Goal: Task Accomplishment & Management: Complete application form

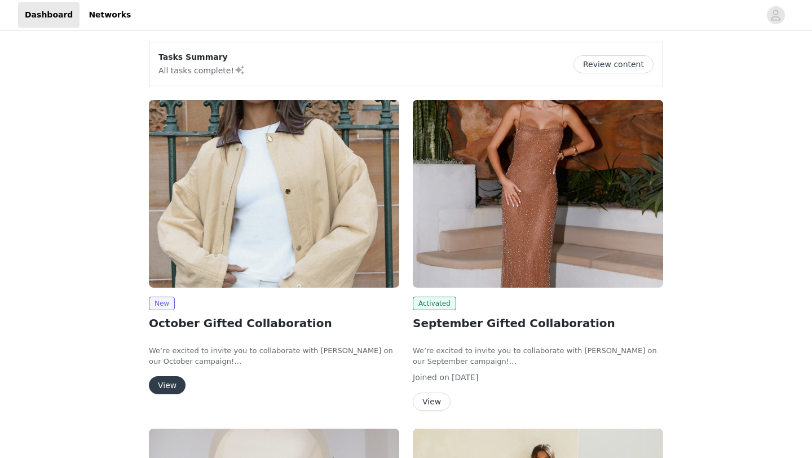
click at [167, 377] on button "View" at bounding box center [167, 385] width 37 height 18
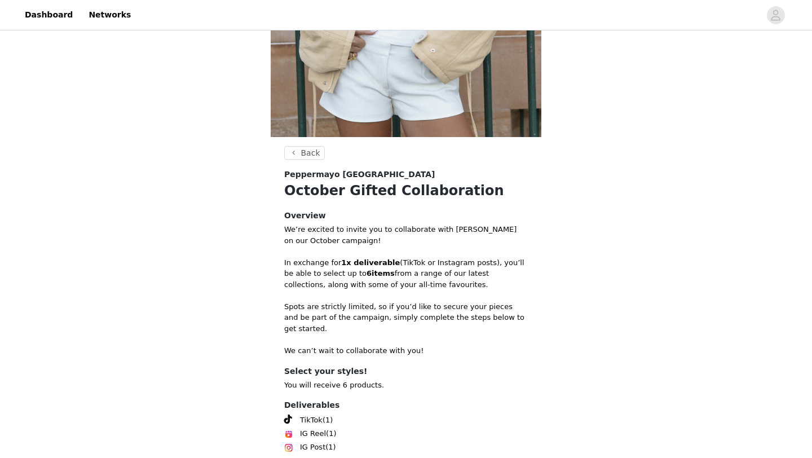
scroll to position [364, 0]
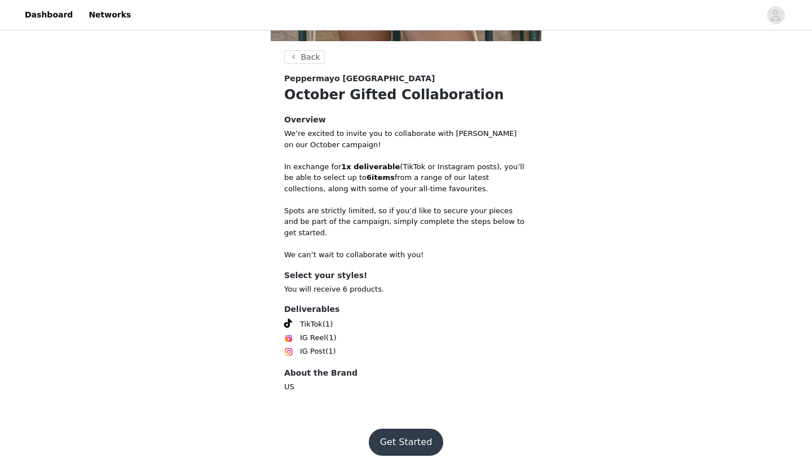
click at [394, 436] on button "Get Started" at bounding box center [406, 442] width 75 height 27
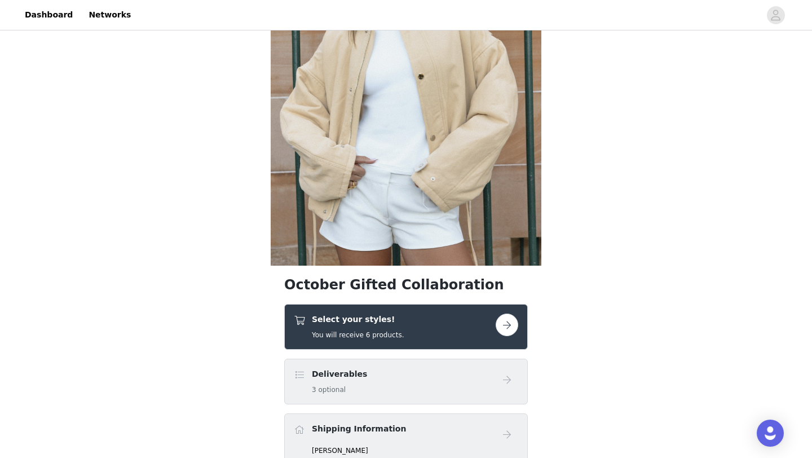
scroll to position [193, 0]
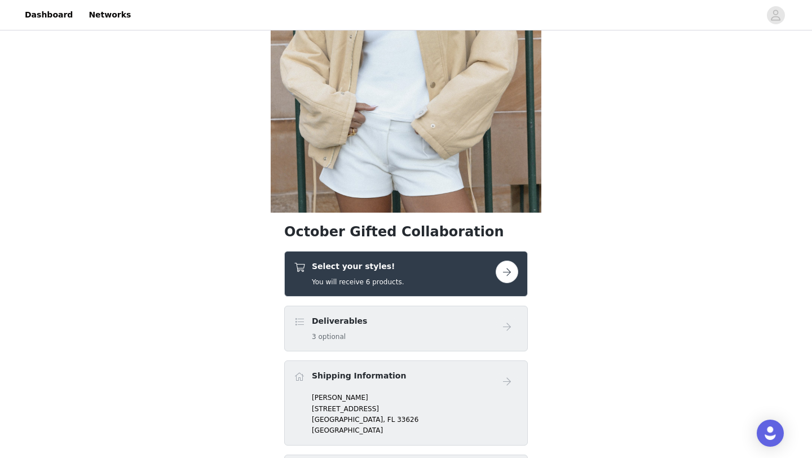
click at [426, 290] on div "Select your styles! You will receive 6 products." at bounding box center [406, 274] width 244 height 46
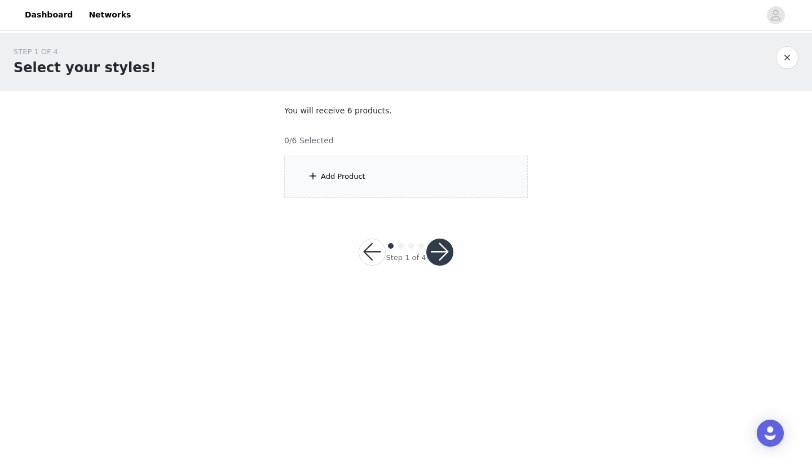
click at [368, 176] on div "Add Product" at bounding box center [406, 177] width 244 height 42
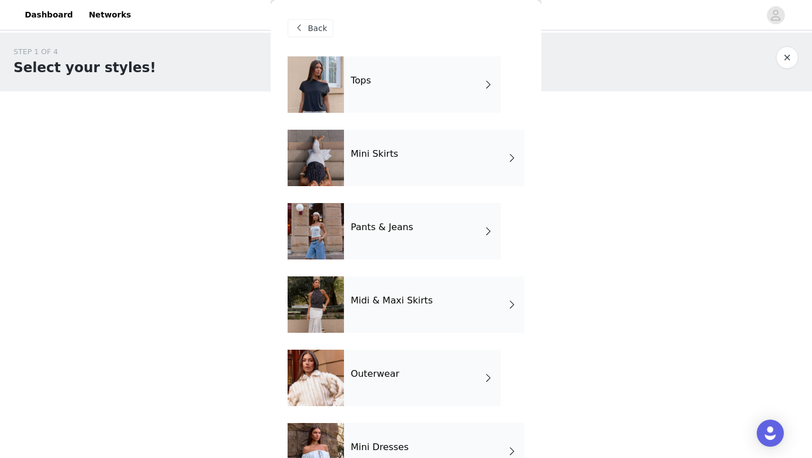
click at [391, 98] on div "Tops" at bounding box center [422, 84] width 157 height 56
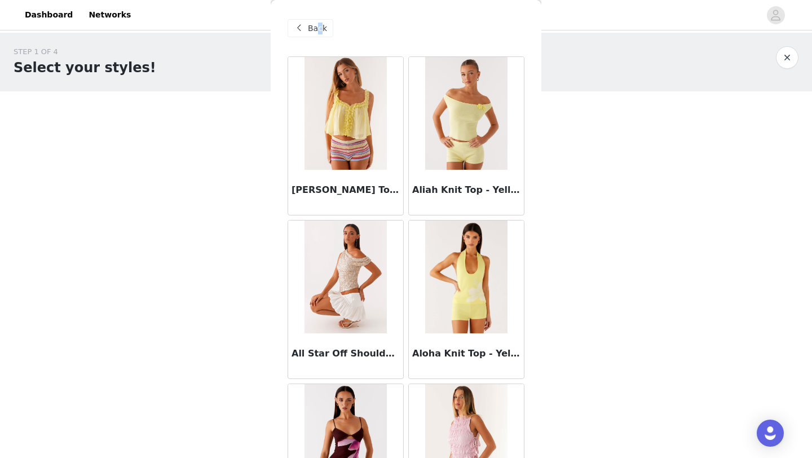
click at [319, 28] on span "Back" at bounding box center [317, 29] width 19 height 12
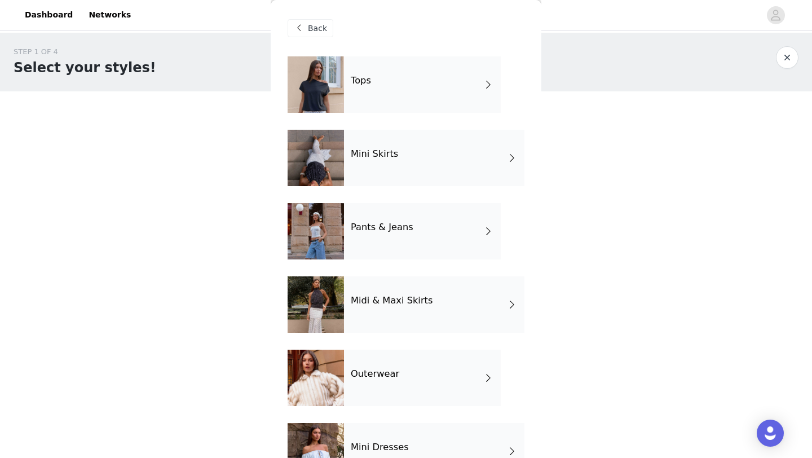
click at [404, 98] on div "Tops" at bounding box center [422, 84] width 157 height 56
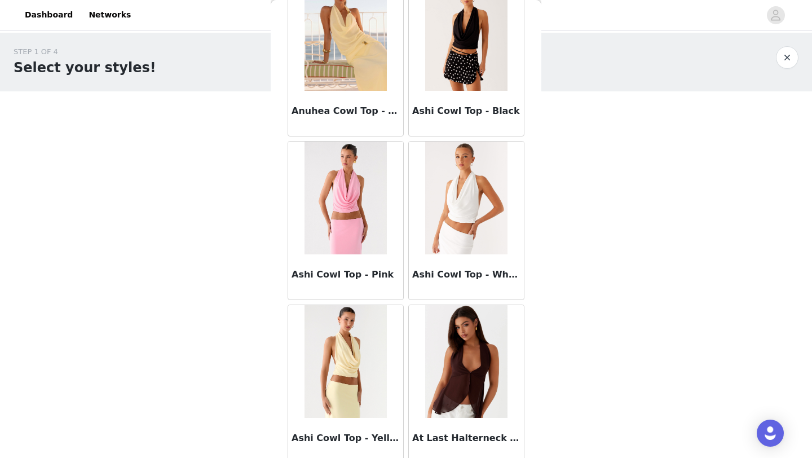
scroll to position [1268, 0]
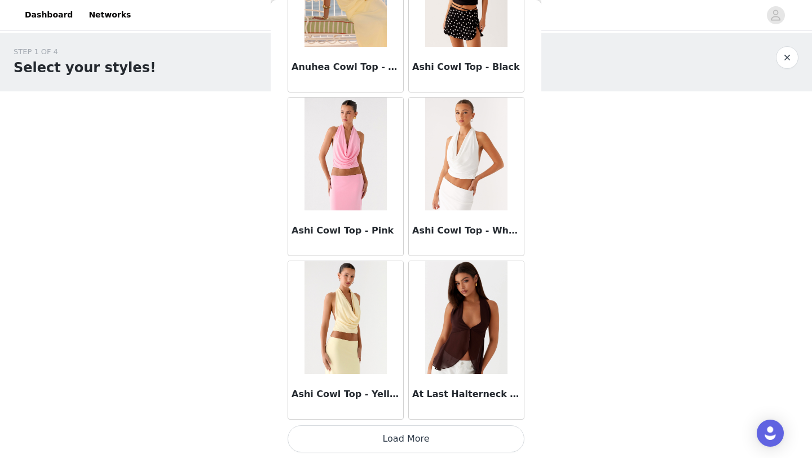
click at [385, 442] on button "Load More" at bounding box center [406, 438] width 237 height 27
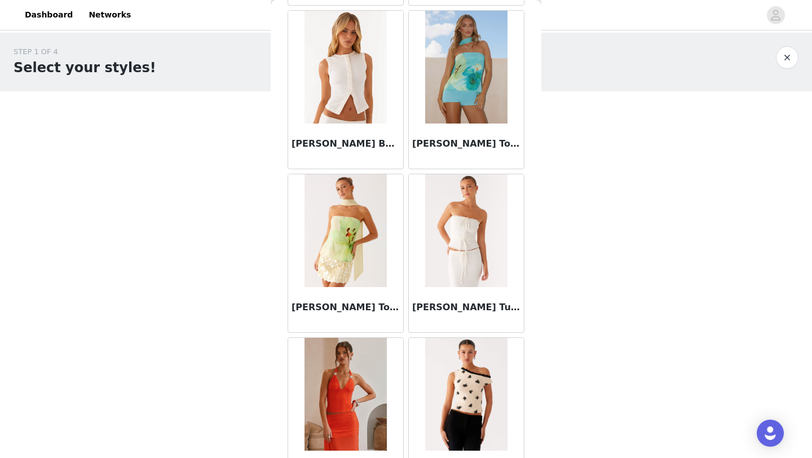
scroll to position [2905, 0]
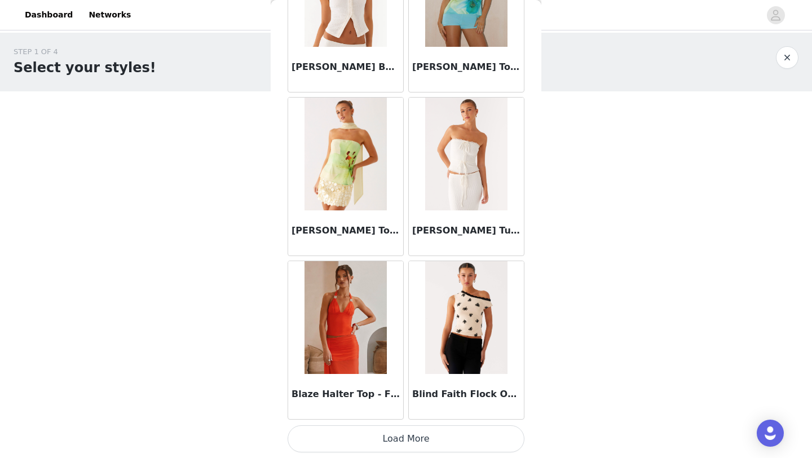
click at [381, 436] on button "Load More" at bounding box center [406, 438] width 237 height 27
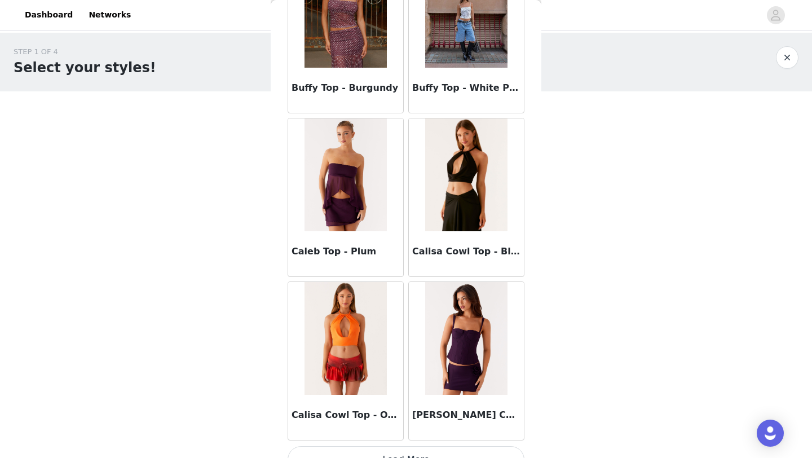
scroll to position [4541, 0]
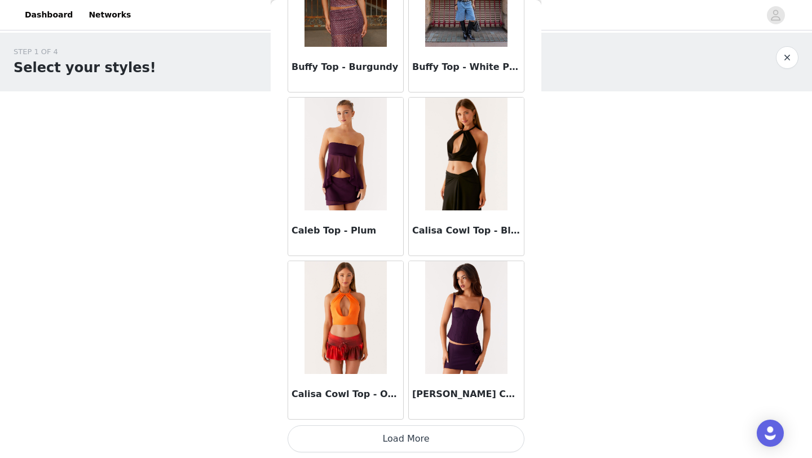
click at [398, 434] on button "Load More" at bounding box center [406, 438] width 237 height 27
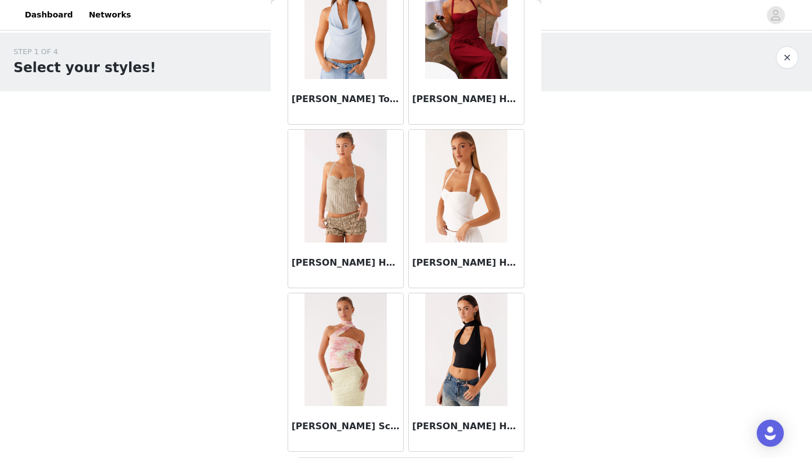
scroll to position [6177, 0]
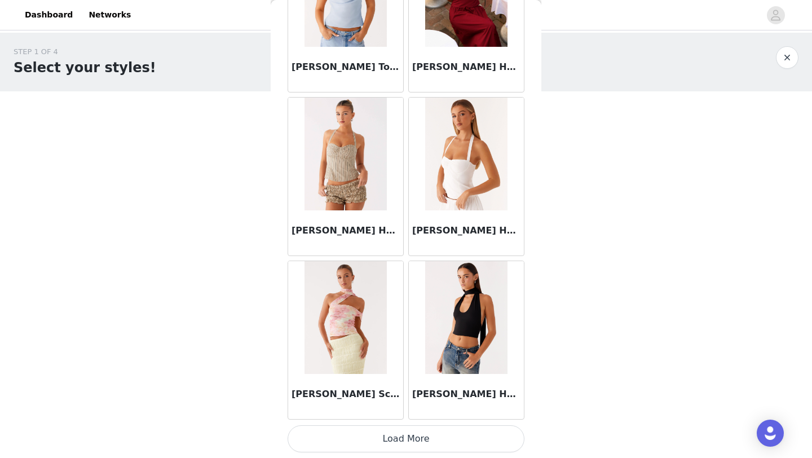
click at [409, 431] on button "Load More" at bounding box center [406, 438] width 237 height 27
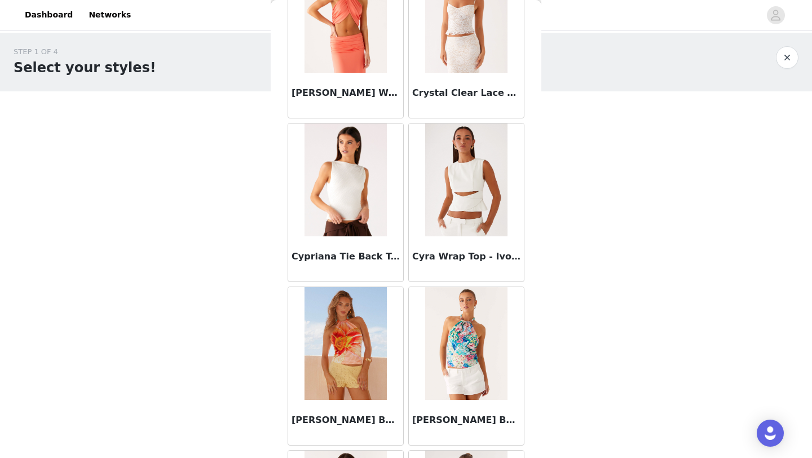
scroll to position [7813, 0]
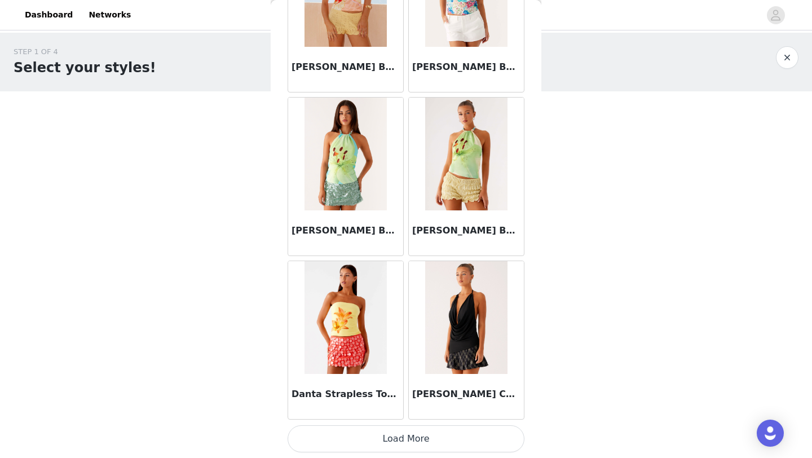
click at [404, 429] on button "Load More" at bounding box center [406, 438] width 237 height 27
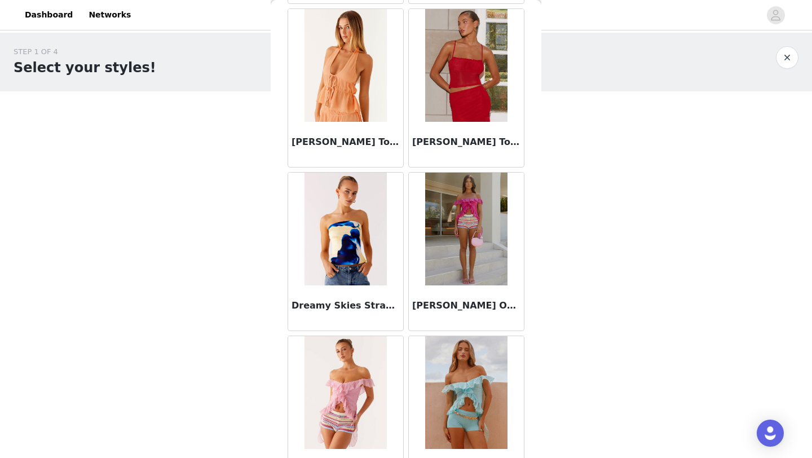
scroll to position [9450, 0]
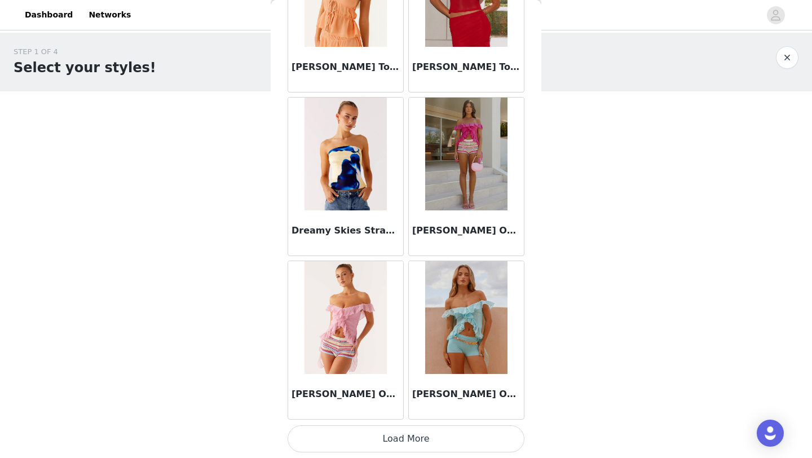
click at [400, 433] on button "Load More" at bounding box center [406, 438] width 237 height 27
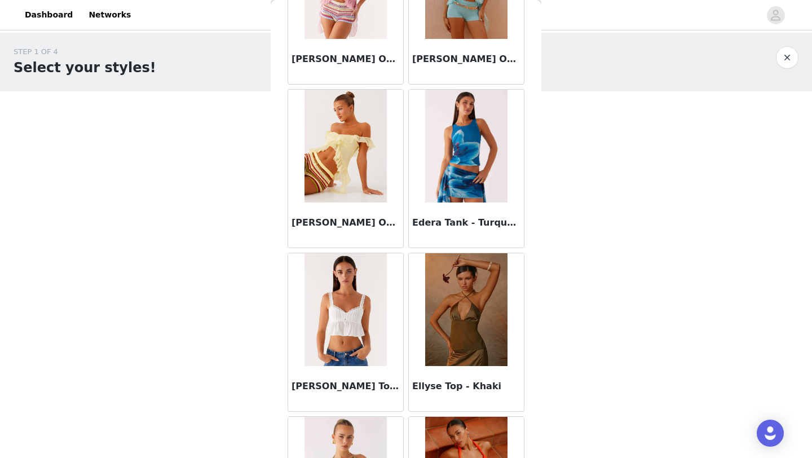
scroll to position [9783, 0]
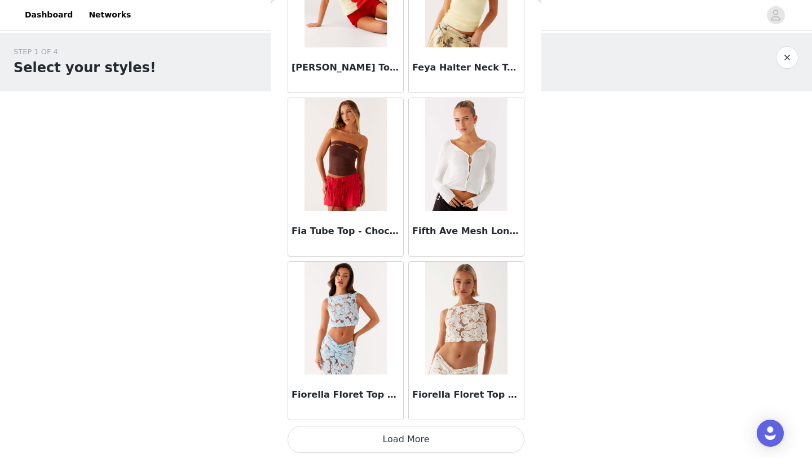
click at [408, 441] on button "Load More" at bounding box center [406, 439] width 237 height 27
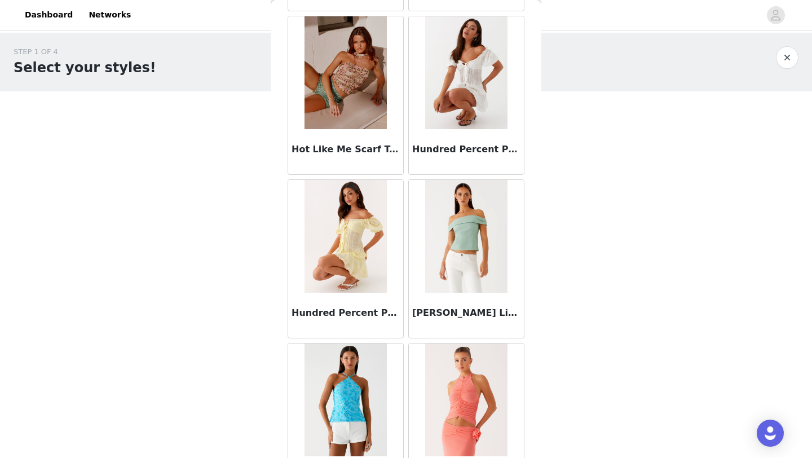
scroll to position [12722, 0]
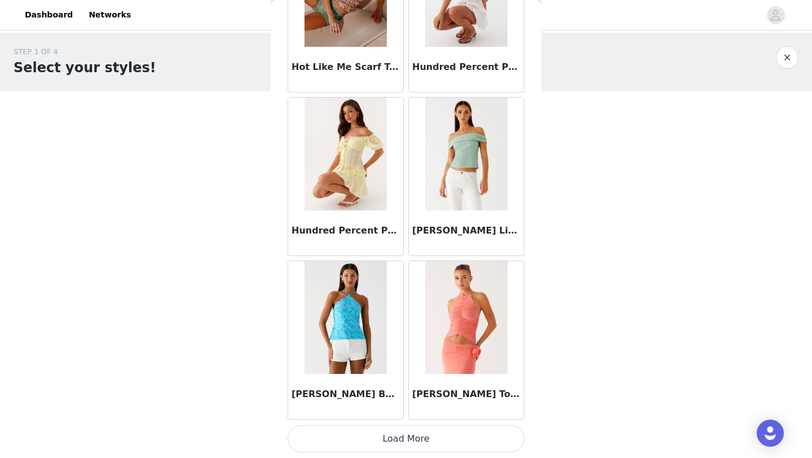
click at [406, 441] on button "Load More" at bounding box center [406, 438] width 237 height 27
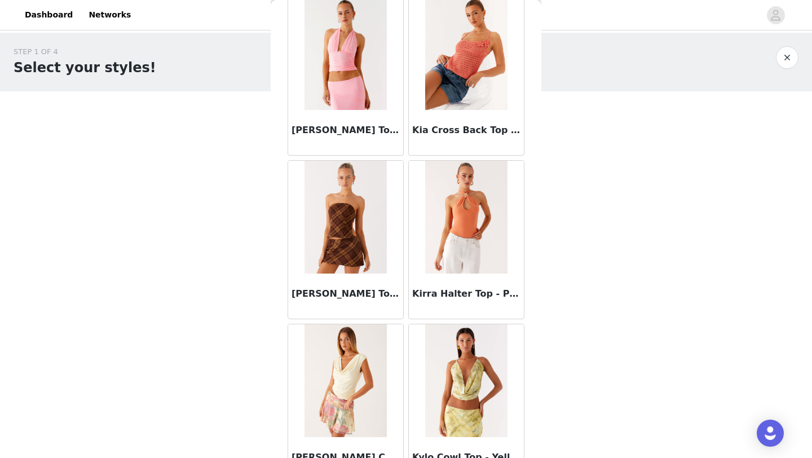
scroll to position [14358, 0]
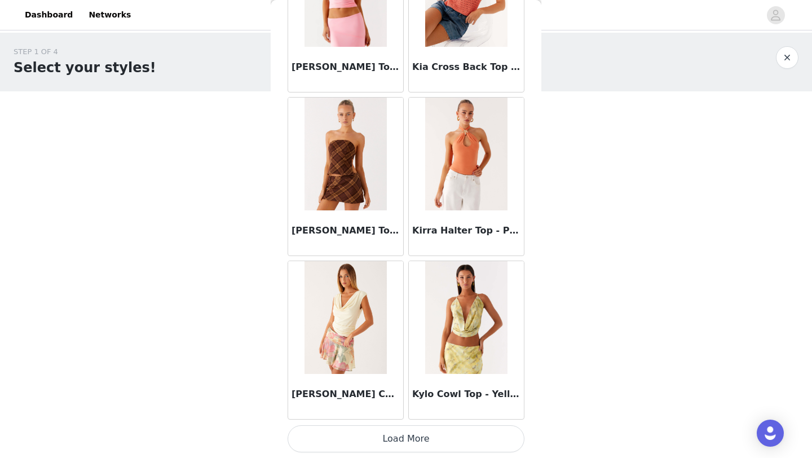
click at [398, 433] on button "Load More" at bounding box center [406, 438] width 237 height 27
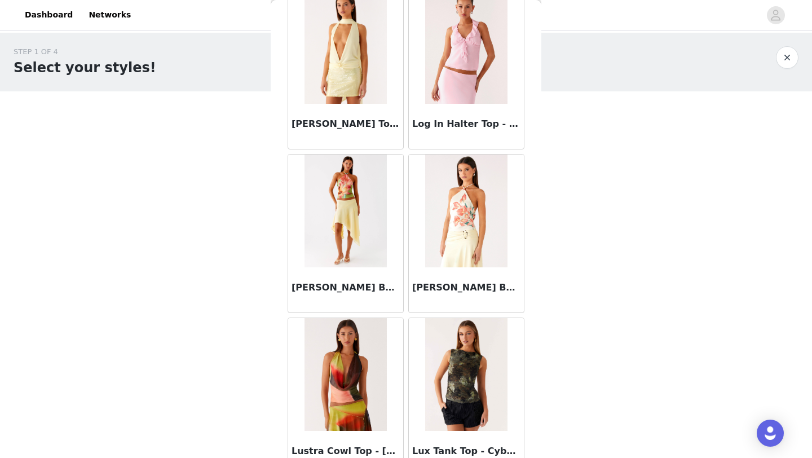
scroll to position [15995, 0]
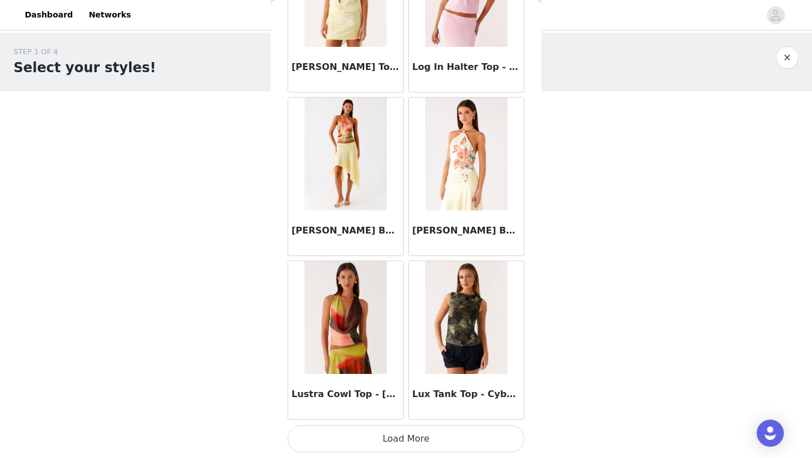
click at [406, 438] on button "Load More" at bounding box center [406, 438] width 237 height 27
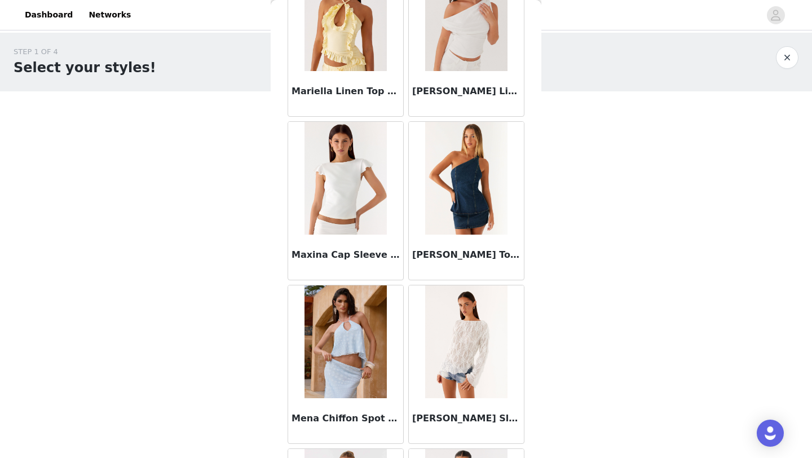
scroll to position [17138, 0]
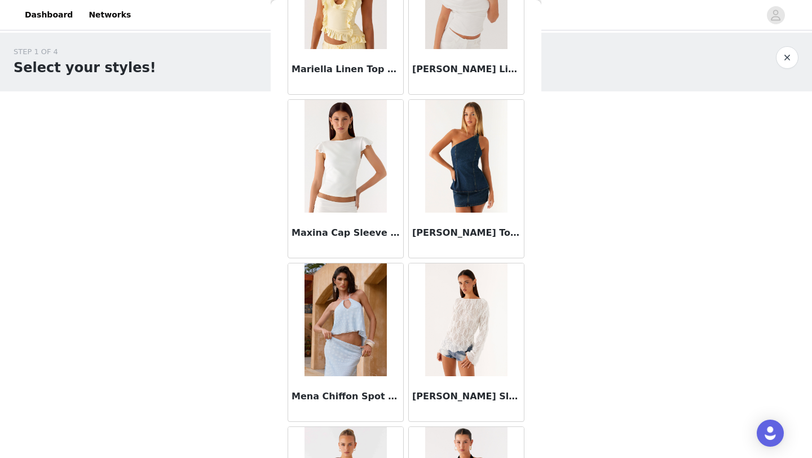
click at [458, 192] on img at bounding box center [466, 156] width 82 height 113
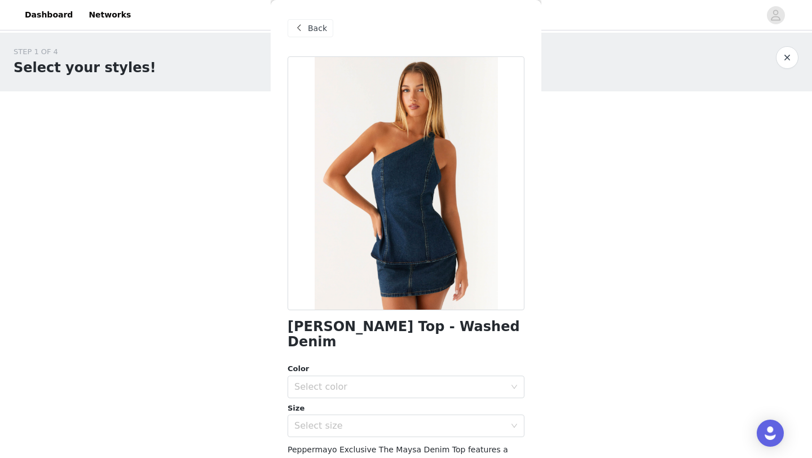
scroll to position [125, 0]
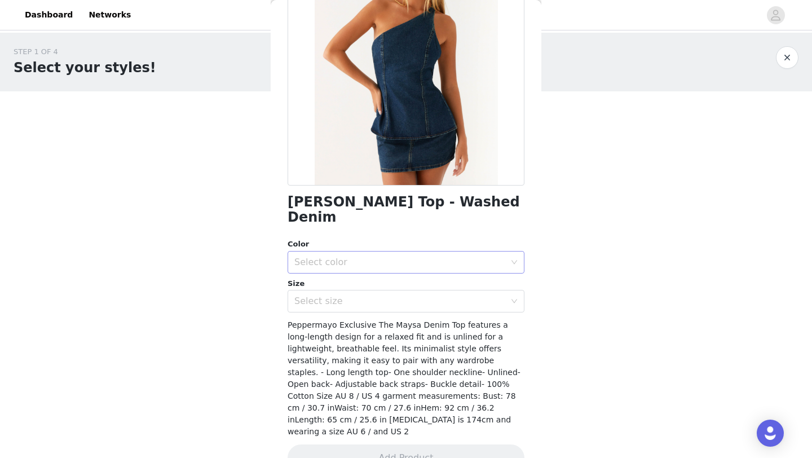
click at [429, 257] on div "Select color" at bounding box center [400, 262] width 211 height 11
click at [416, 267] on li "Washed Denim" at bounding box center [406, 272] width 237 height 18
click at [416, 291] on div "Select size" at bounding box center [403, 301] width 216 height 21
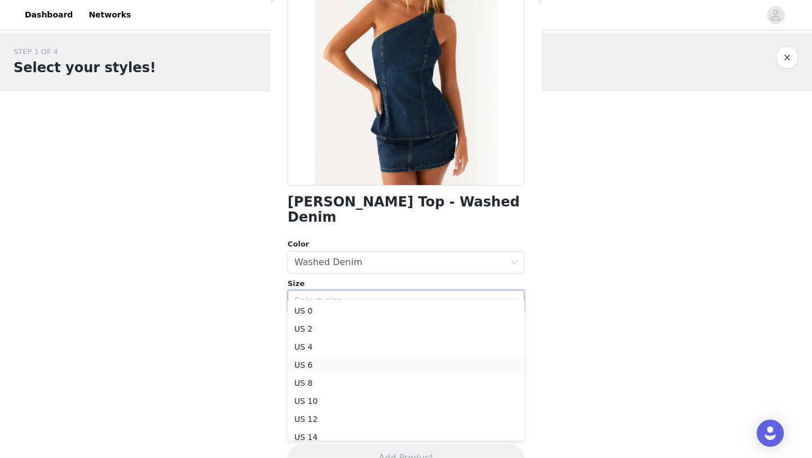
click at [397, 364] on li "US 6" at bounding box center [406, 365] width 237 height 18
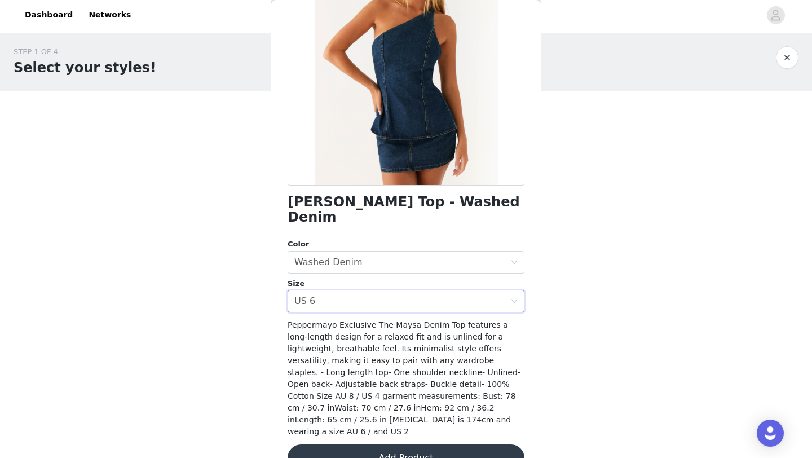
click at [390, 445] on button "Add Product" at bounding box center [406, 458] width 237 height 27
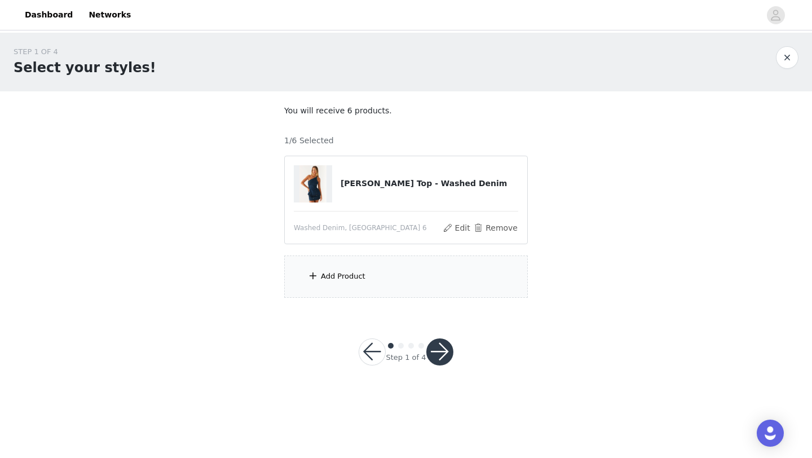
click at [389, 280] on div "Add Product" at bounding box center [406, 277] width 244 height 42
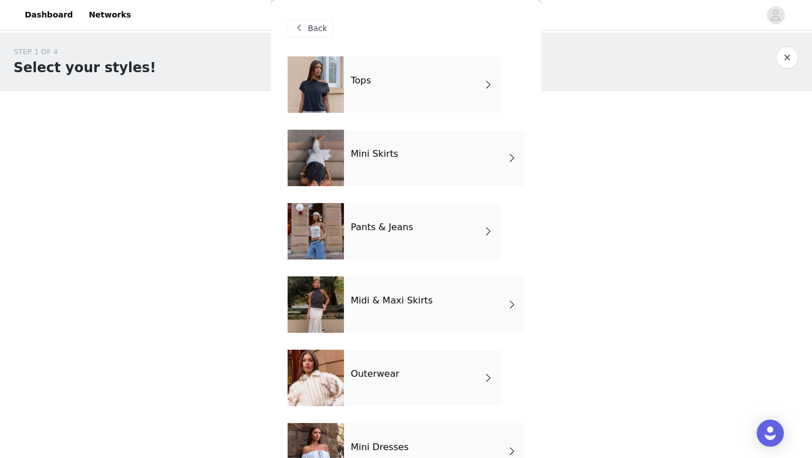
click at [388, 92] on div "Tops" at bounding box center [422, 84] width 157 height 56
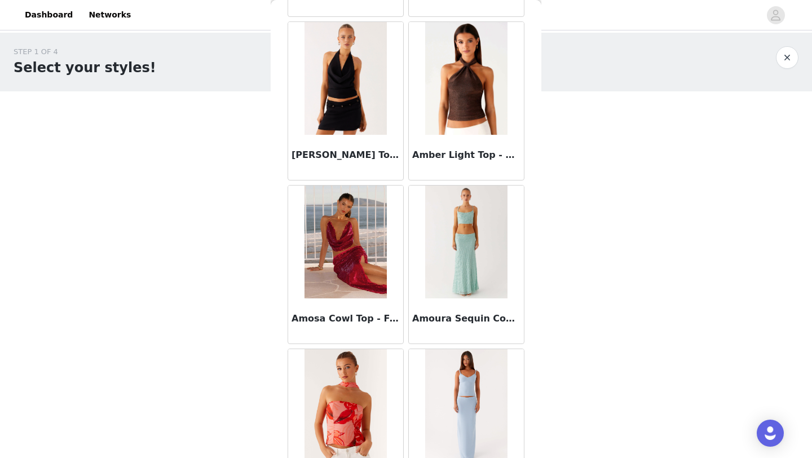
scroll to position [1268, 0]
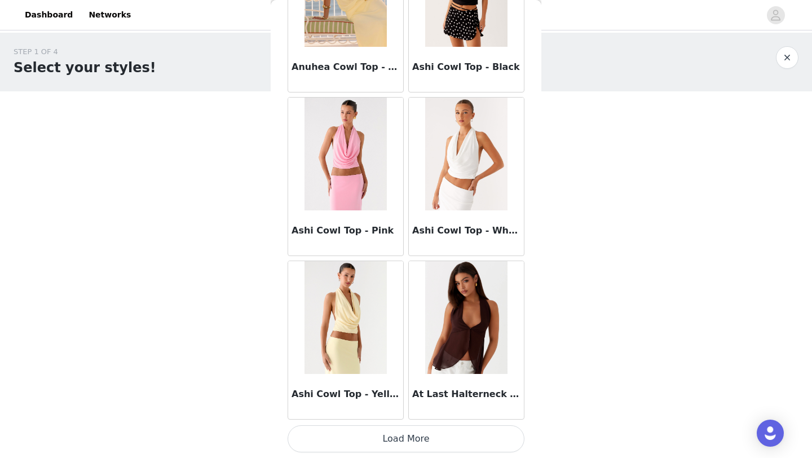
click at [386, 433] on button "Load More" at bounding box center [406, 438] width 237 height 27
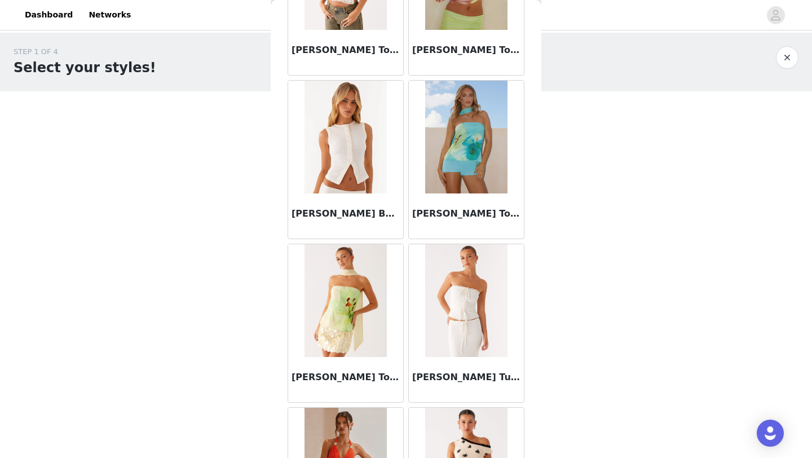
scroll to position [2905, 0]
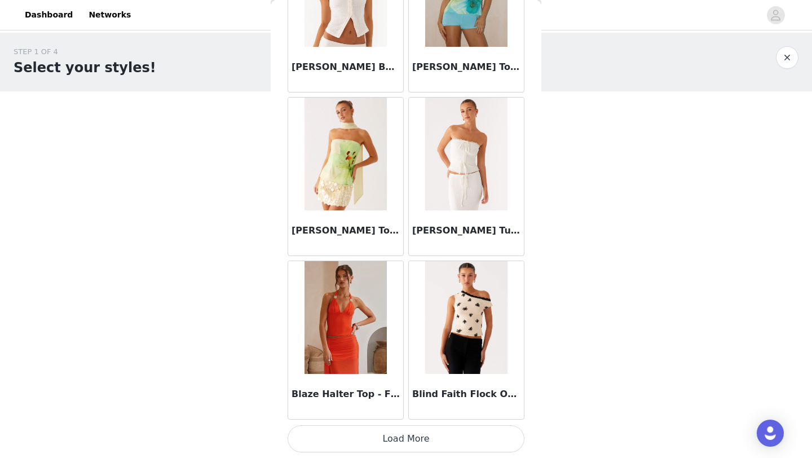
click at [382, 432] on button "Load More" at bounding box center [406, 438] width 237 height 27
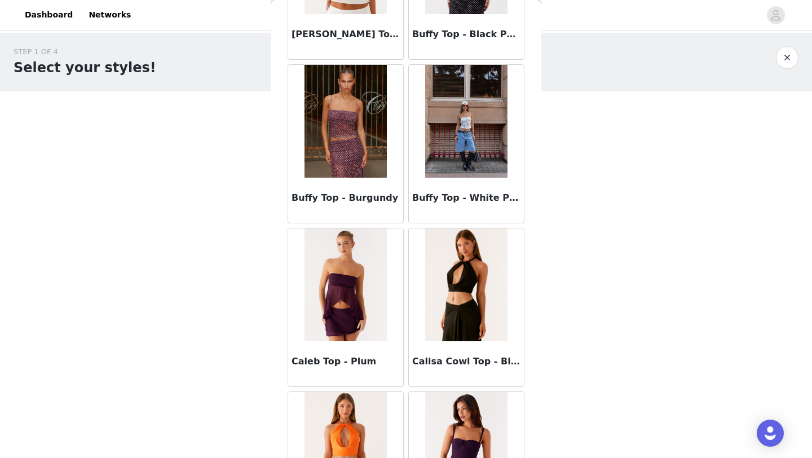
scroll to position [4541, 0]
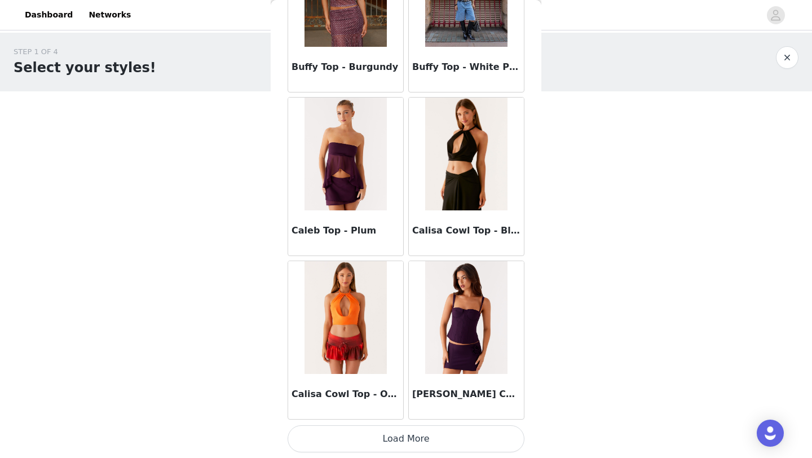
click at [398, 428] on button "Load More" at bounding box center [406, 438] width 237 height 27
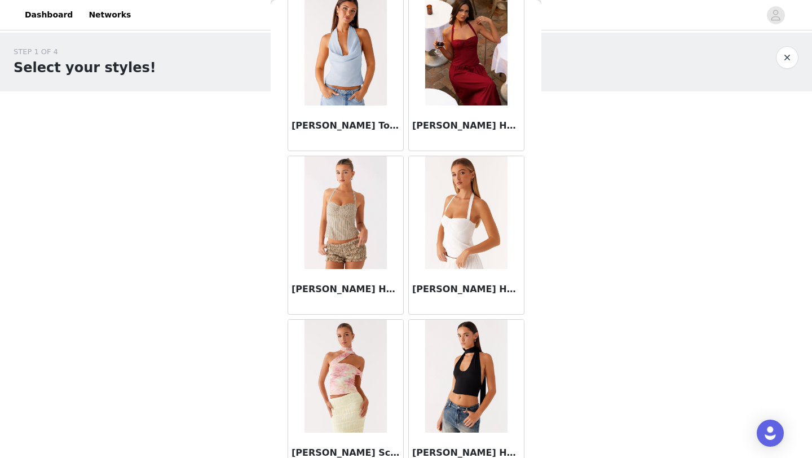
scroll to position [6177, 0]
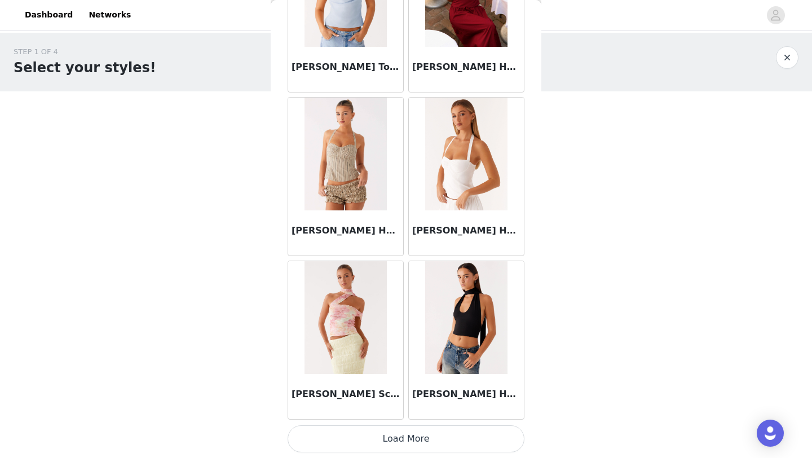
click at [410, 434] on button "Load More" at bounding box center [406, 438] width 237 height 27
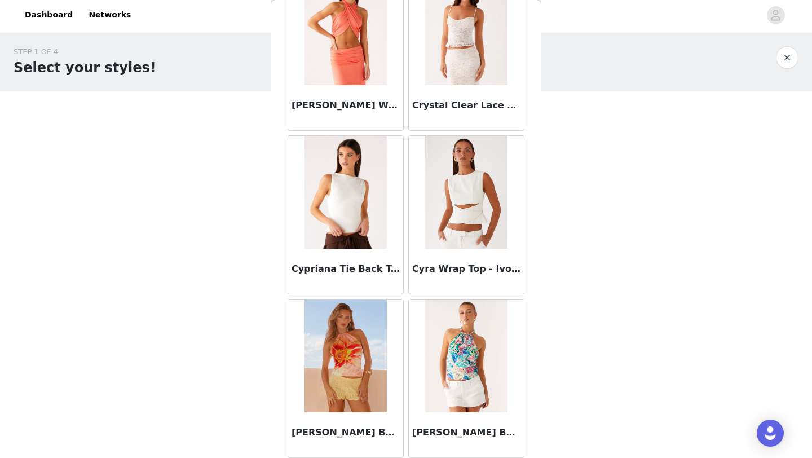
scroll to position [7813, 0]
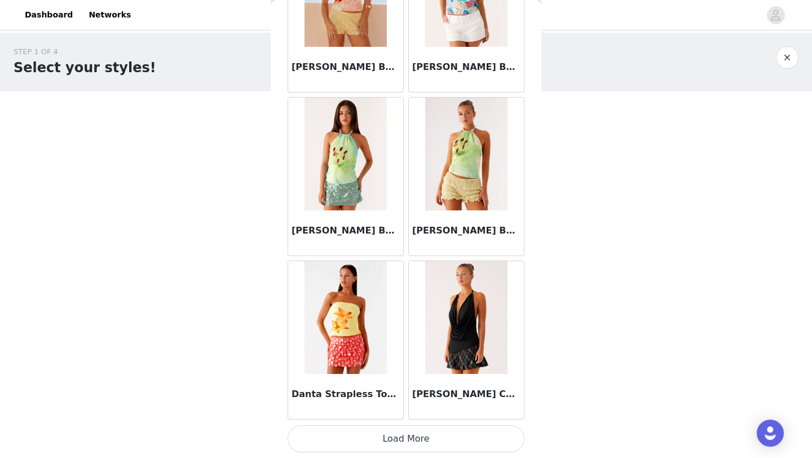
click at [406, 431] on button "Load More" at bounding box center [406, 438] width 237 height 27
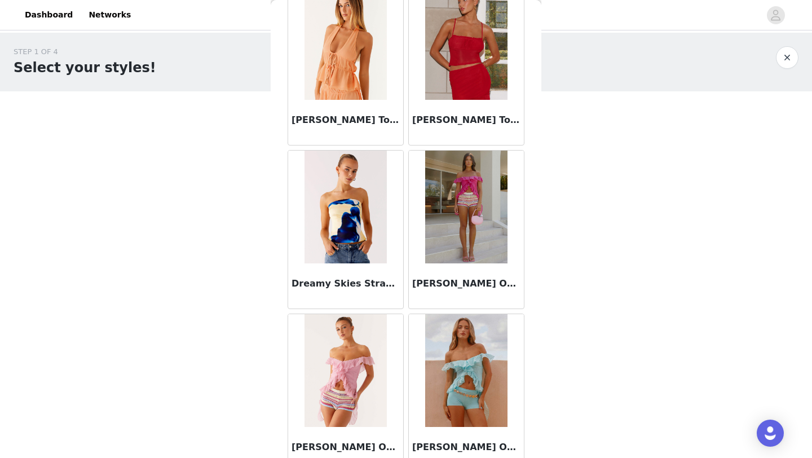
scroll to position [9450, 0]
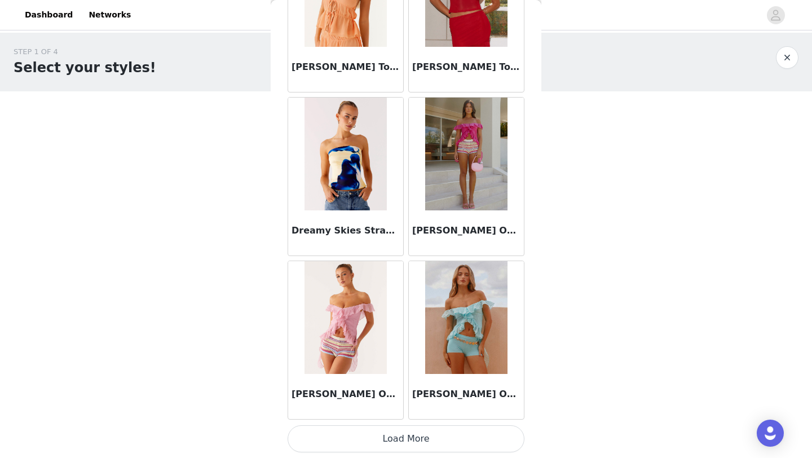
click at [406, 431] on button "Load More" at bounding box center [406, 438] width 237 height 27
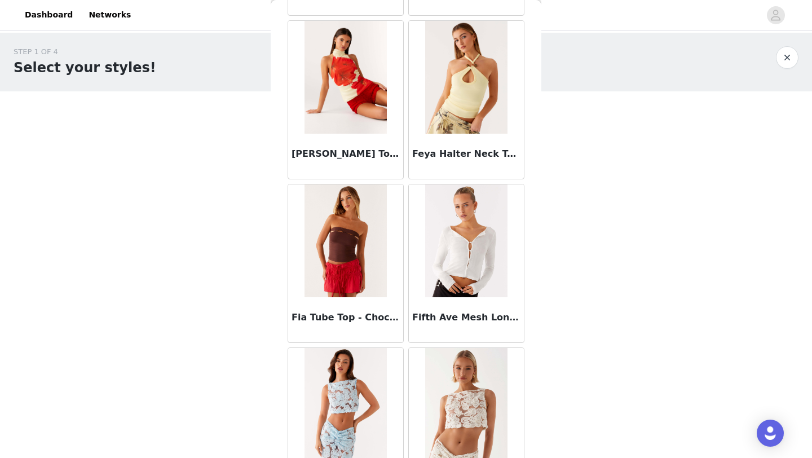
scroll to position [11086, 0]
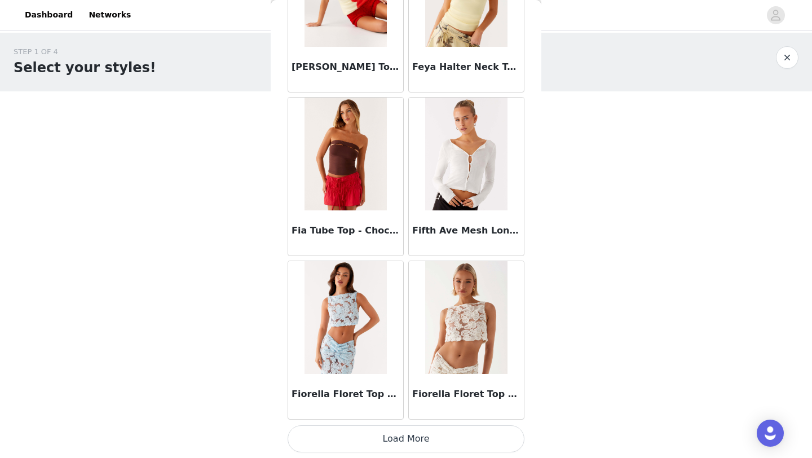
click at [388, 435] on button "Load More" at bounding box center [406, 438] width 237 height 27
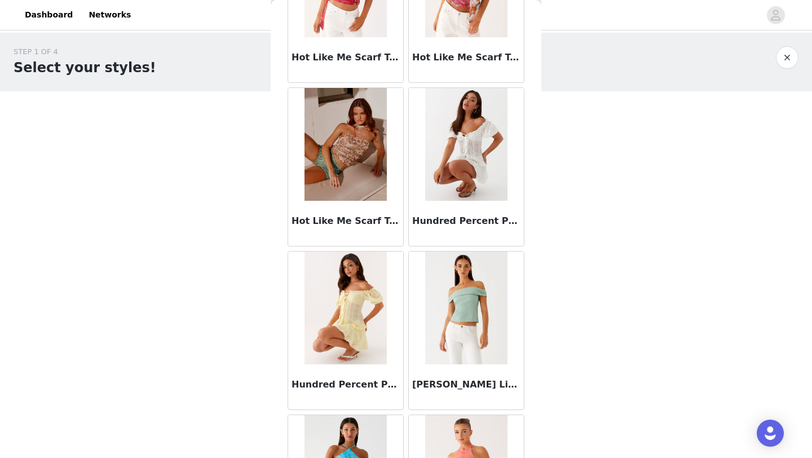
scroll to position [12722, 0]
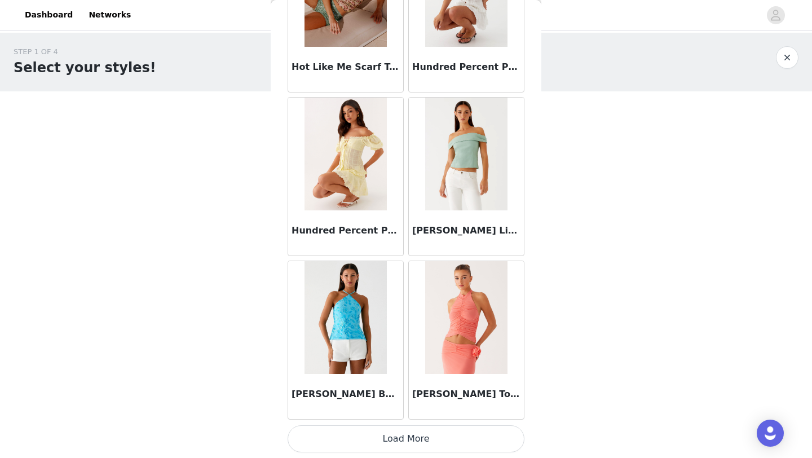
click at [389, 421] on div "[PERSON_NAME] Beaded Halter Top - Blue" at bounding box center [345, 340] width 121 height 164
click at [389, 432] on button "Load More" at bounding box center [406, 438] width 237 height 27
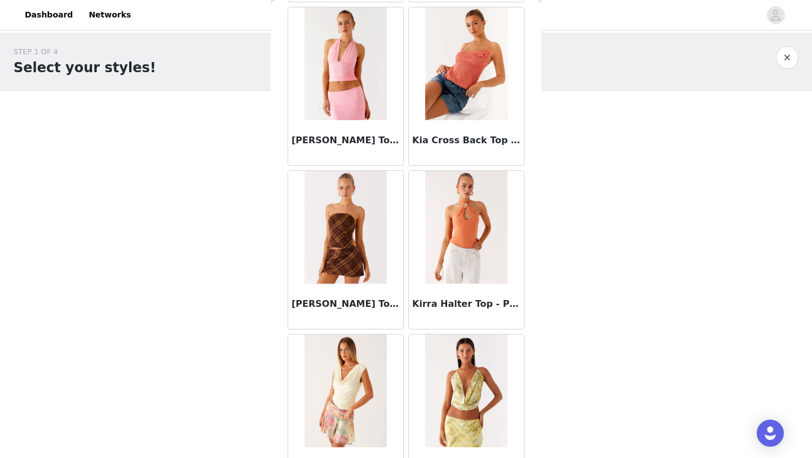
scroll to position [14358, 0]
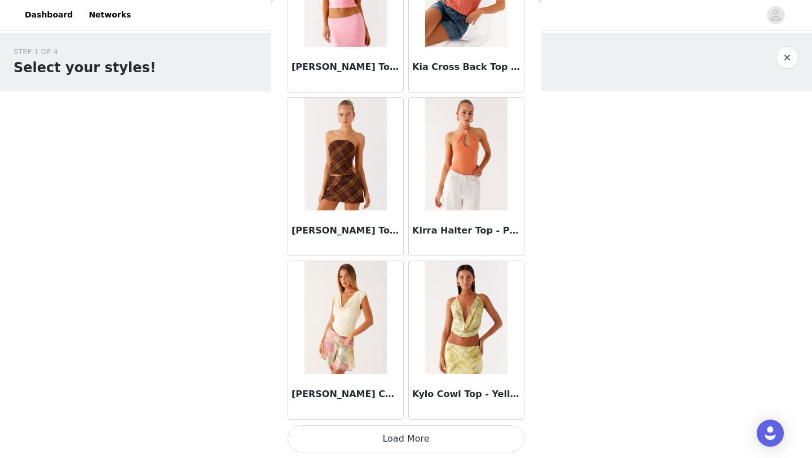
click at [408, 442] on button "Load More" at bounding box center [406, 438] width 237 height 27
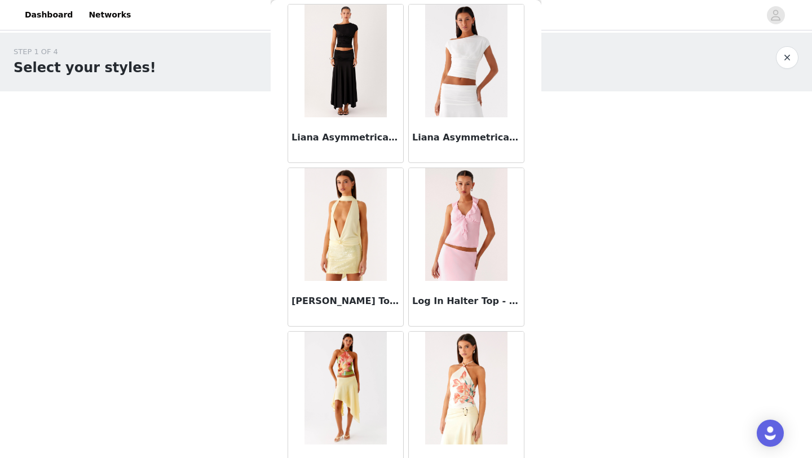
scroll to position [15995, 0]
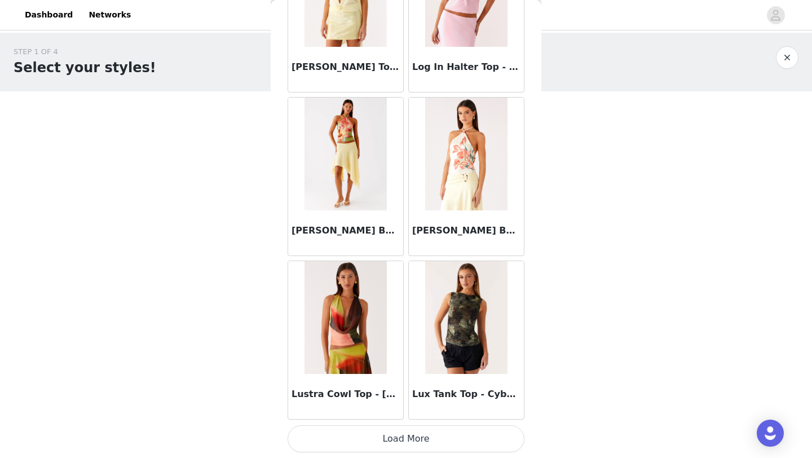
click at [403, 440] on button "Load More" at bounding box center [406, 438] width 237 height 27
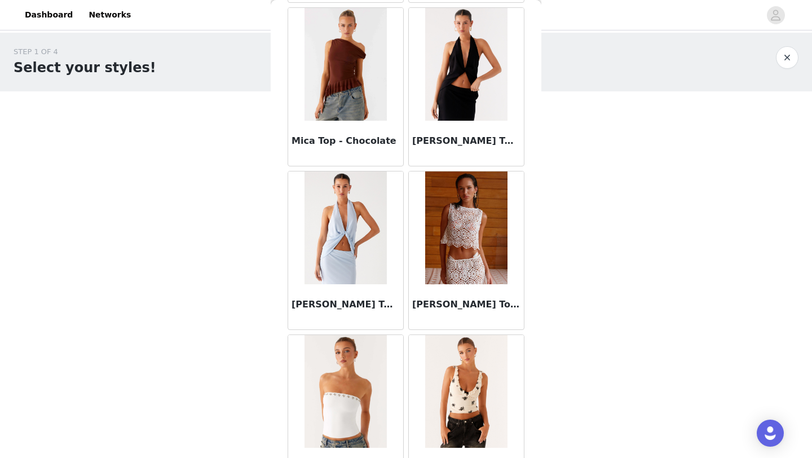
scroll to position [17631, 0]
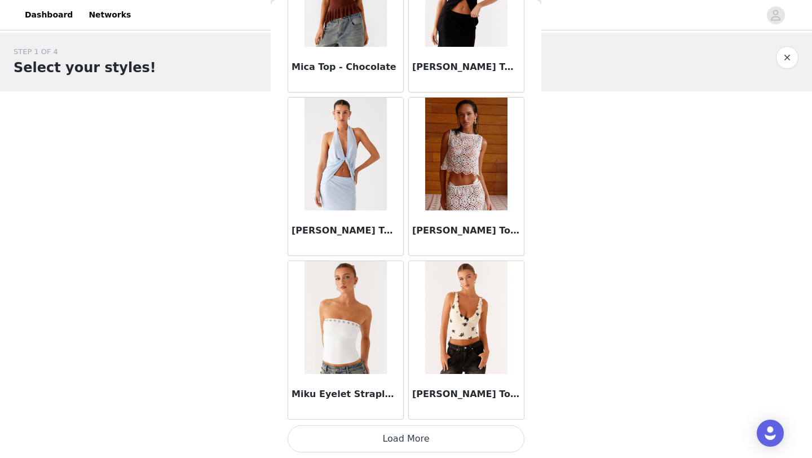
click at [397, 440] on button "Load More" at bounding box center [406, 438] width 237 height 27
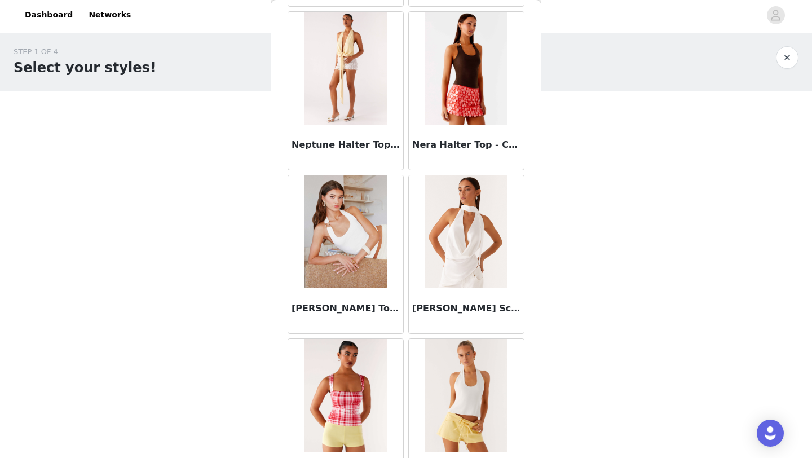
scroll to position [19267, 0]
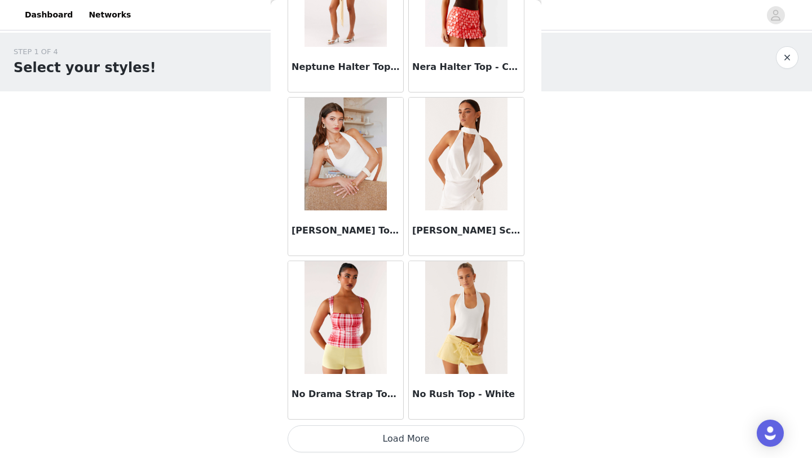
click at [409, 429] on button "Load More" at bounding box center [406, 438] width 237 height 27
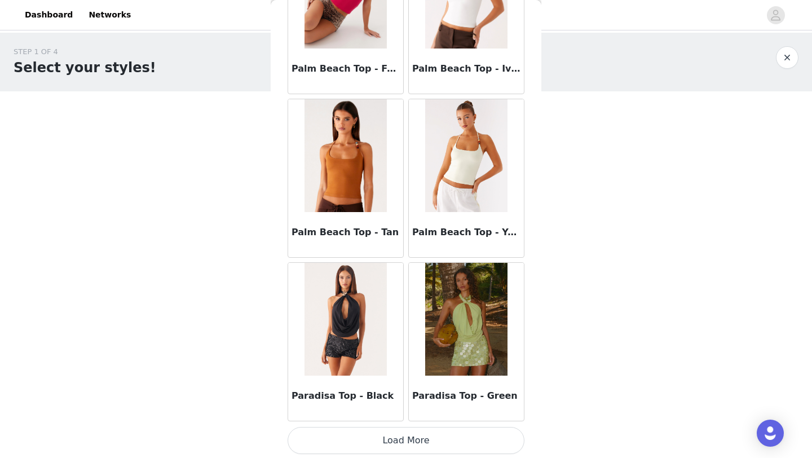
scroll to position [20903, 0]
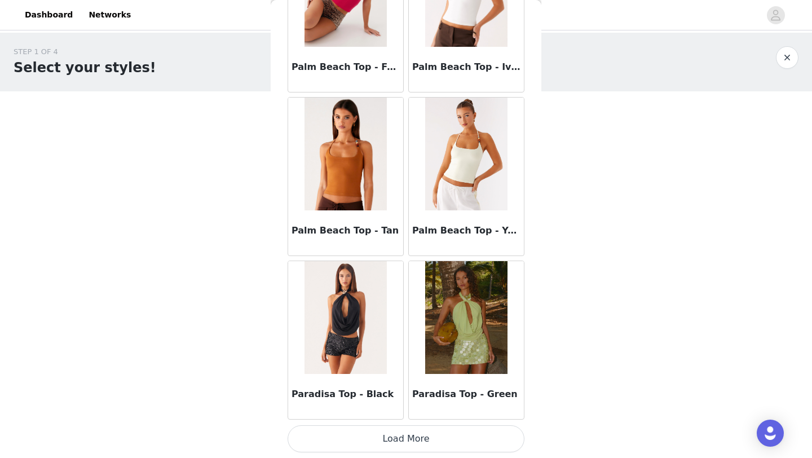
click at [401, 443] on button "Load More" at bounding box center [406, 438] width 237 height 27
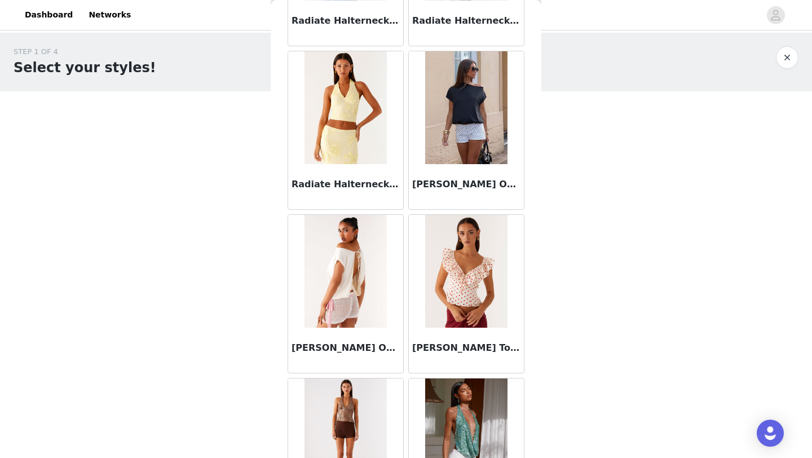
scroll to position [22258, 0]
click at [451, 127] on img at bounding box center [466, 108] width 82 height 113
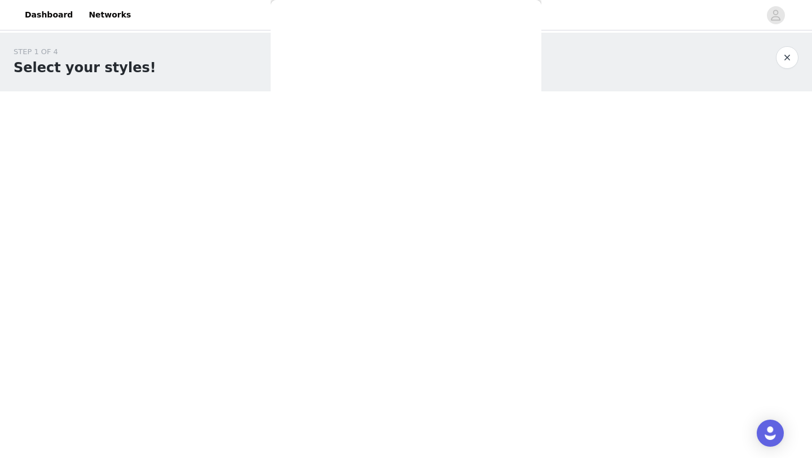
scroll to position [0, 0]
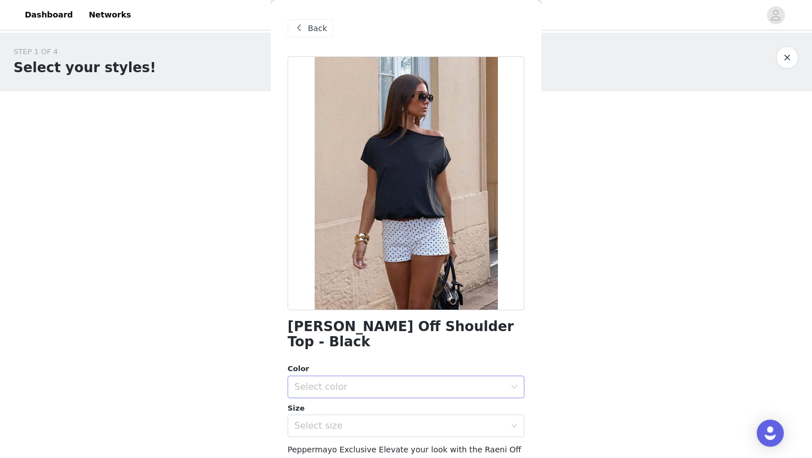
click at [367, 381] on div "Select color" at bounding box center [400, 386] width 211 height 11
click at [348, 407] on ul "Black" at bounding box center [406, 396] width 237 height 23
click at [348, 402] on li "Black" at bounding box center [406, 397] width 237 height 18
click at [352, 419] on div "Select size" at bounding box center [403, 425] width 216 height 21
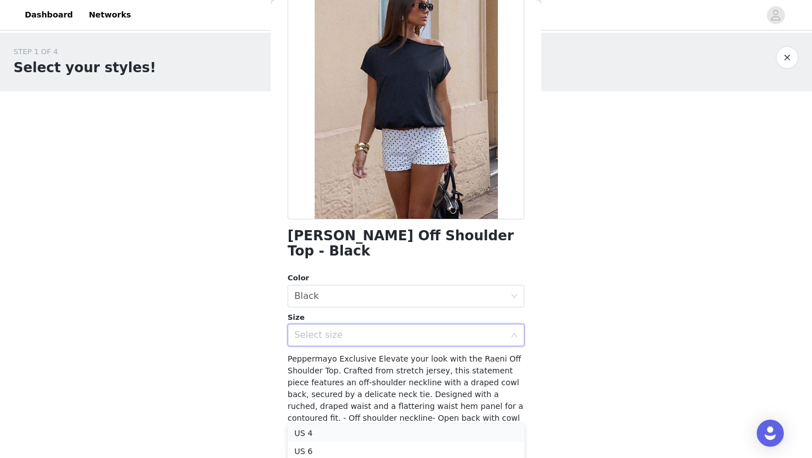
scroll to position [98, 0]
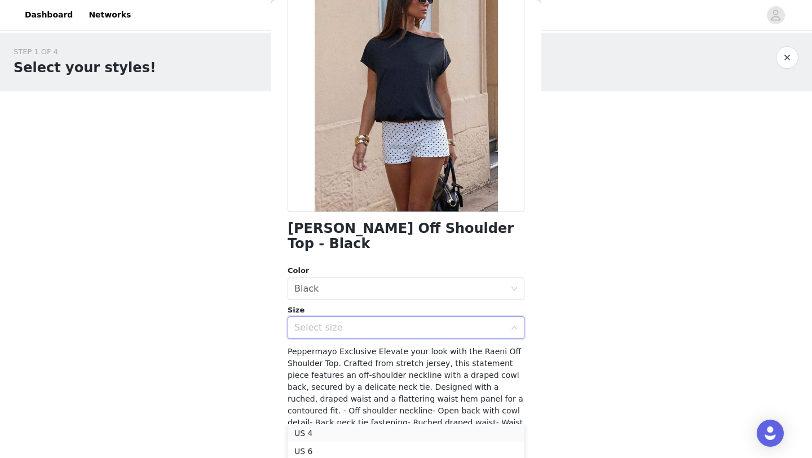
click at [338, 436] on li "US 4" at bounding box center [406, 433] width 237 height 18
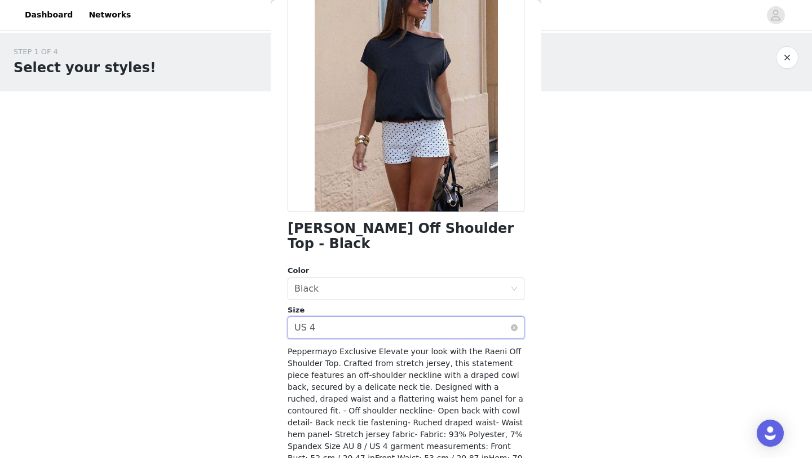
click at [437, 317] on div "Select size US 4" at bounding box center [403, 327] width 216 height 21
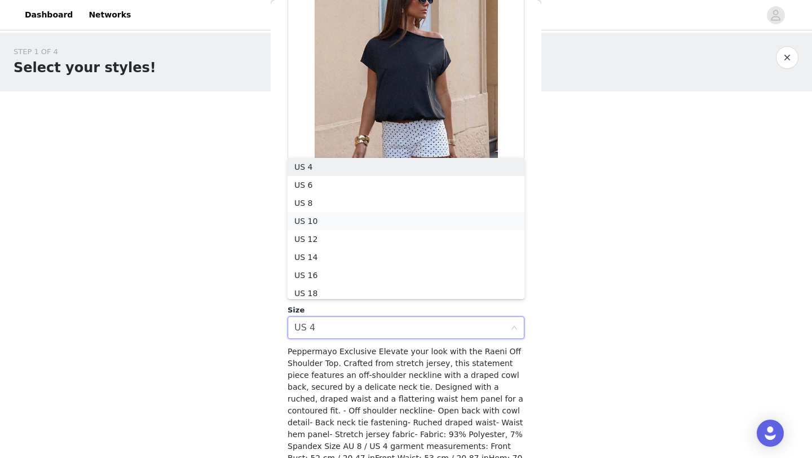
scroll to position [42, 0]
click at [420, 185] on li "US 6" at bounding box center [406, 182] width 237 height 18
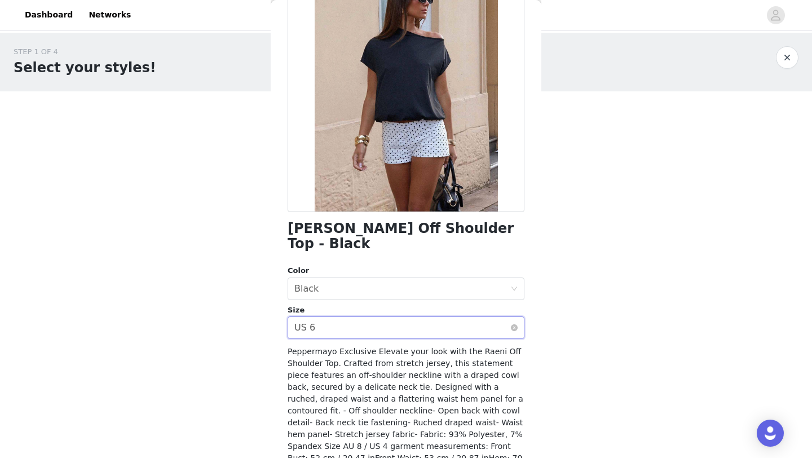
scroll to position [160, 0]
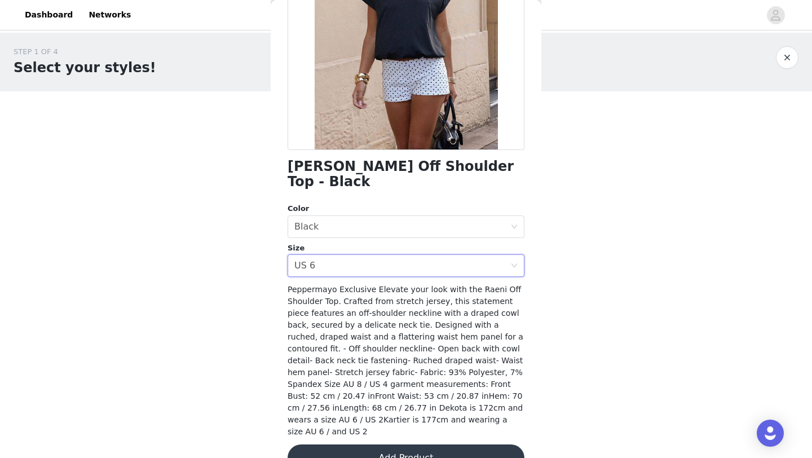
click at [430, 445] on button "Add Product" at bounding box center [406, 458] width 237 height 27
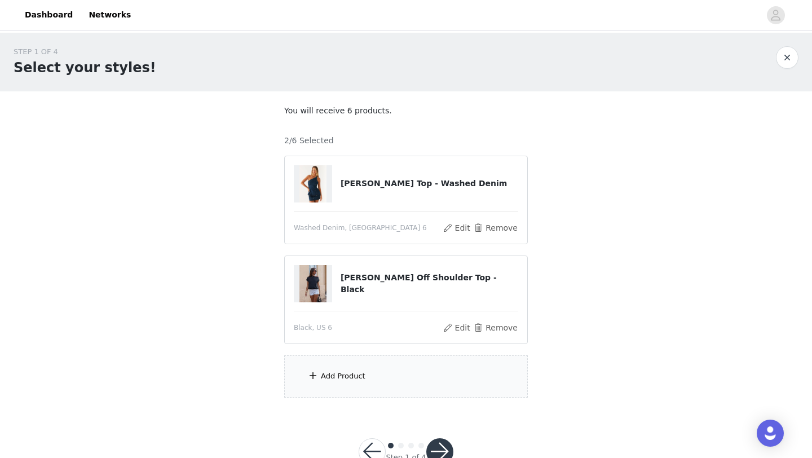
click at [427, 395] on div "Add Product" at bounding box center [406, 376] width 244 height 42
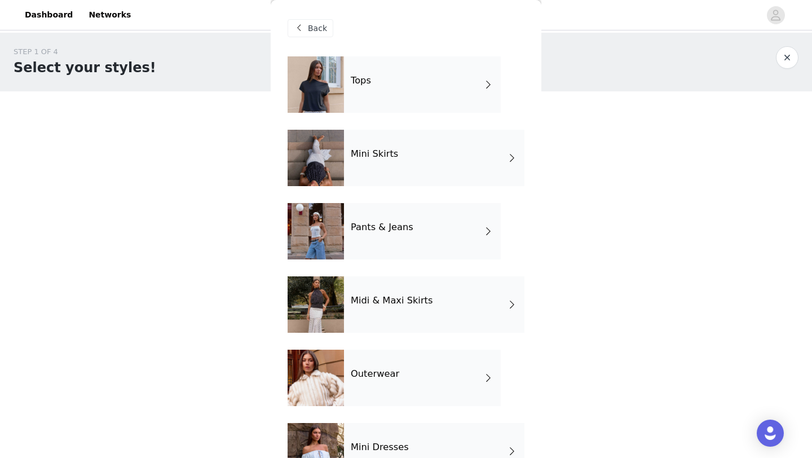
click at [395, 307] on div "Midi & Maxi Skirts" at bounding box center [434, 304] width 181 height 56
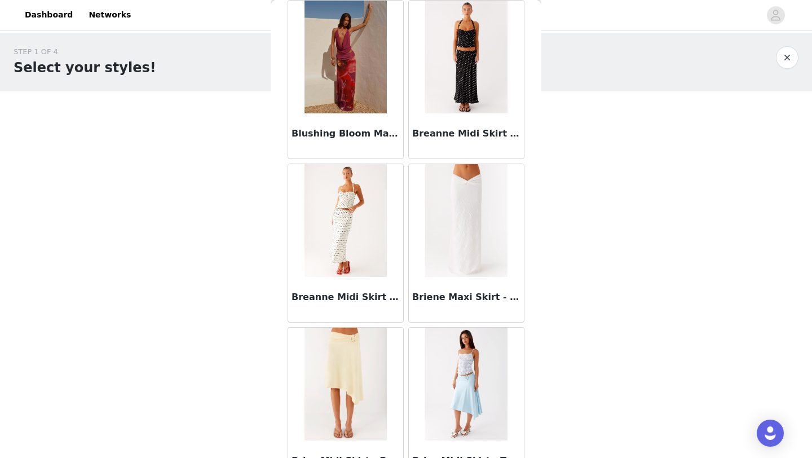
scroll to position [1268, 0]
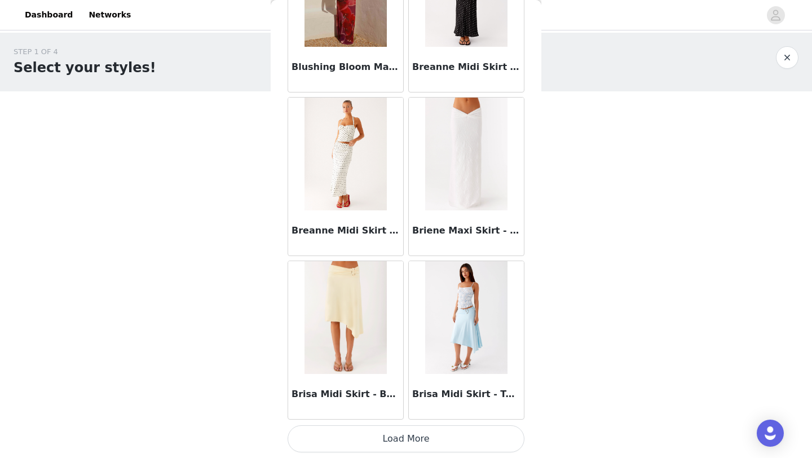
click at [370, 433] on button "Load More" at bounding box center [406, 438] width 237 height 27
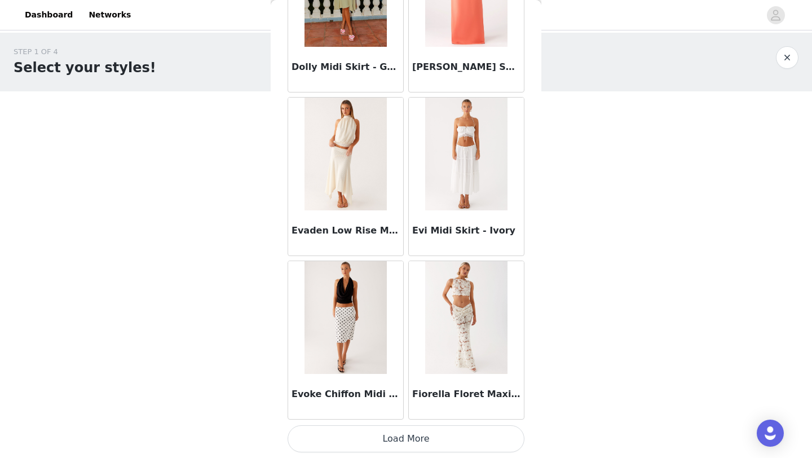
scroll to position [34, 0]
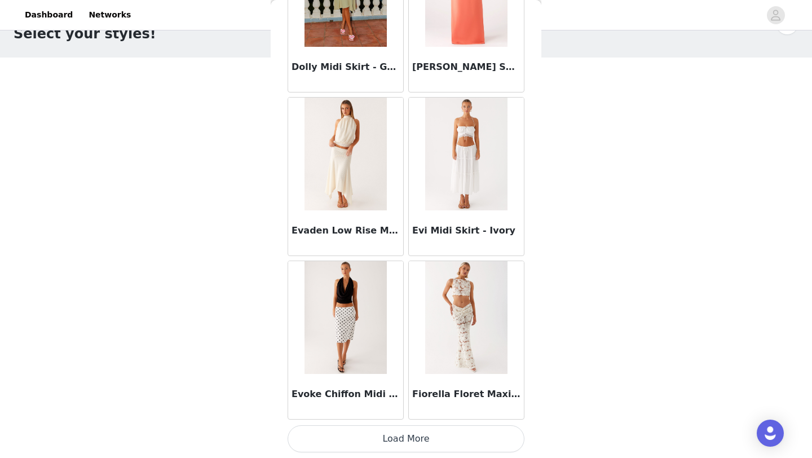
click at [407, 437] on button "Load More" at bounding box center [406, 438] width 237 height 27
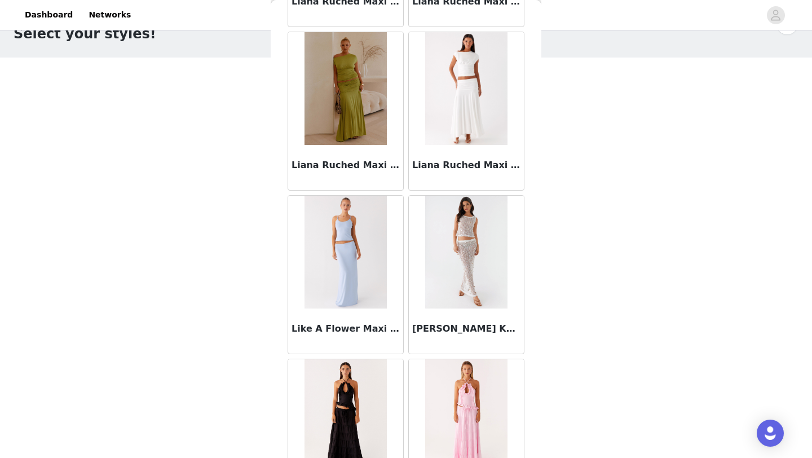
scroll to position [4541, 0]
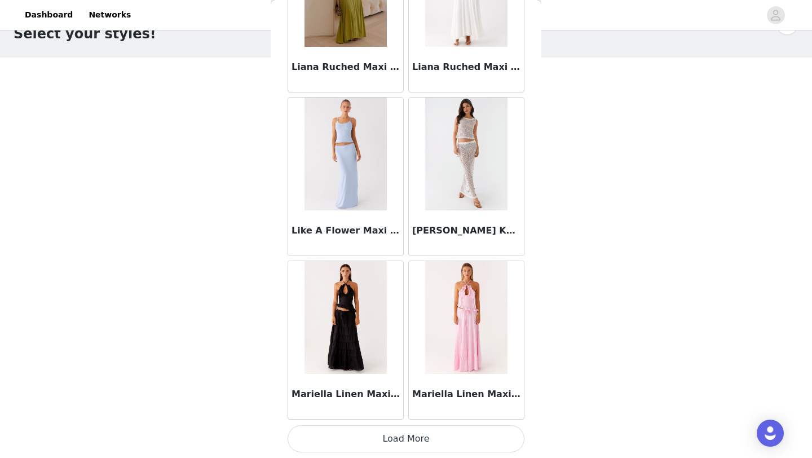
click at [389, 432] on button "Load More" at bounding box center [406, 438] width 237 height 27
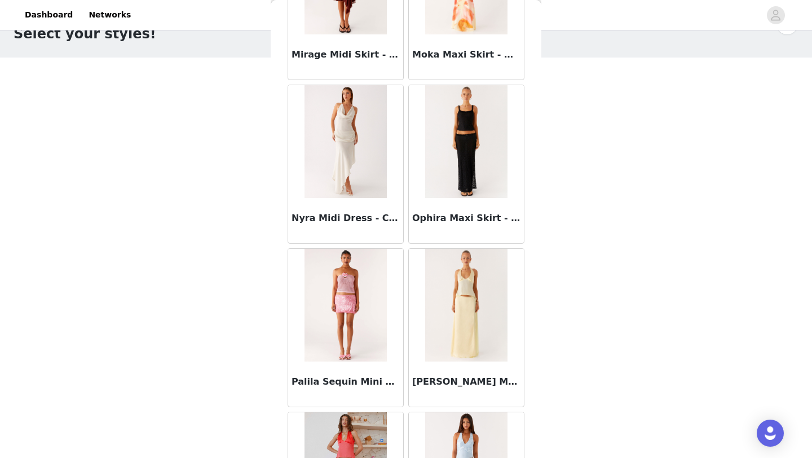
scroll to position [6177, 0]
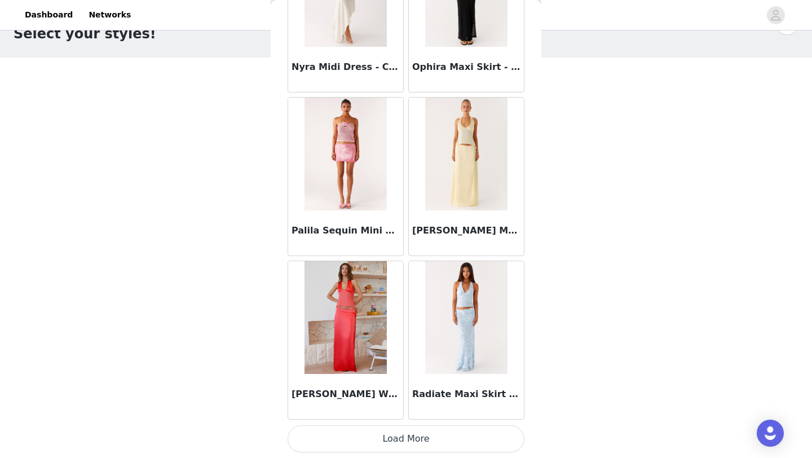
click at [406, 428] on button "Load More" at bounding box center [406, 438] width 237 height 27
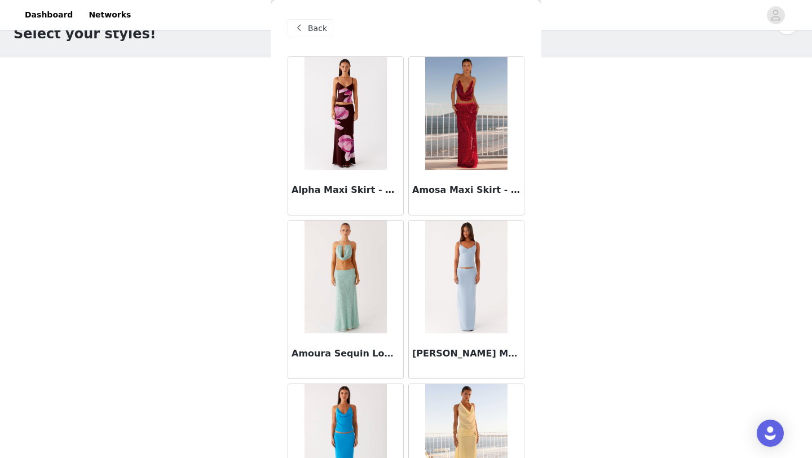
scroll to position [0, 0]
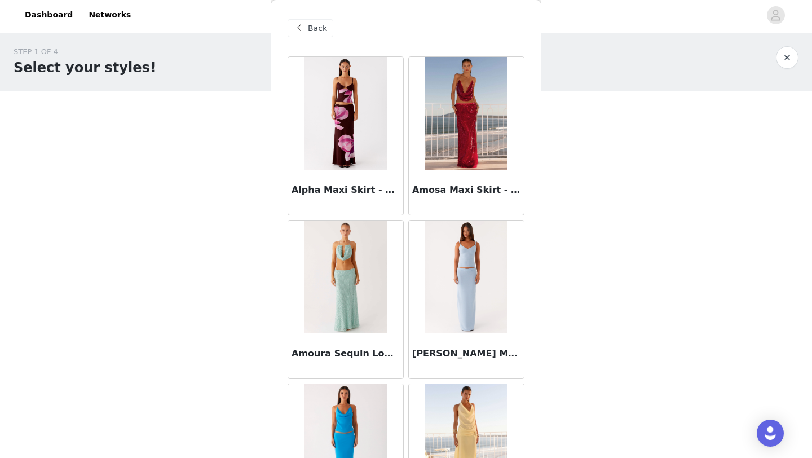
click at [326, 19] on div "Back" at bounding box center [406, 28] width 237 height 56
click at [322, 30] on span "Back" at bounding box center [317, 29] width 19 height 12
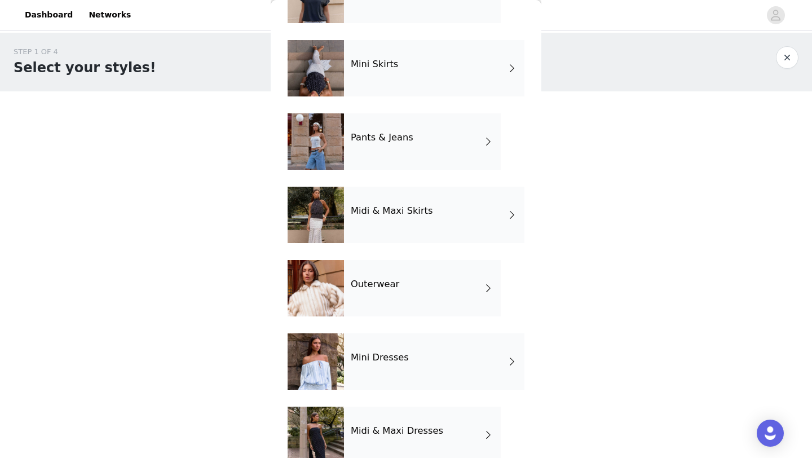
scroll to position [86, 0]
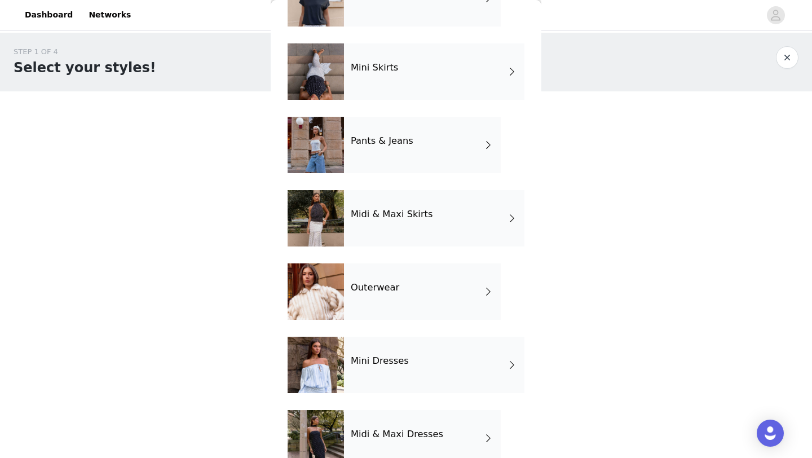
click at [399, 159] on div "Pants & Jeans" at bounding box center [422, 145] width 157 height 56
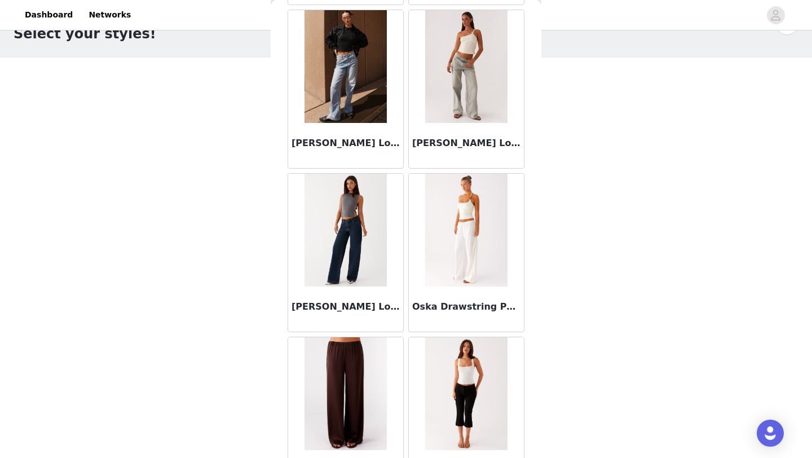
scroll to position [1069, 0]
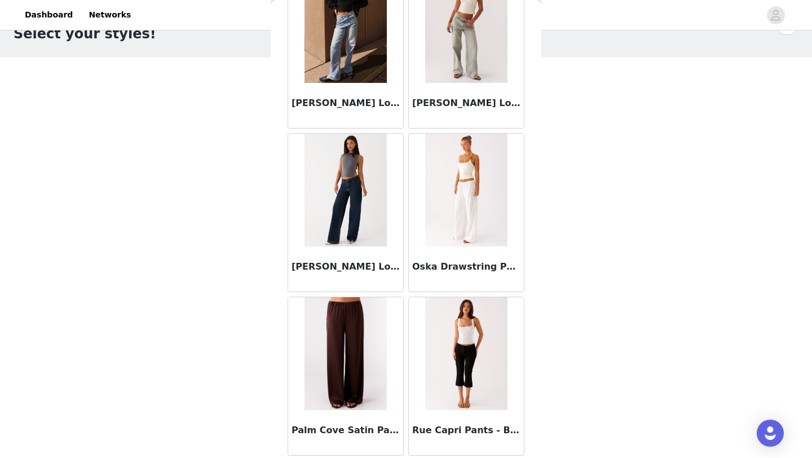
click at [364, 367] on img at bounding box center [346, 353] width 82 height 113
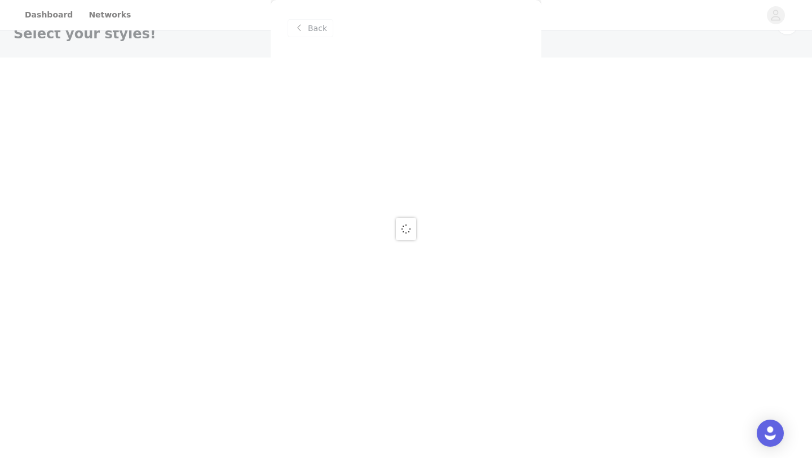
scroll to position [0, 0]
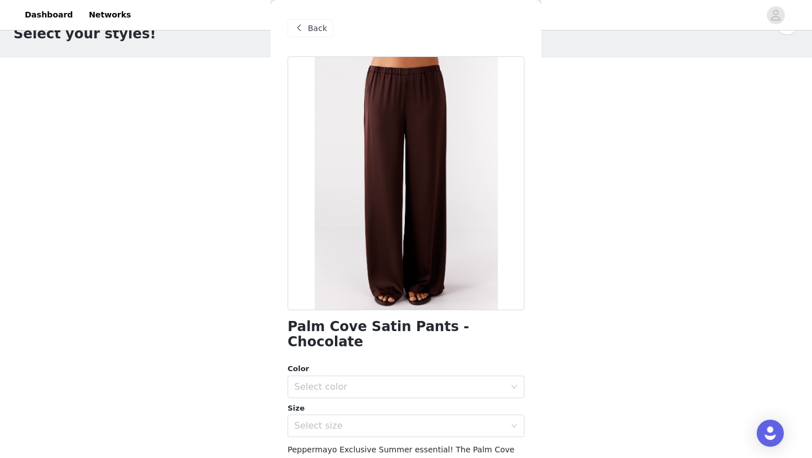
click at [364, 381] on div "Select color" at bounding box center [400, 386] width 211 height 11
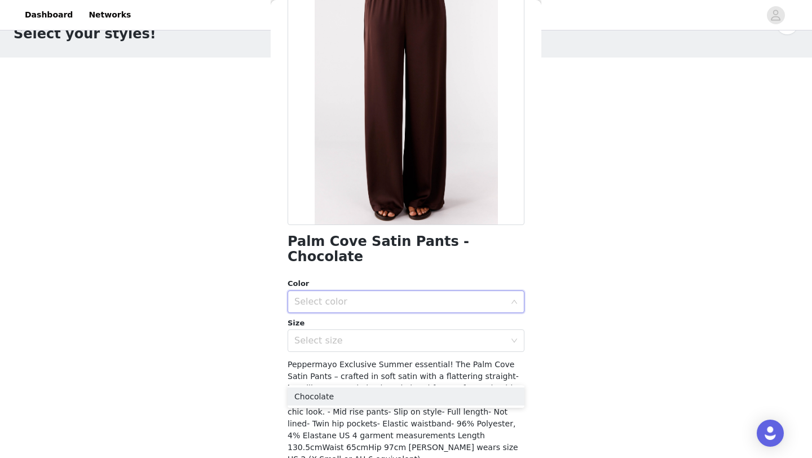
scroll to position [100, 0]
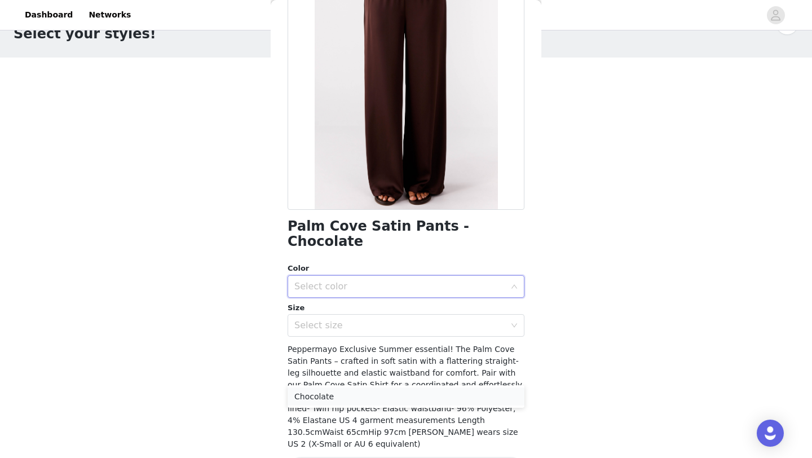
click at [349, 396] on li "Chocolate" at bounding box center [406, 397] width 237 height 18
click at [345, 323] on div "Palm Cove Satin Pants - Chocolate Color Select color Chocolate Size Select size…" at bounding box center [406, 227] width 237 height 542
click at [343, 318] on div "Select size" at bounding box center [403, 325] width 216 height 21
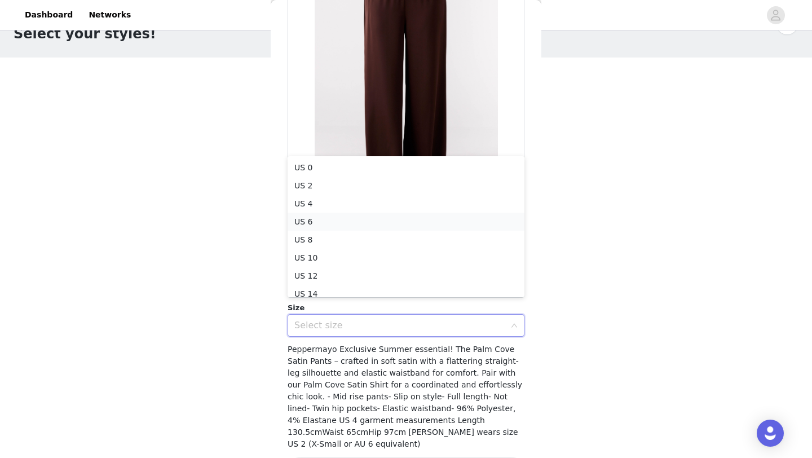
click at [352, 222] on li "US 6" at bounding box center [406, 222] width 237 height 18
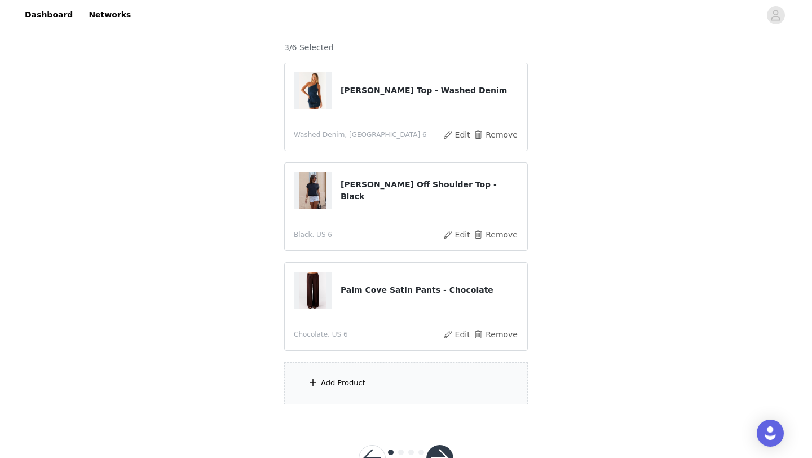
scroll to position [123, 0]
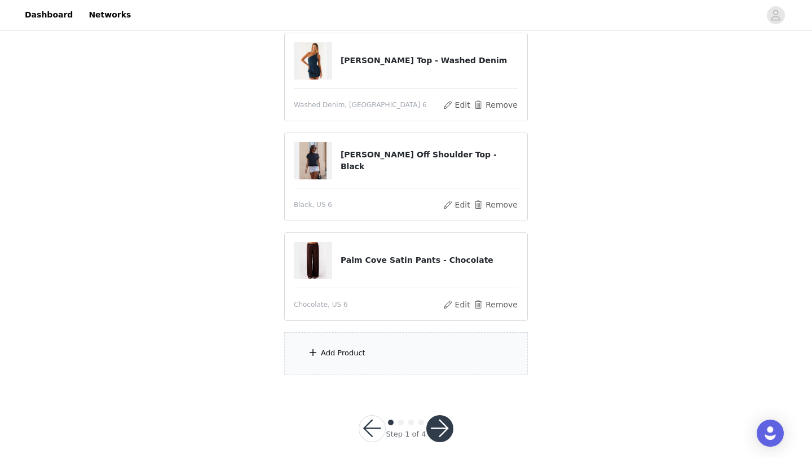
click at [362, 364] on div "Add Product" at bounding box center [406, 353] width 244 height 42
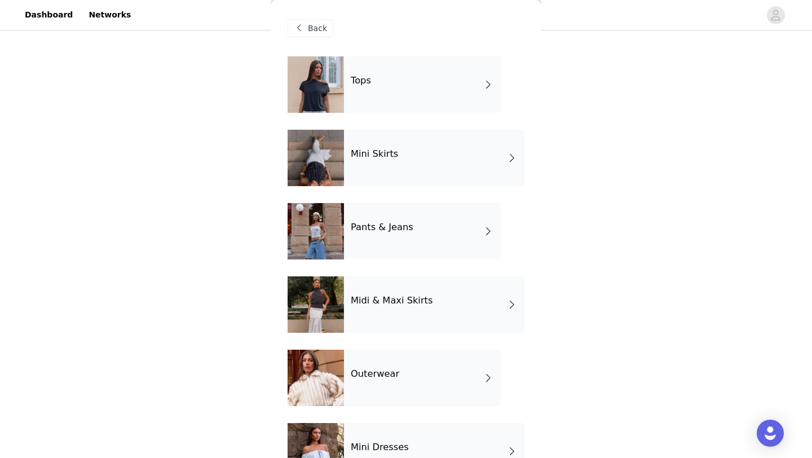
click at [363, 363] on div "Outerwear" at bounding box center [422, 378] width 157 height 56
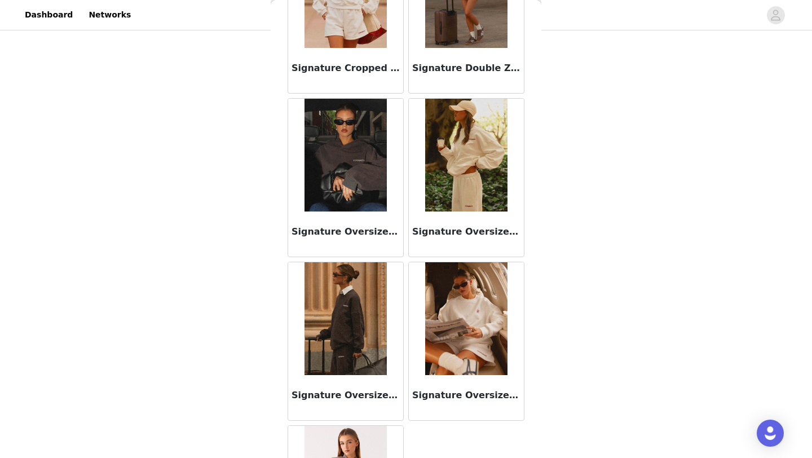
scroll to position [597, 0]
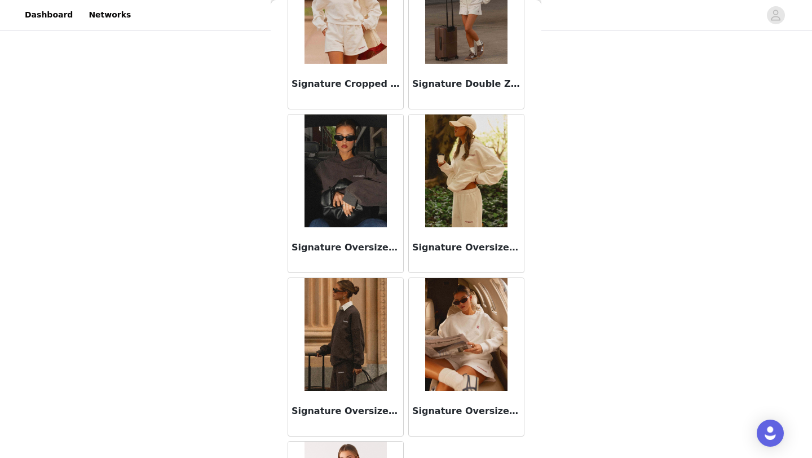
click at [353, 195] on img at bounding box center [346, 171] width 82 height 113
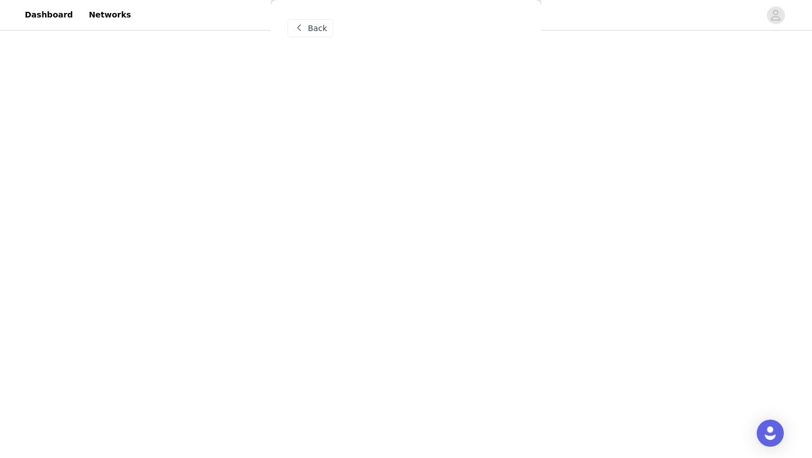
scroll to position [0, 0]
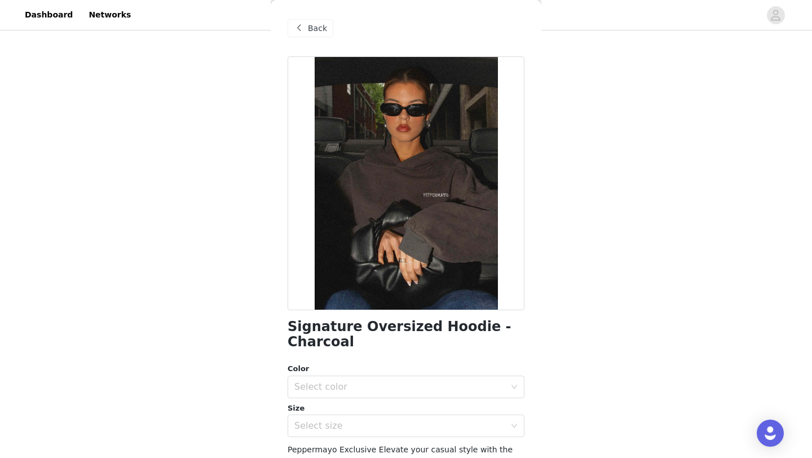
click at [318, 29] on span "Back" at bounding box center [317, 29] width 19 height 12
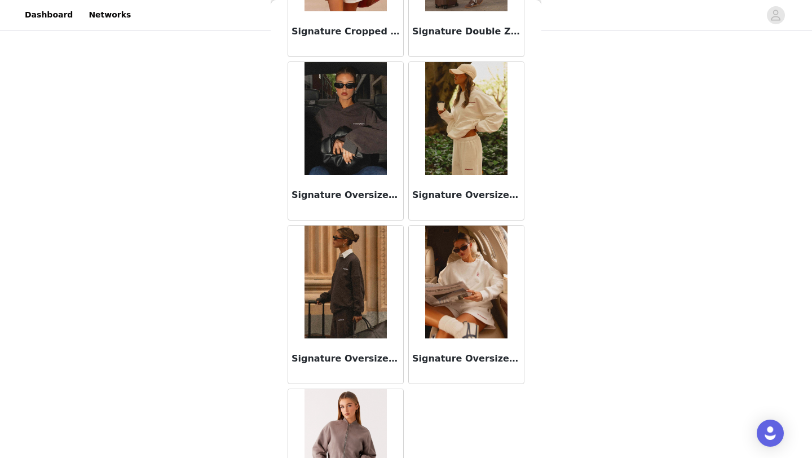
scroll to position [612, 0]
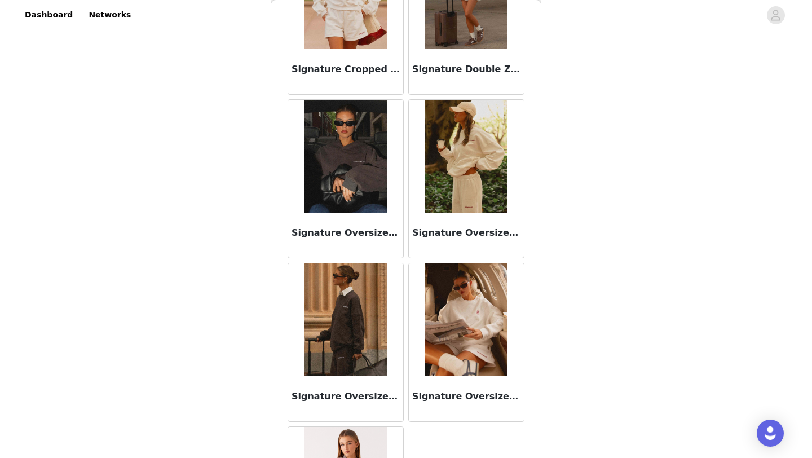
click at [369, 306] on img at bounding box center [346, 319] width 82 height 113
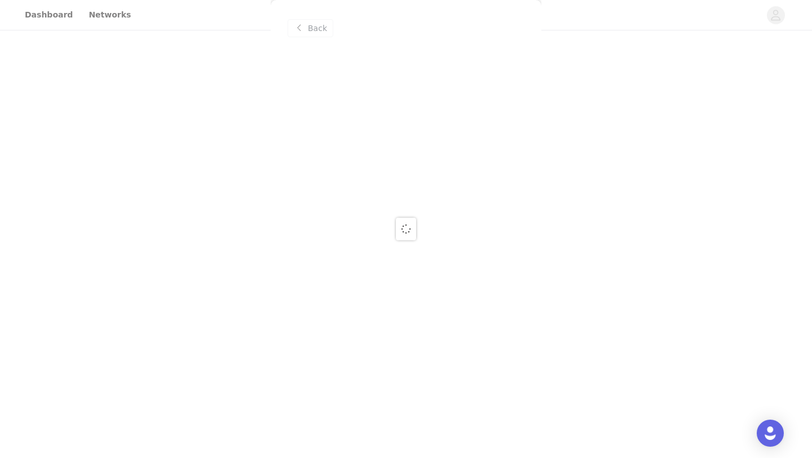
scroll to position [0, 0]
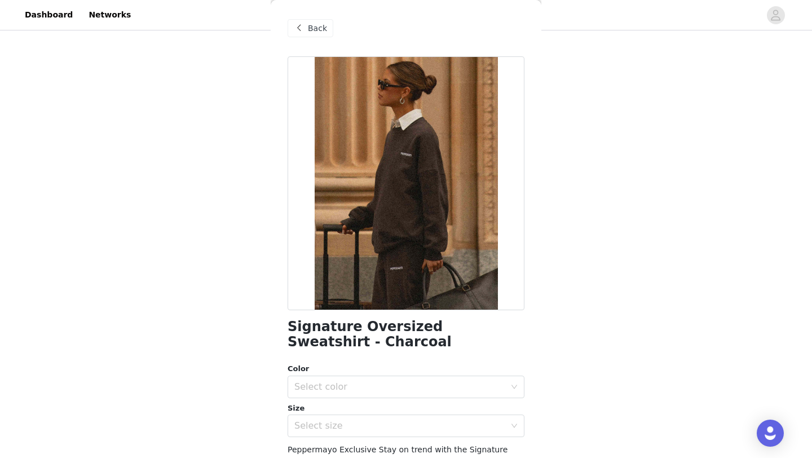
click at [327, 30] on div "Back" at bounding box center [311, 28] width 46 height 18
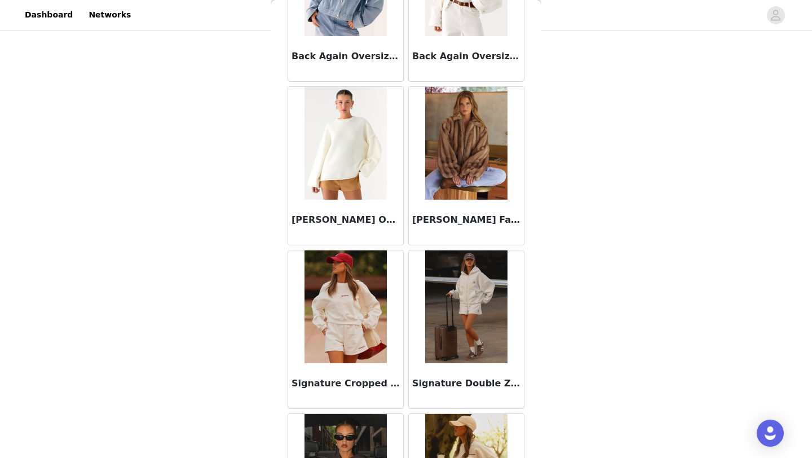
scroll to position [299, 0]
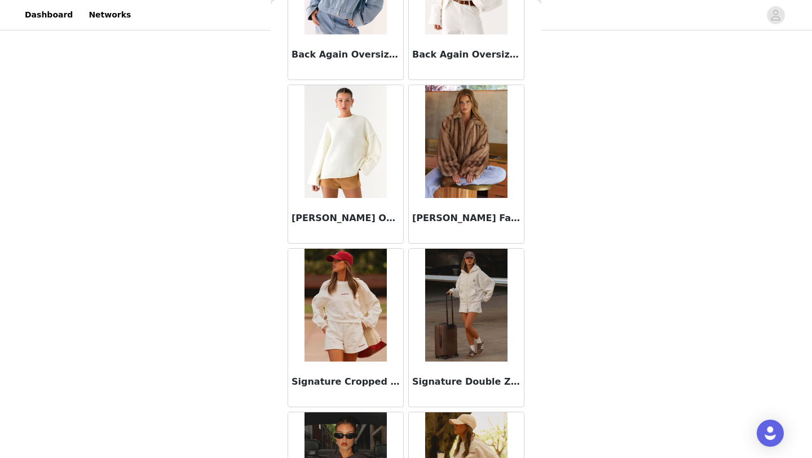
click at [415, 235] on div "[PERSON_NAME] Faux Fur [PERSON_NAME]" at bounding box center [466, 220] width 115 height 45
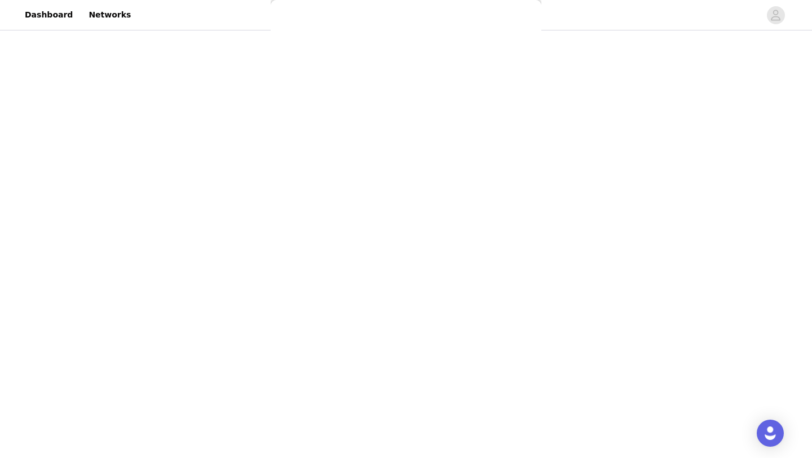
scroll to position [0, 0]
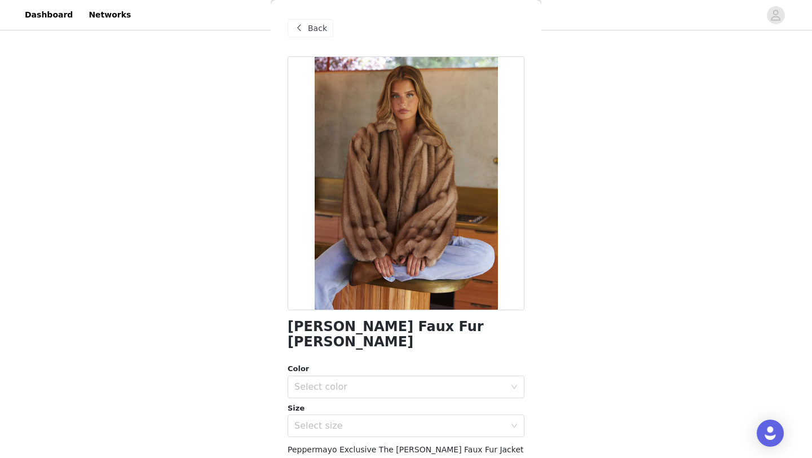
click at [324, 25] on span "Back" at bounding box center [317, 29] width 19 height 12
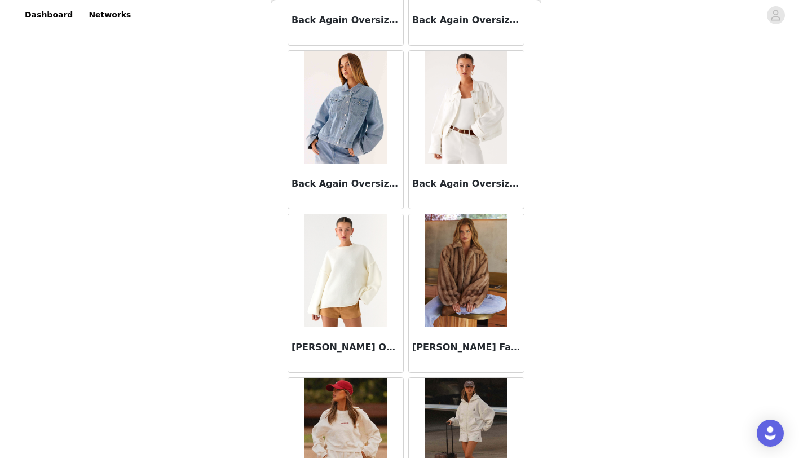
scroll to position [191, 0]
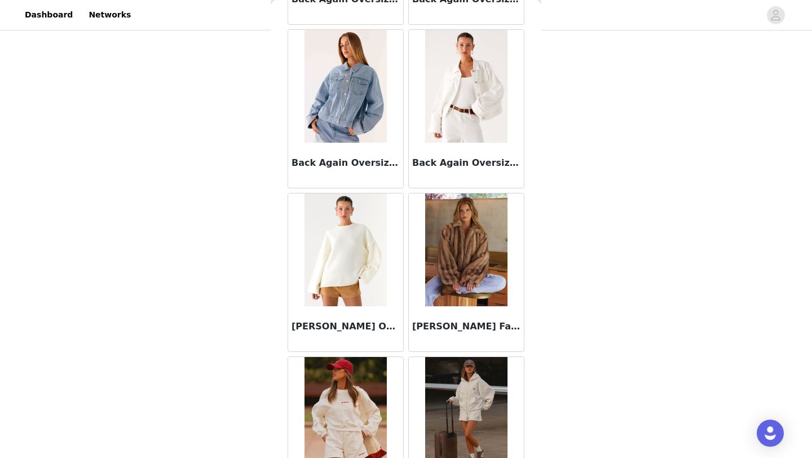
click at [339, 263] on img at bounding box center [346, 250] width 82 height 113
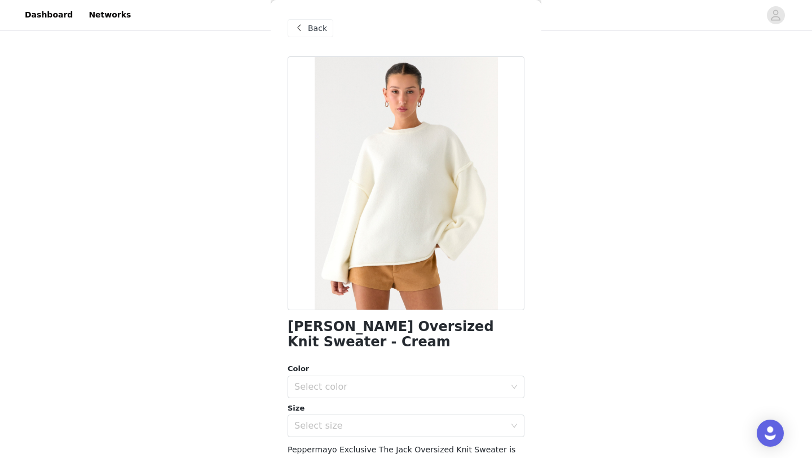
scroll to position [91, 0]
click at [315, 24] on span "Back" at bounding box center [317, 29] width 19 height 12
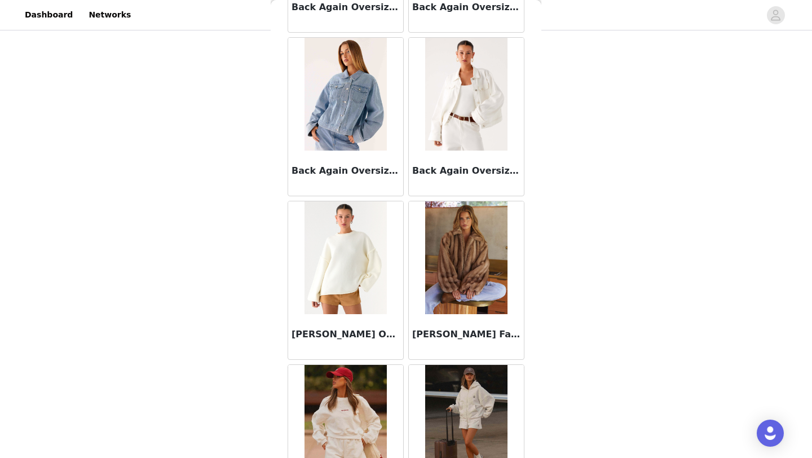
scroll to position [181, 0]
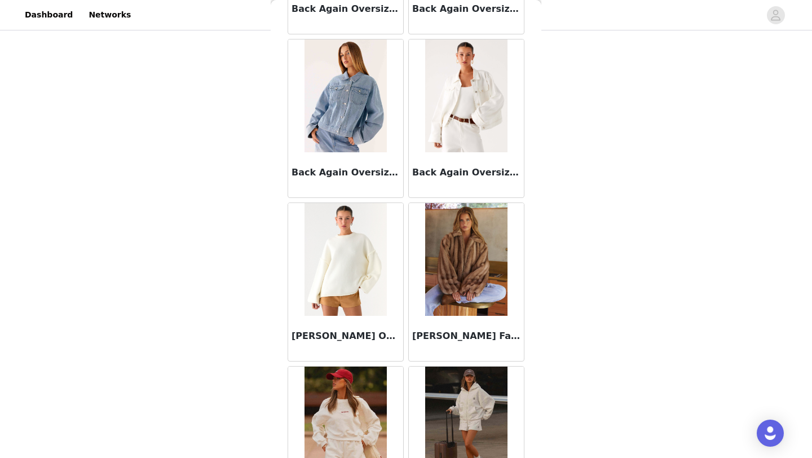
click at [363, 256] on img at bounding box center [346, 259] width 82 height 113
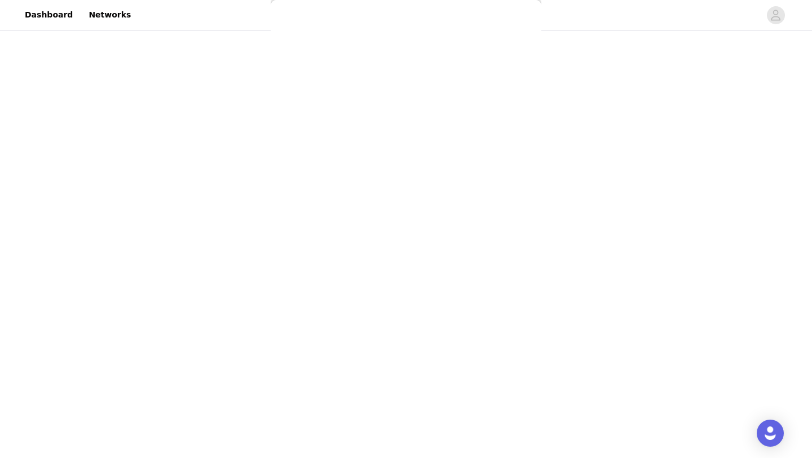
scroll to position [137, 0]
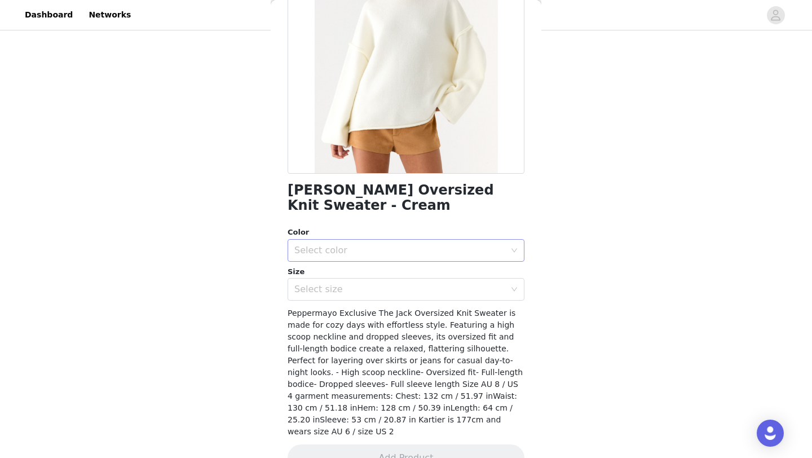
click at [364, 245] on div "Select color" at bounding box center [400, 250] width 211 height 11
click at [356, 261] on li "Cream" at bounding box center [406, 260] width 237 height 18
click at [356, 284] on div "Select size" at bounding box center [400, 289] width 211 height 11
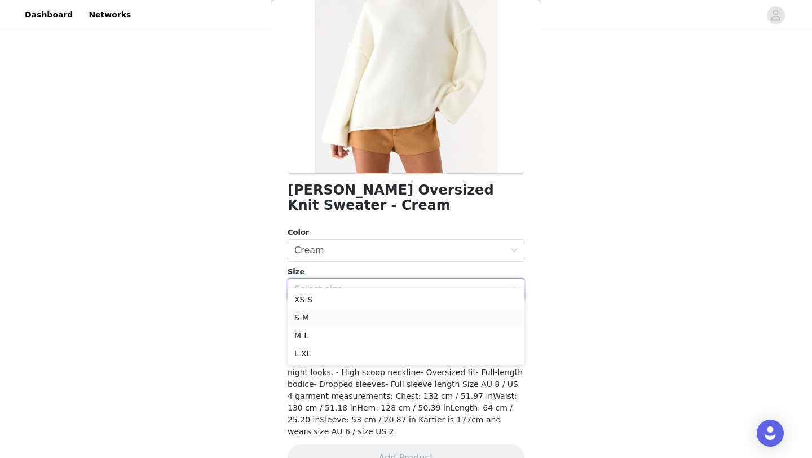
click at [355, 315] on li "S-M" at bounding box center [406, 318] width 237 height 18
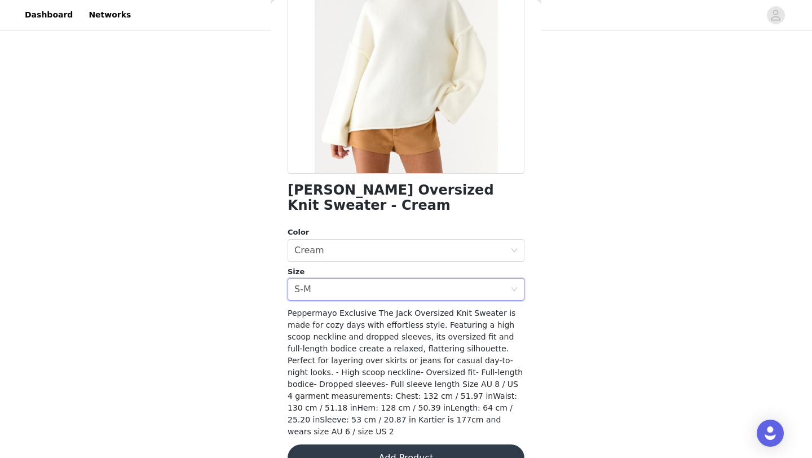
click at [355, 445] on button "Add Product" at bounding box center [406, 458] width 237 height 27
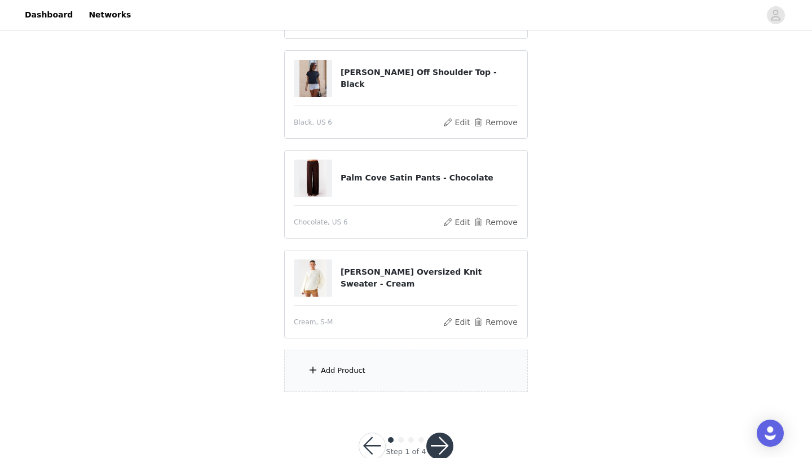
scroll to position [234, 0]
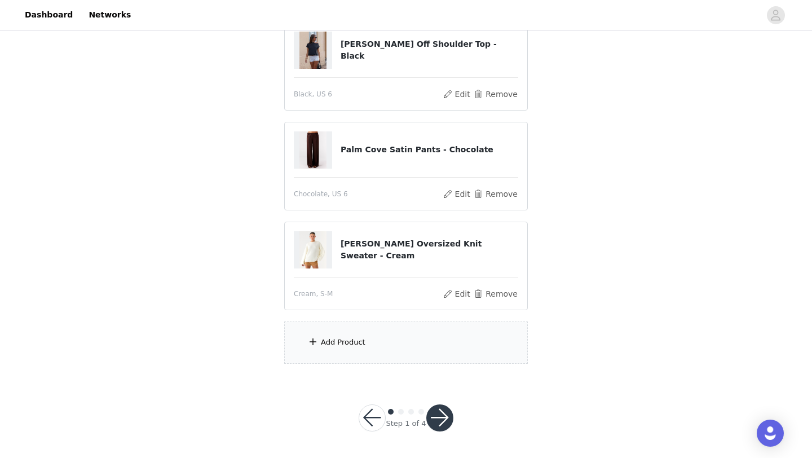
click at [349, 330] on div "Add Product" at bounding box center [406, 343] width 244 height 42
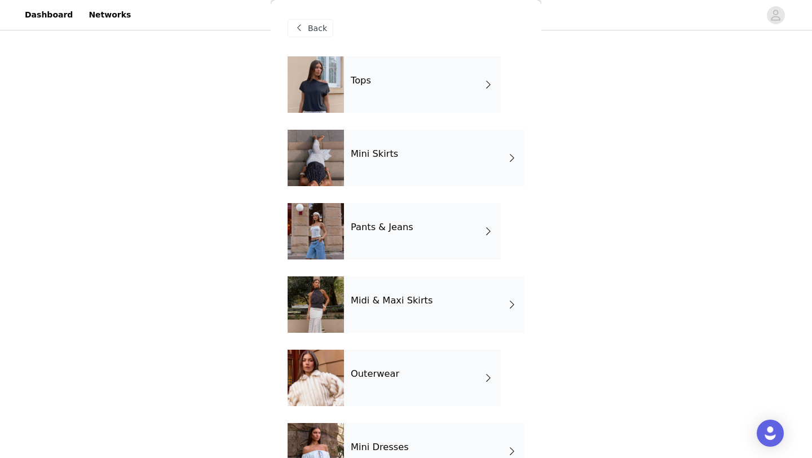
click at [407, 175] on div "Mini Skirts" at bounding box center [434, 158] width 181 height 56
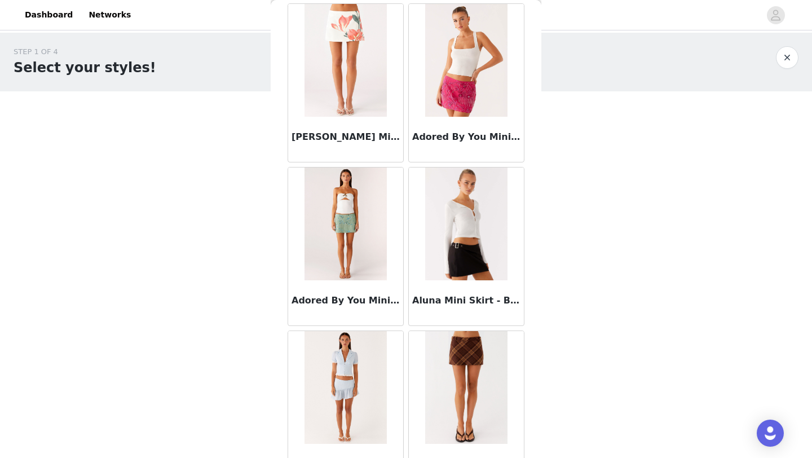
scroll to position [0, 0]
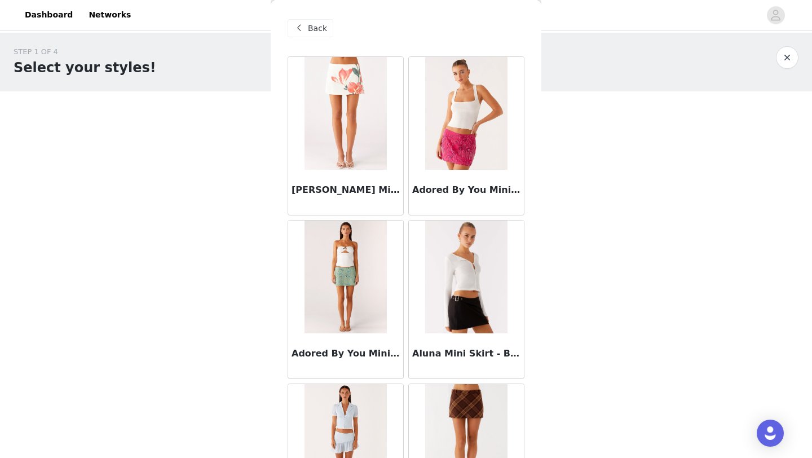
click at [317, 28] on span "Back" at bounding box center [317, 29] width 19 height 12
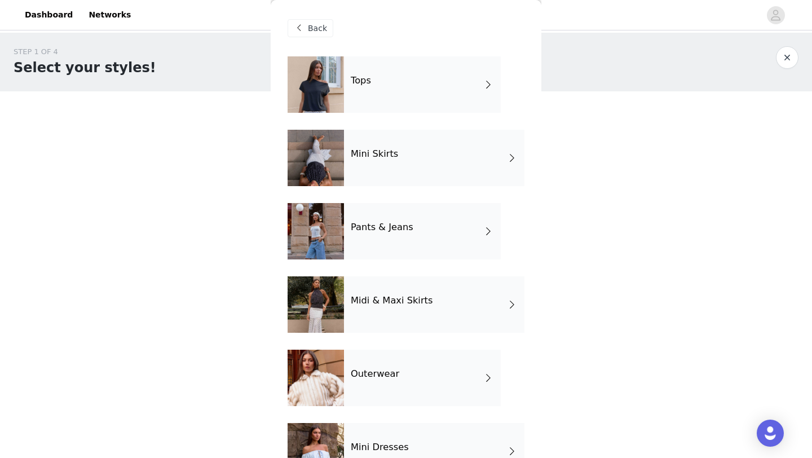
click at [399, 219] on div "Pants & Jeans" at bounding box center [422, 231] width 157 height 56
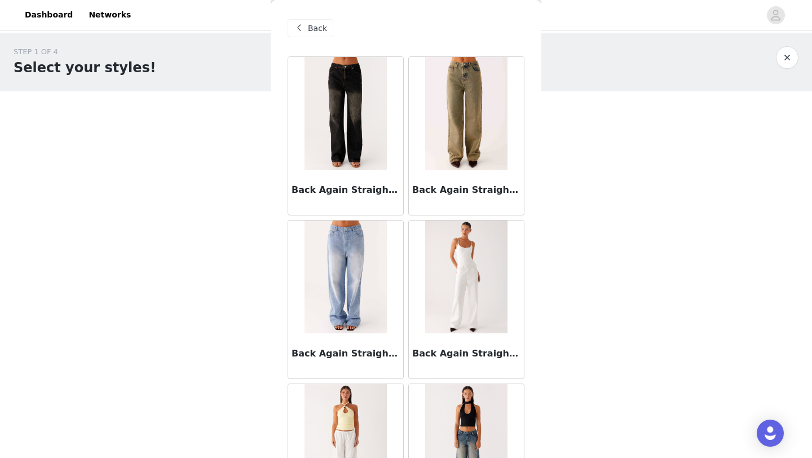
click at [302, 29] on span at bounding box center [299, 28] width 14 height 14
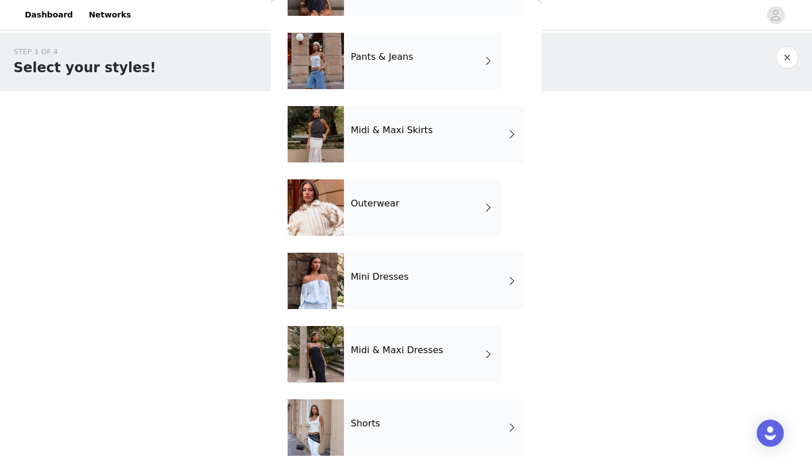
scroll to position [185, 0]
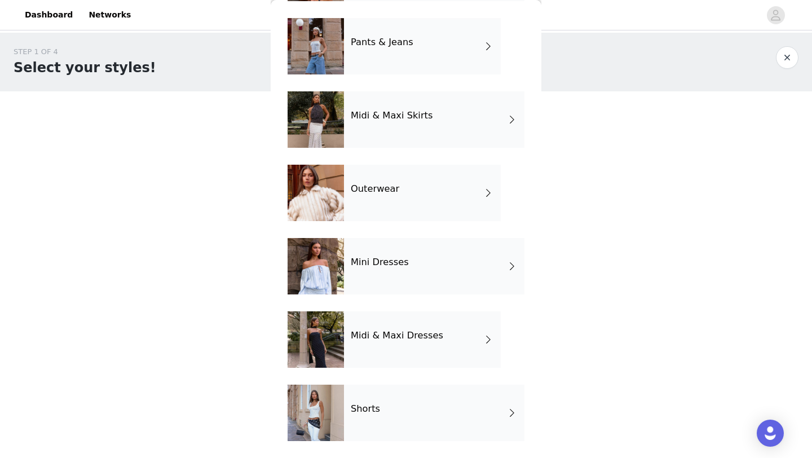
click at [388, 404] on div "Shorts" at bounding box center [434, 413] width 181 height 56
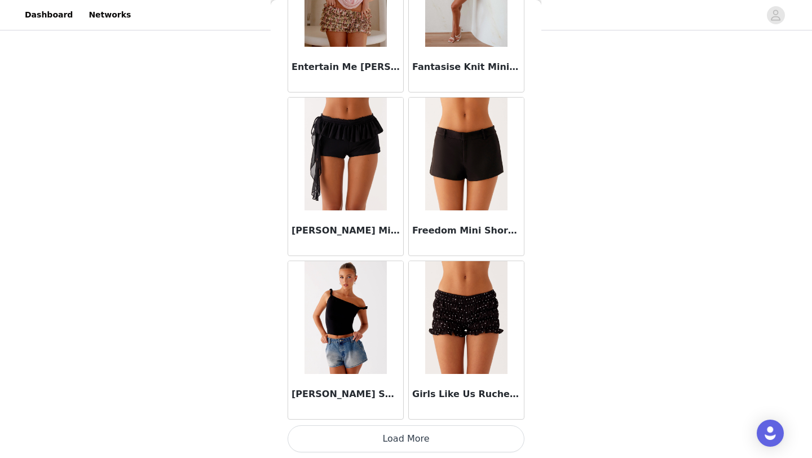
scroll to position [127, 0]
click at [393, 440] on button "Load More" at bounding box center [406, 438] width 237 height 27
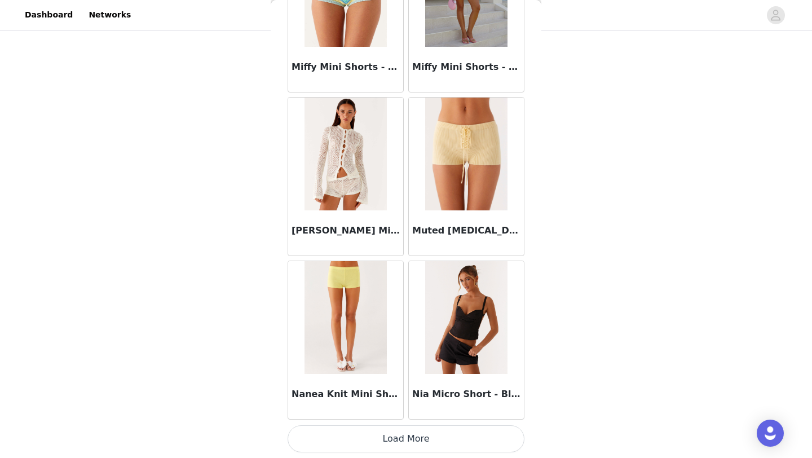
scroll to position [146, 0]
click at [399, 437] on button "Load More" at bounding box center [406, 438] width 237 height 27
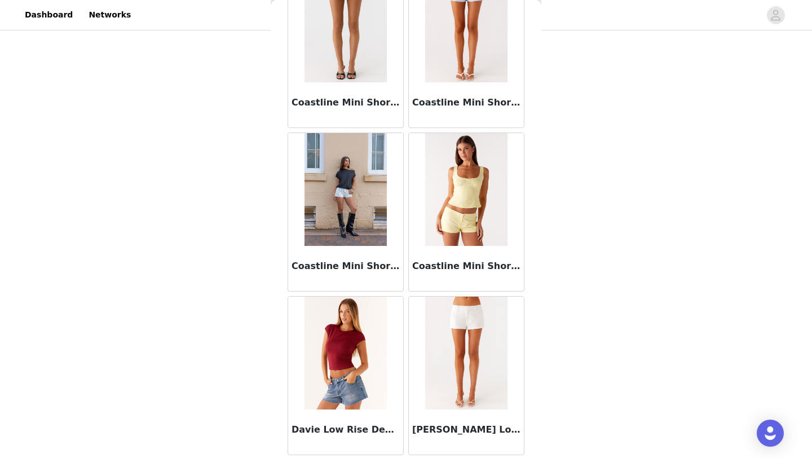
scroll to position [0, 0]
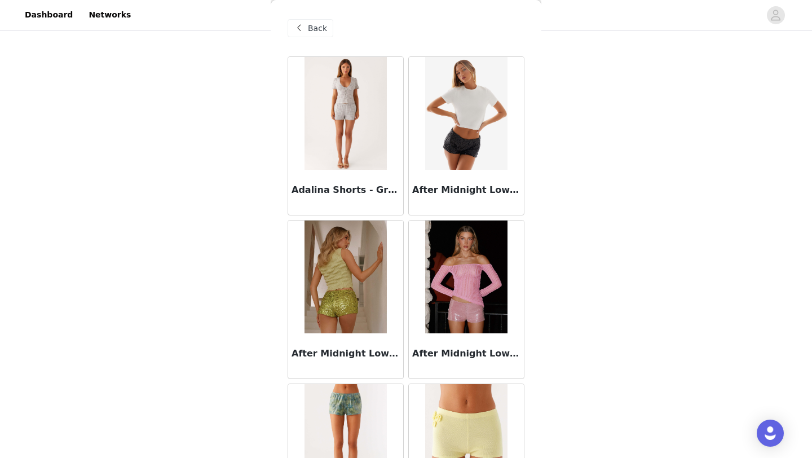
click at [311, 37] on div "Back" at bounding box center [311, 28] width 46 height 18
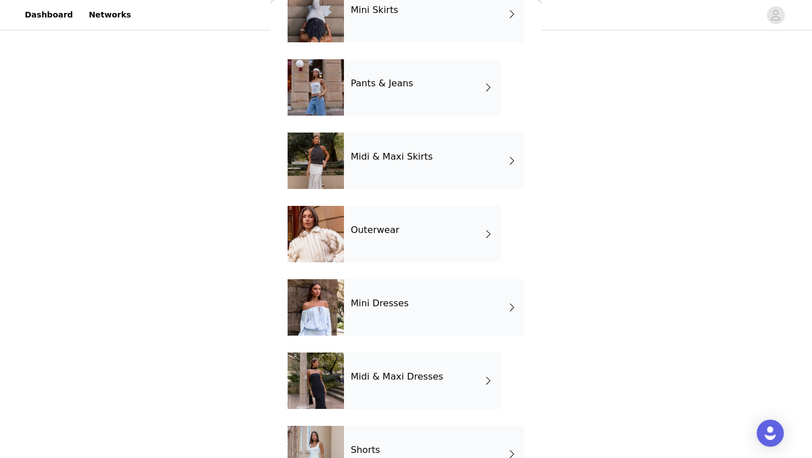
scroll to position [185, 0]
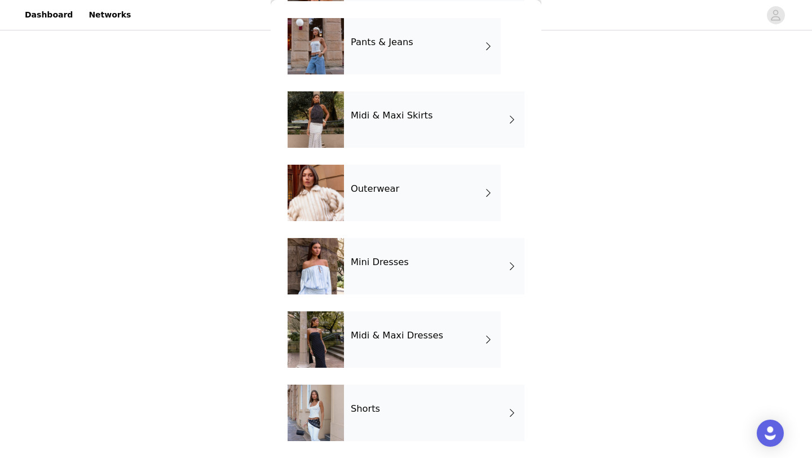
click at [386, 269] on div "Mini Dresses" at bounding box center [434, 266] width 181 height 56
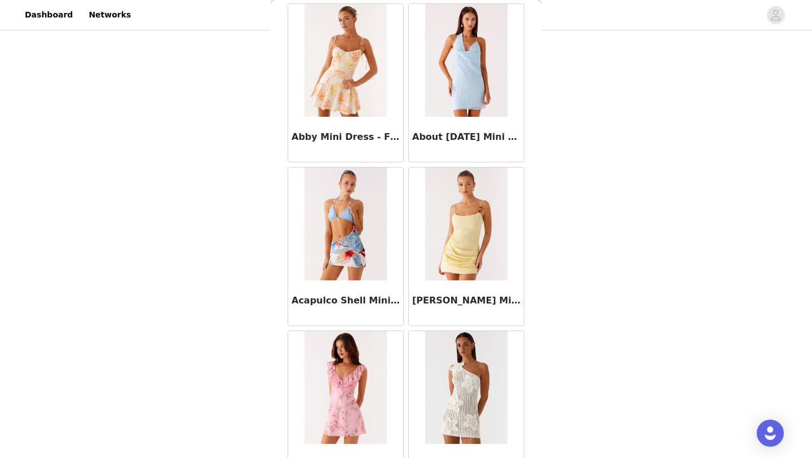
scroll to position [0, 0]
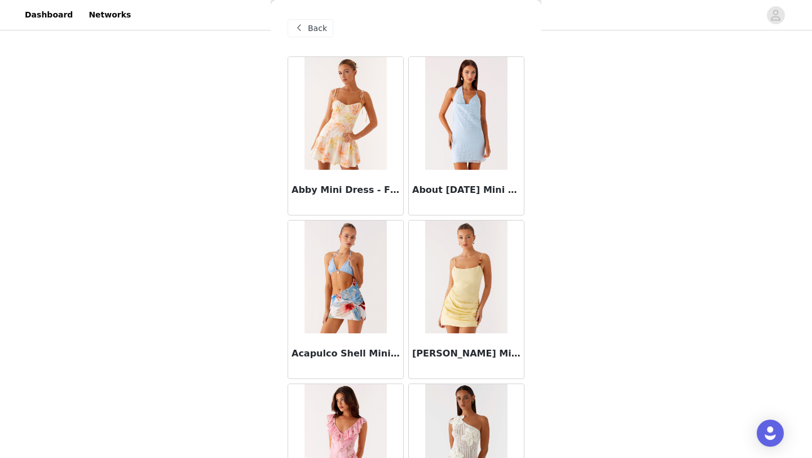
click at [304, 26] on span at bounding box center [299, 28] width 14 height 14
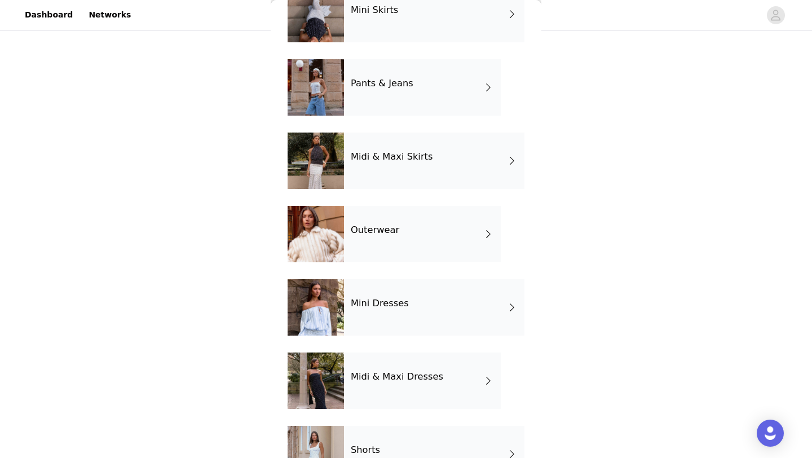
scroll to position [185, 0]
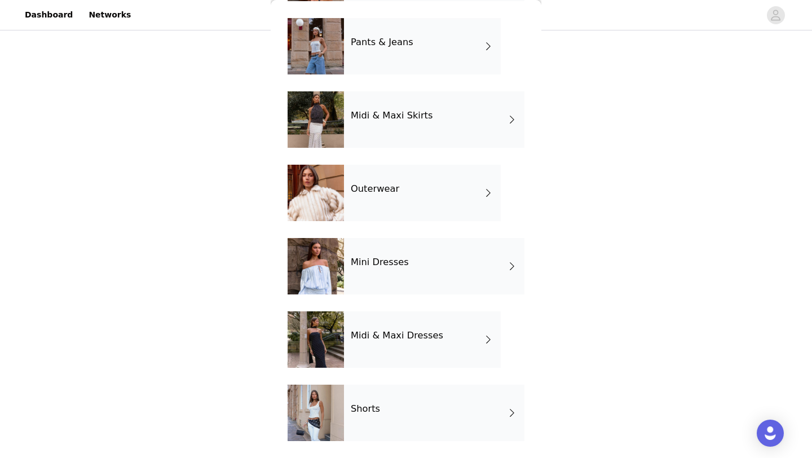
click at [376, 340] on h4 "Midi & Maxi Dresses" at bounding box center [397, 336] width 93 height 10
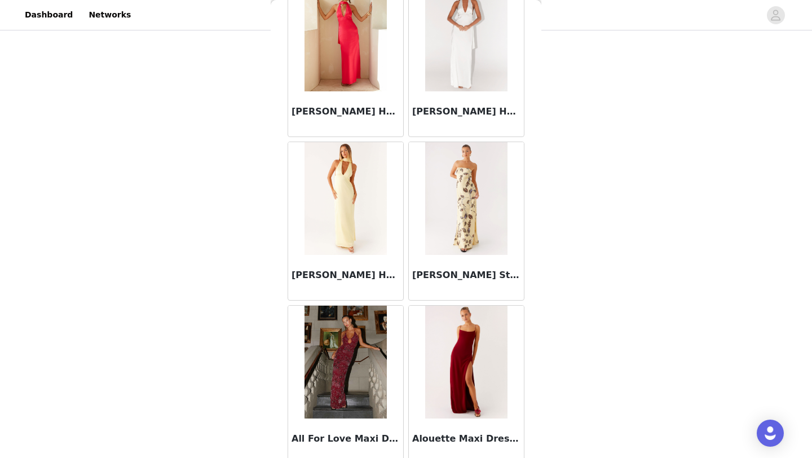
scroll to position [734, 0]
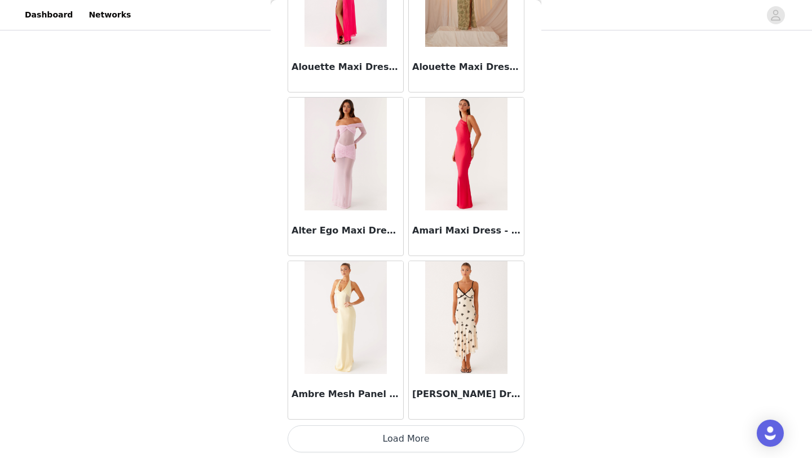
click at [402, 432] on button "Load More" at bounding box center [406, 438] width 237 height 27
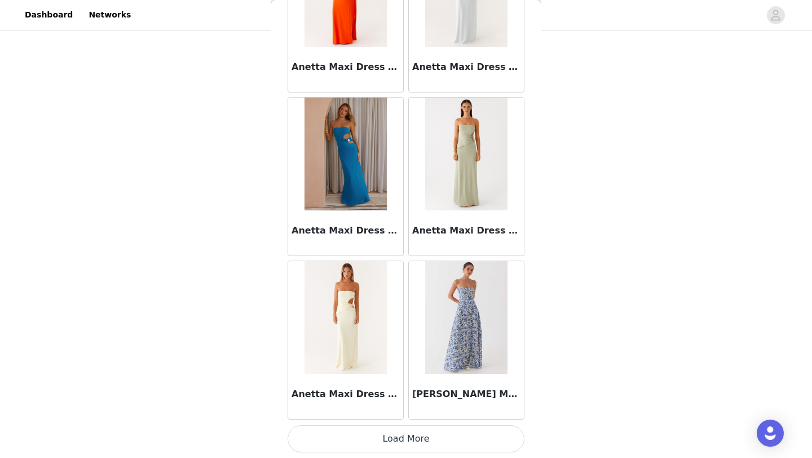
scroll to position [234, 0]
click at [400, 429] on button "Load More" at bounding box center [406, 438] width 237 height 27
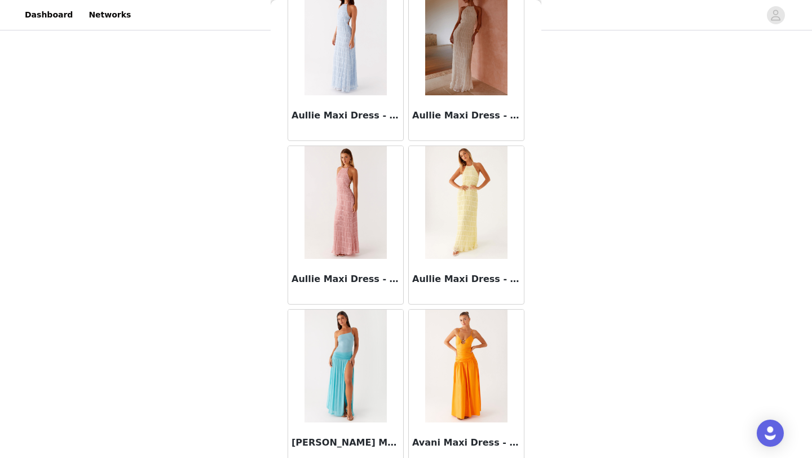
scroll to position [4493, 0]
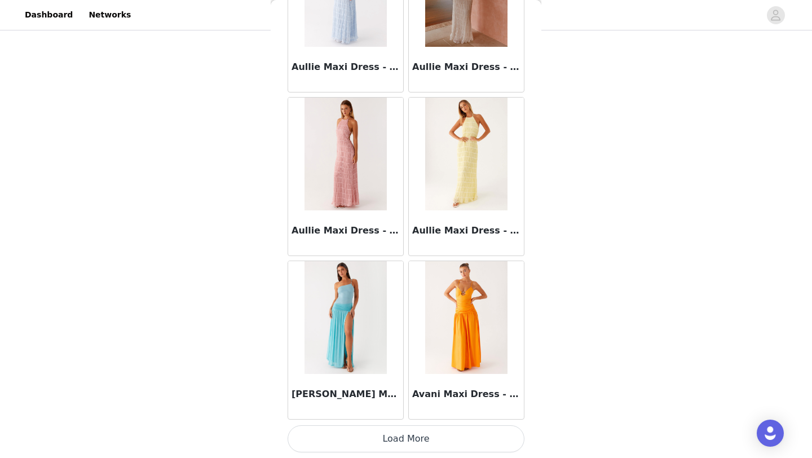
click at [398, 446] on button "Load More" at bounding box center [406, 438] width 237 height 27
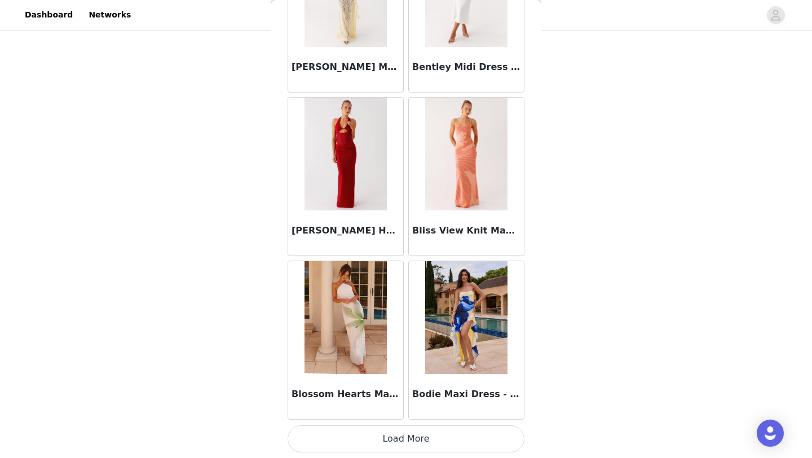
scroll to position [6177, 0]
click at [398, 442] on button "Load More" at bounding box center [406, 439] width 237 height 27
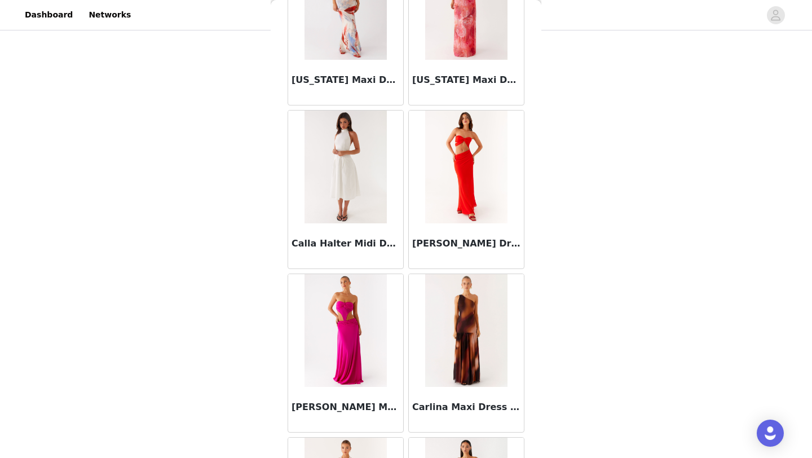
scroll to position [7448, 0]
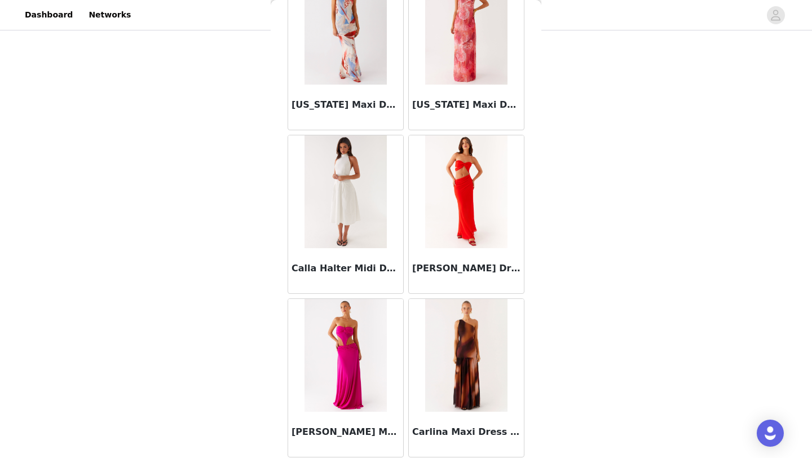
click at [336, 166] on img at bounding box center [346, 191] width 82 height 113
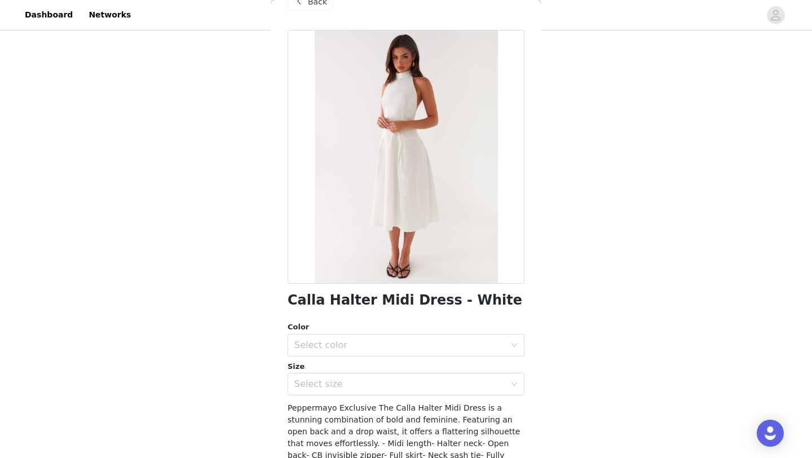
scroll to position [0, 0]
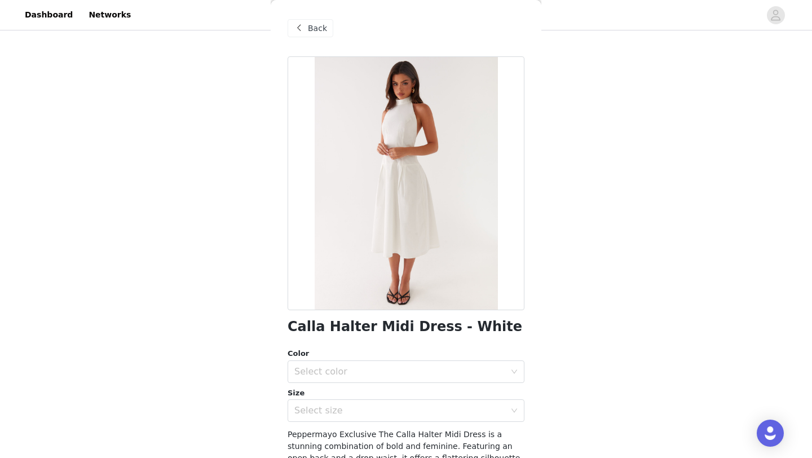
click at [317, 34] on div "Back" at bounding box center [311, 28] width 46 height 18
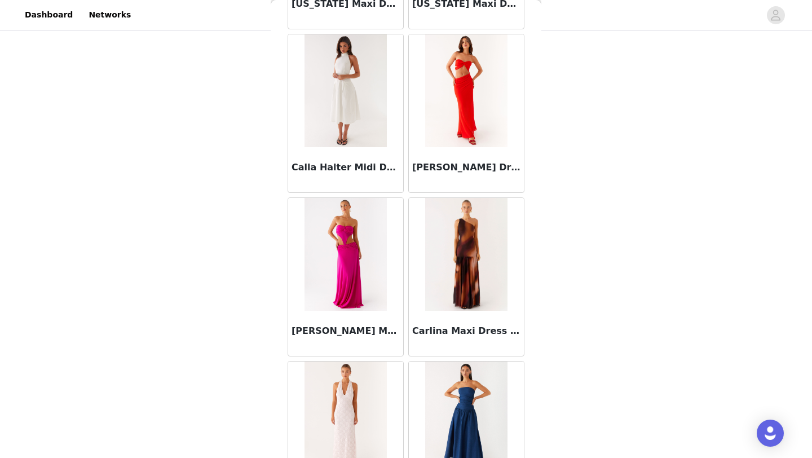
scroll to position [7813, 0]
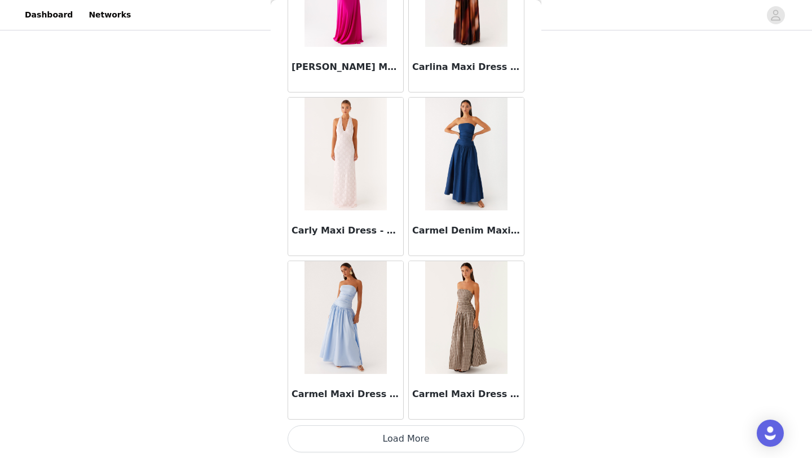
click at [397, 438] on button "Load More" at bounding box center [406, 438] width 237 height 27
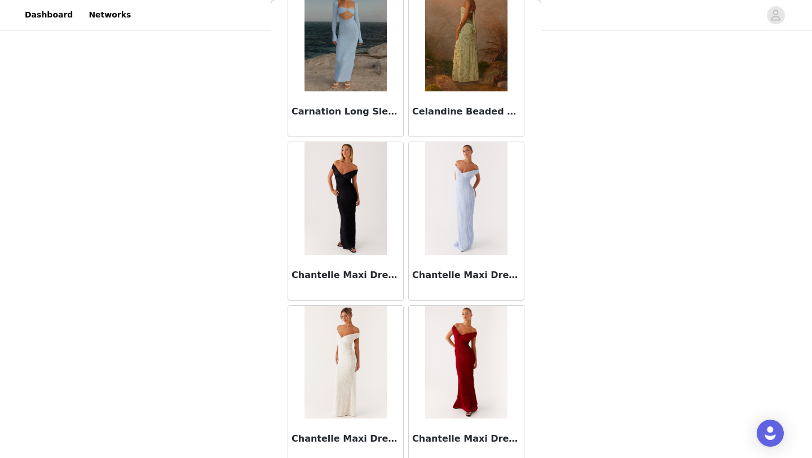
scroll to position [9450, 0]
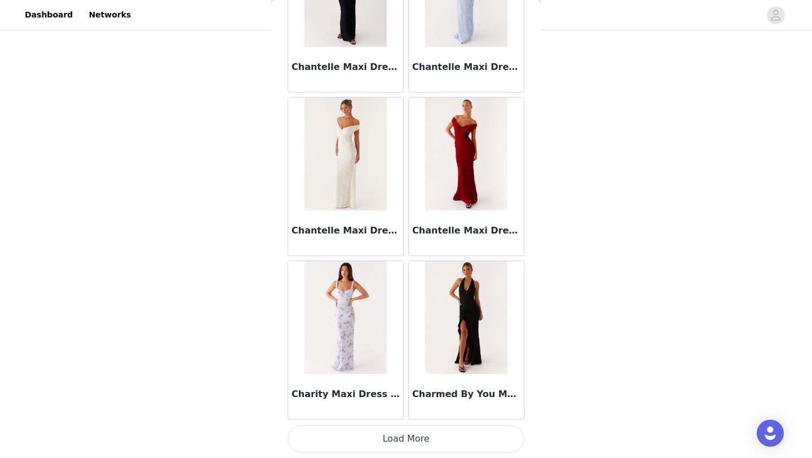
click at [392, 438] on button "Load More" at bounding box center [406, 438] width 237 height 27
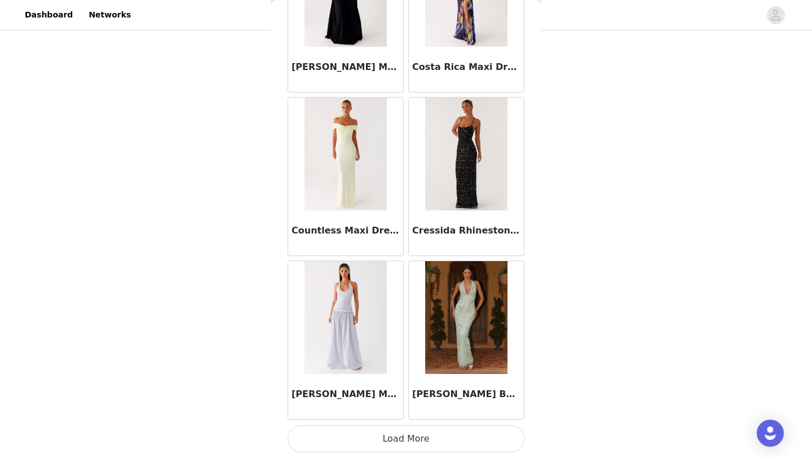
scroll to position [234, 0]
click at [408, 428] on button "Load More" at bounding box center [406, 438] width 237 height 27
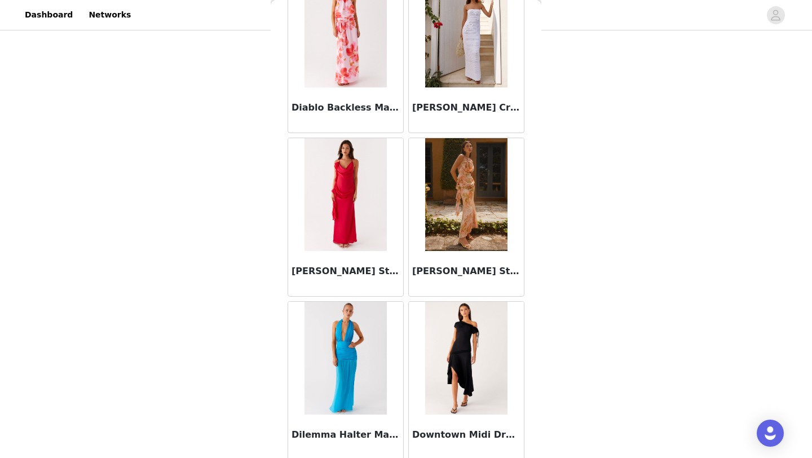
scroll to position [12722, 0]
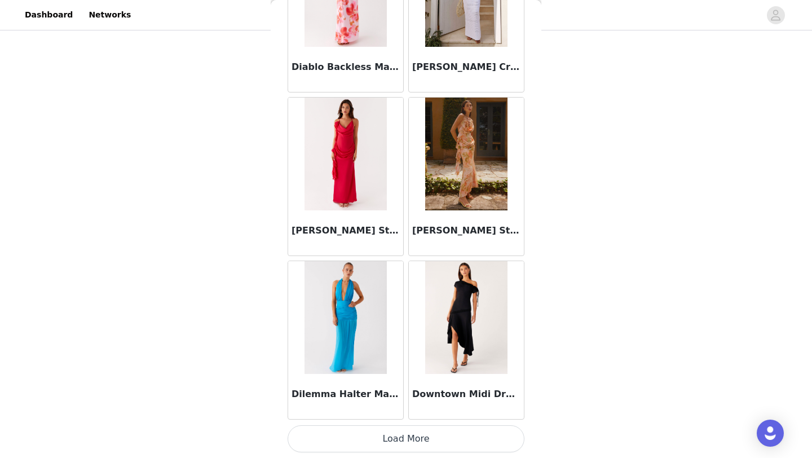
click at [398, 430] on button "Load More" at bounding box center [406, 438] width 237 height 27
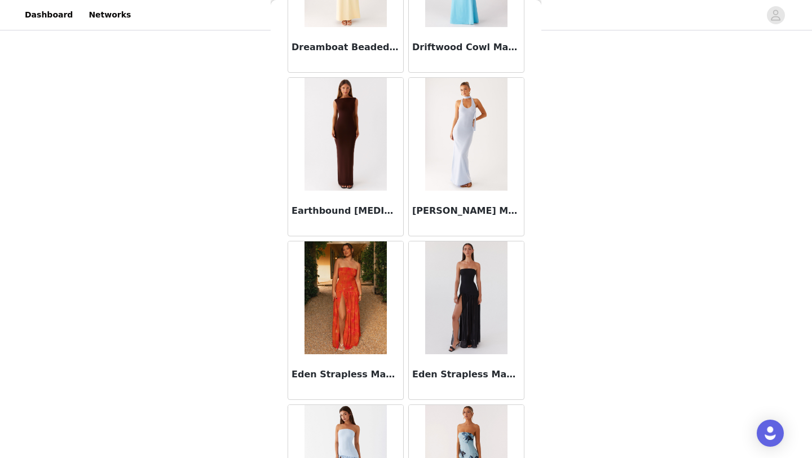
scroll to position [13390, 0]
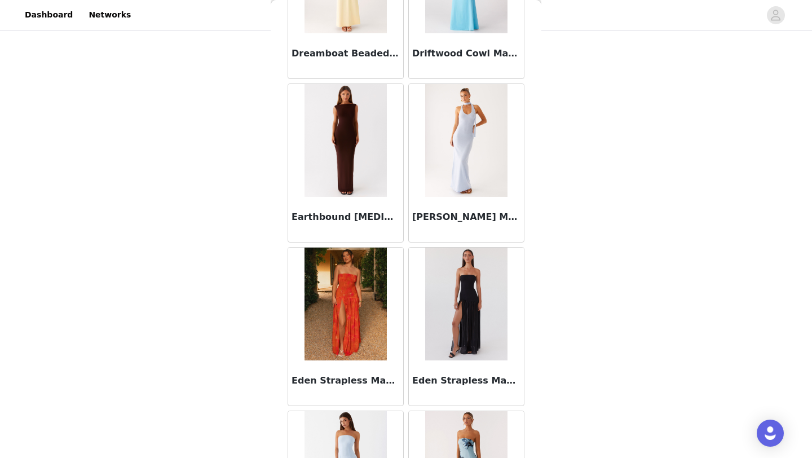
click at [346, 223] on h3 "Earthbound [MEDICAL_DATA] Maxi Dress - Chocolate" at bounding box center [346, 217] width 108 height 14
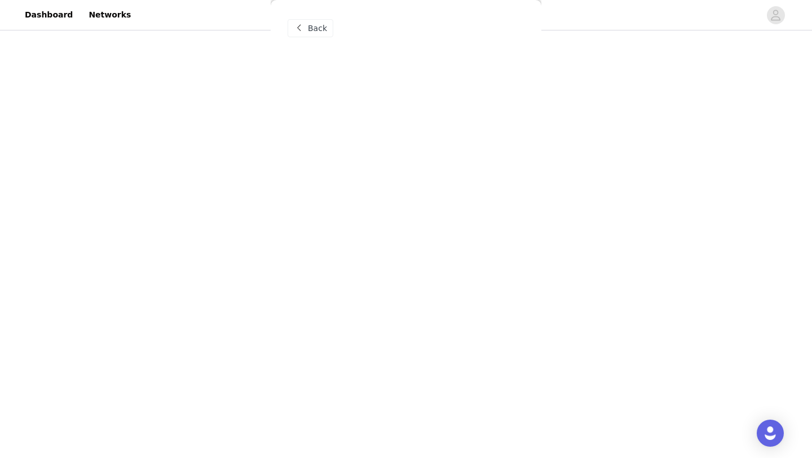
scroll to position [0, 0]
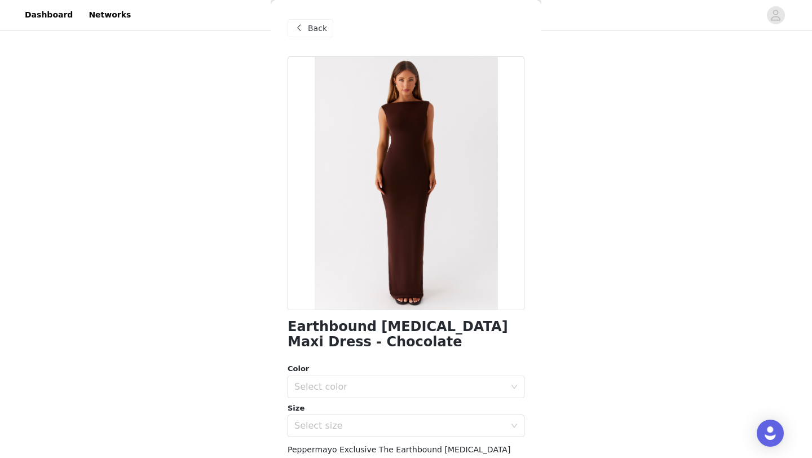
click at [310, 29] on span "Back" at bounding box center [317, 29] width 19 height 12
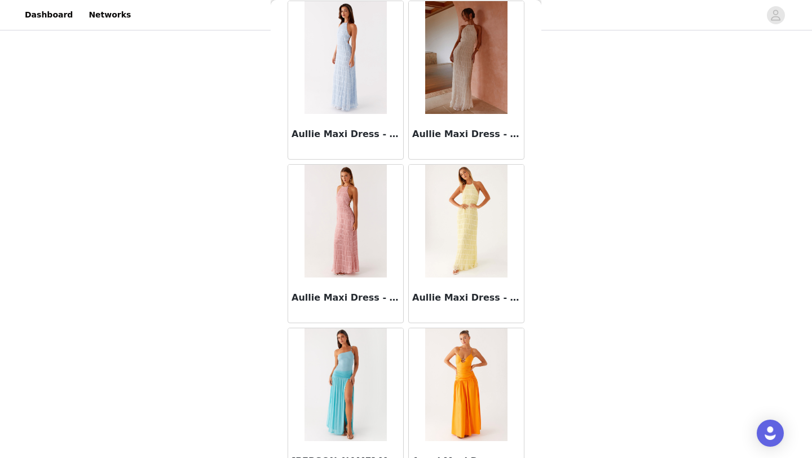
scroll to position [4481, 0]
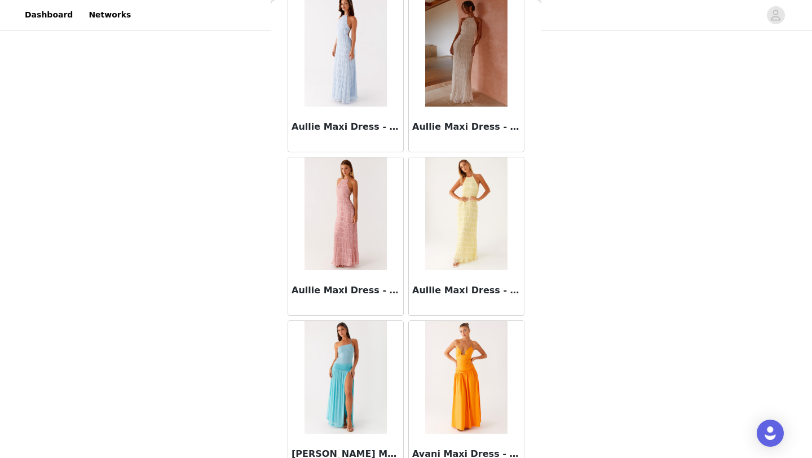
click at [484, 56] on img at bounding box center [466, 50] width 82 height 113
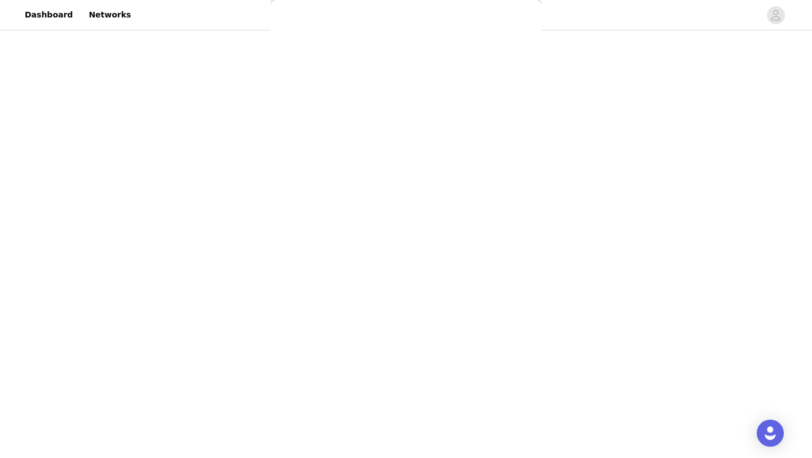
scroll to position [0, 0]
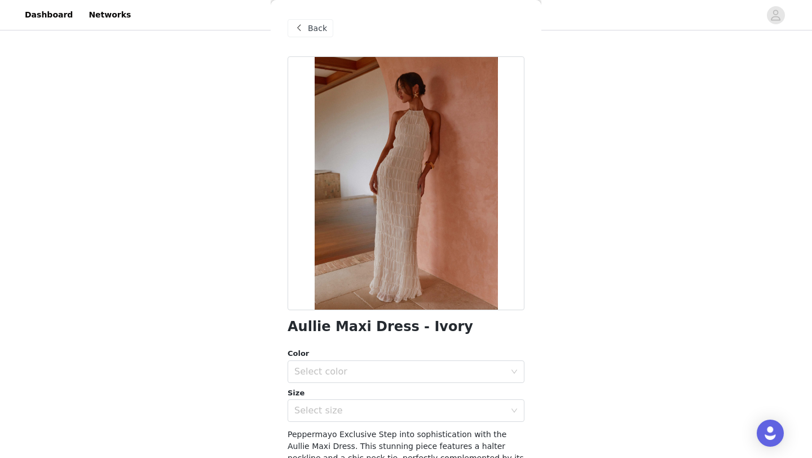
click at [305, 38] on div "Back" at bounding box center [406, 28] width 237 height 56
click at [305, 30] on span at bounding box center [299, 28] width 14 height 14
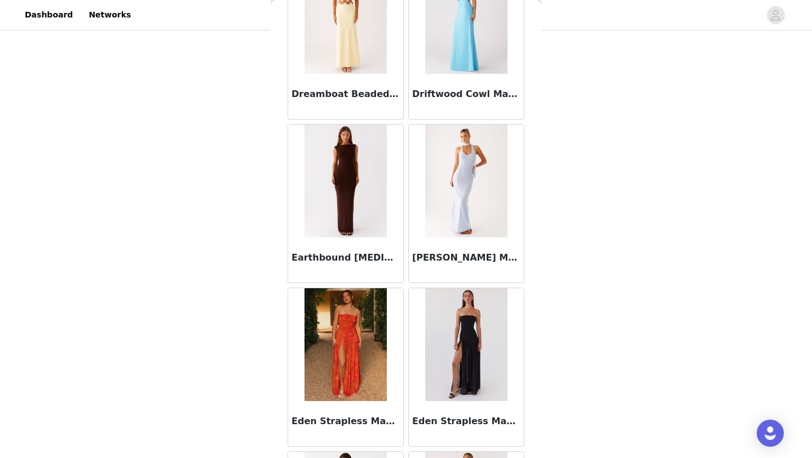
scroll to position [14358, 0]
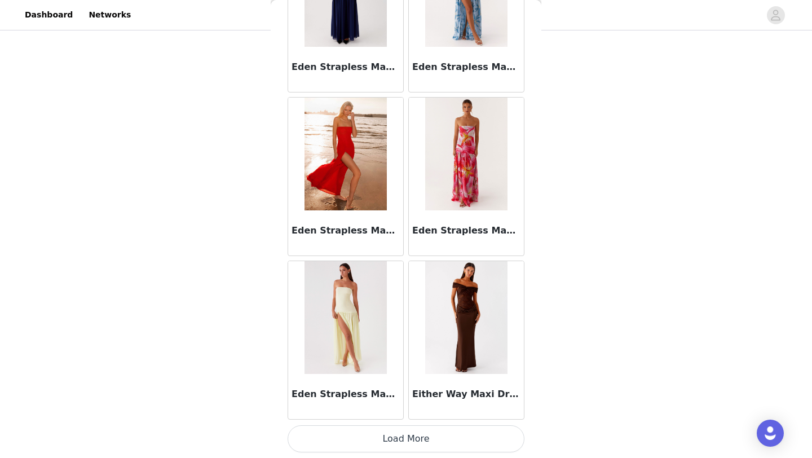
click at [371, 440] on button "Load More" at bounding box center [406, 438] width 237 height 27
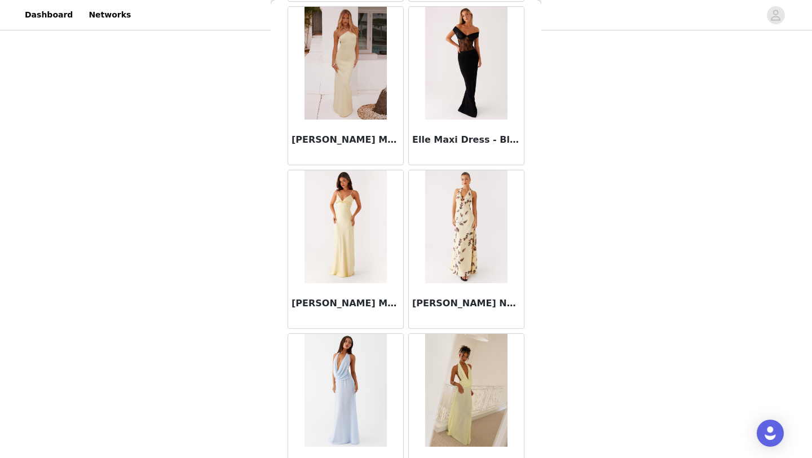
scroll to position [15995, 0]
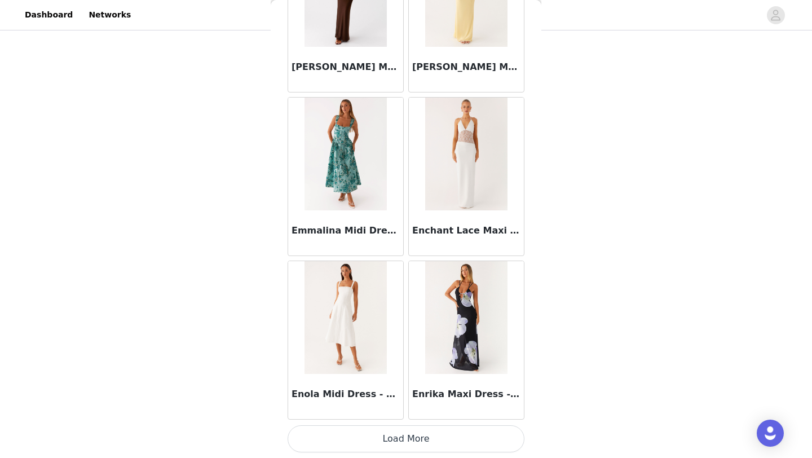
click at [408, 433] on button "Load More" at bounding box center [406, 438] width 237 height 27
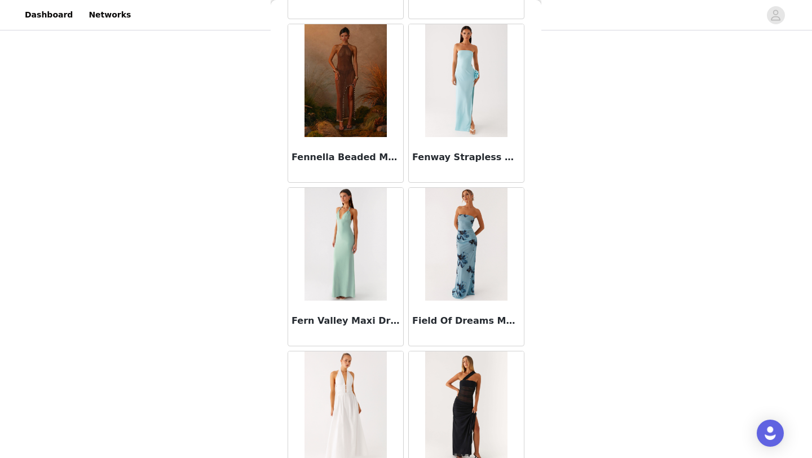
scroll to position [17631, 0]
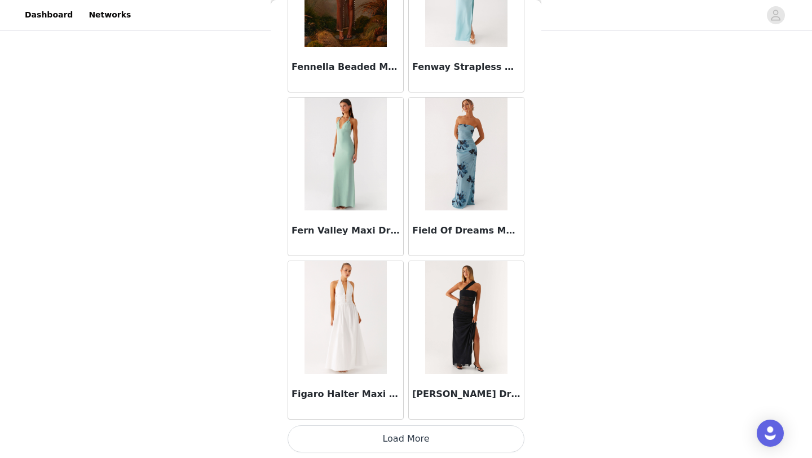
click at [389, 436] on button "Load More" at bounding box center [406, 438] width 237 height 27
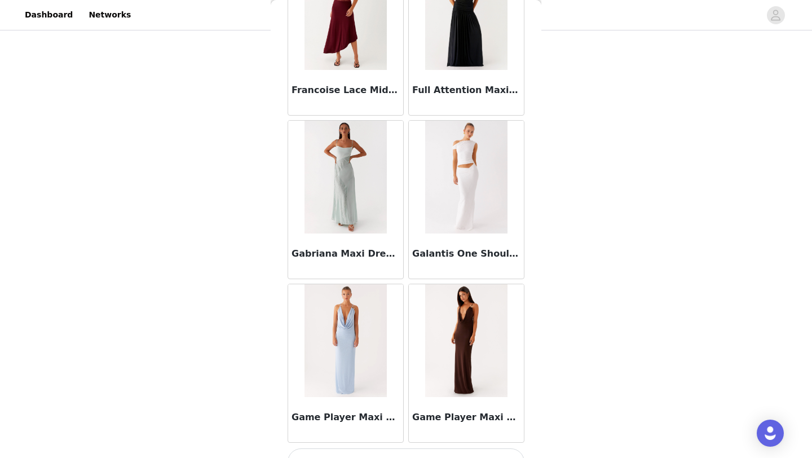
scroll to position [19267, 0]
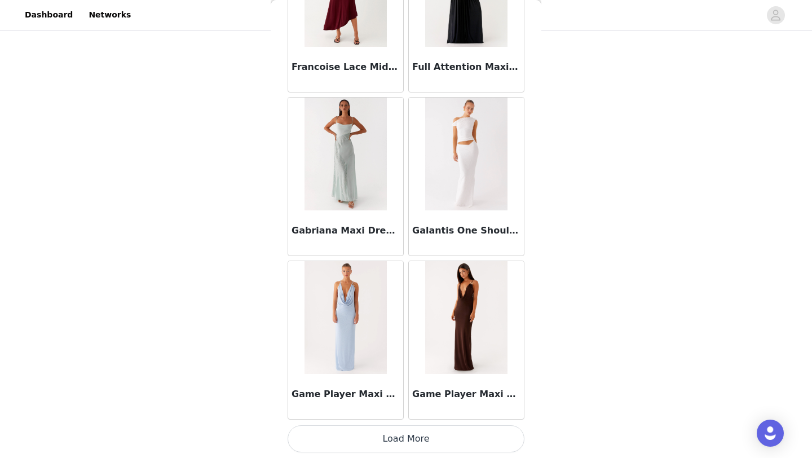
click at [379, 433] on button "Load More" at bounding box center [406, 438] width 237 height 27
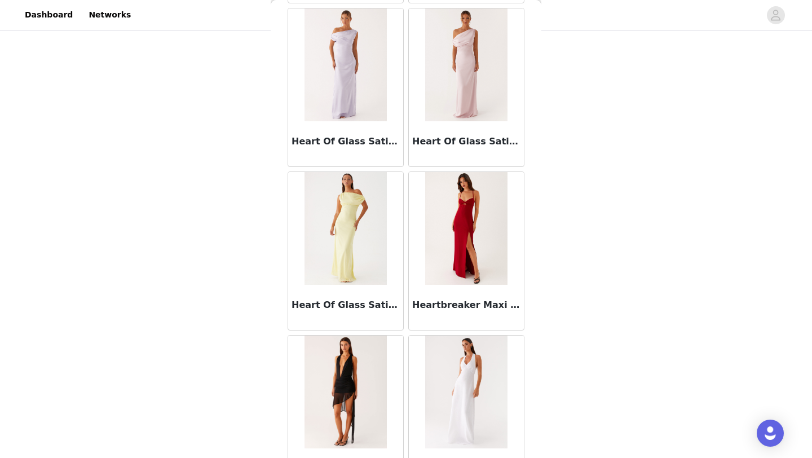
scroll to position [20903, 0]
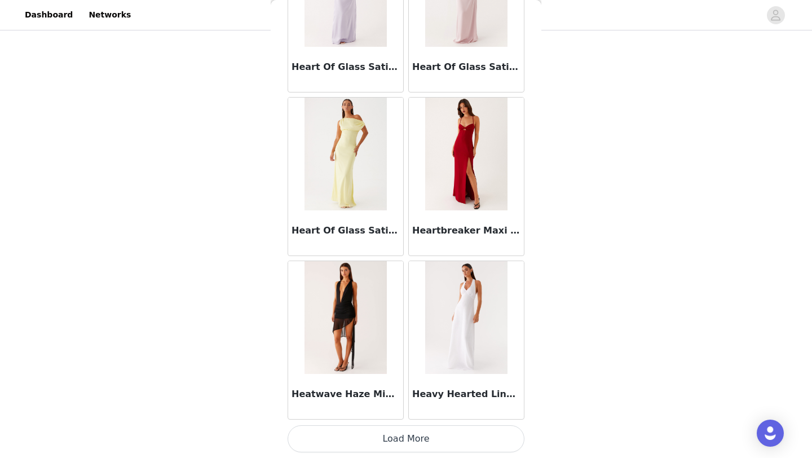
click at [401, 432] on button "Load More" at bounding box center [406, 438] width 237 height 27
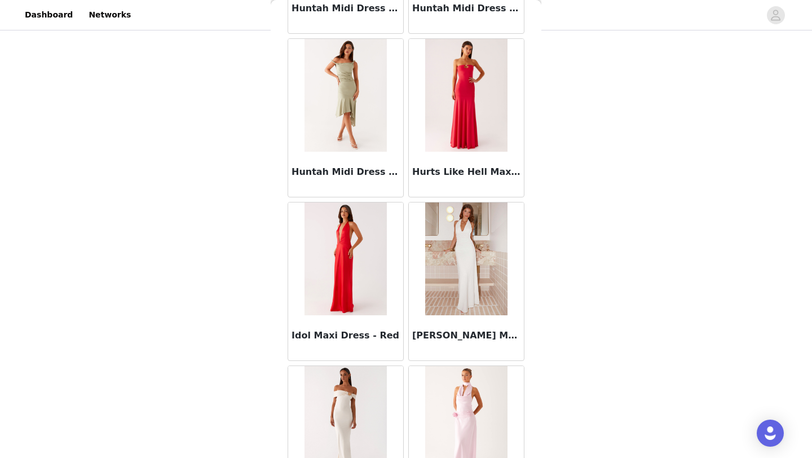
scroll to position [22540, 0]
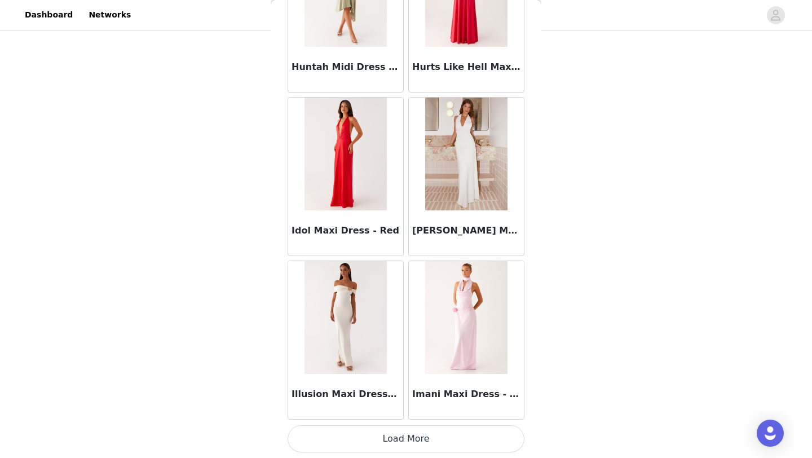
click at [408, 433] on button "Load More" at bounding box center [406, 438] width 237 height 27
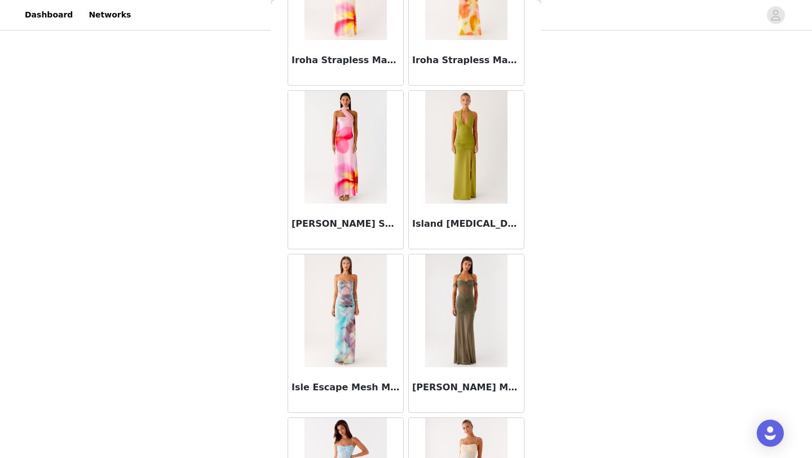
scroll to position [24176, 0]
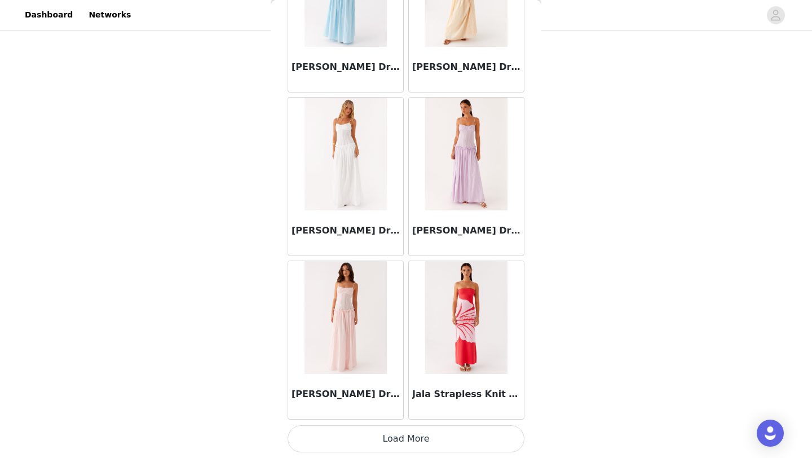
click at [393, 428] on button "Load More" at bounding box center [406, 438] width 237 height 27
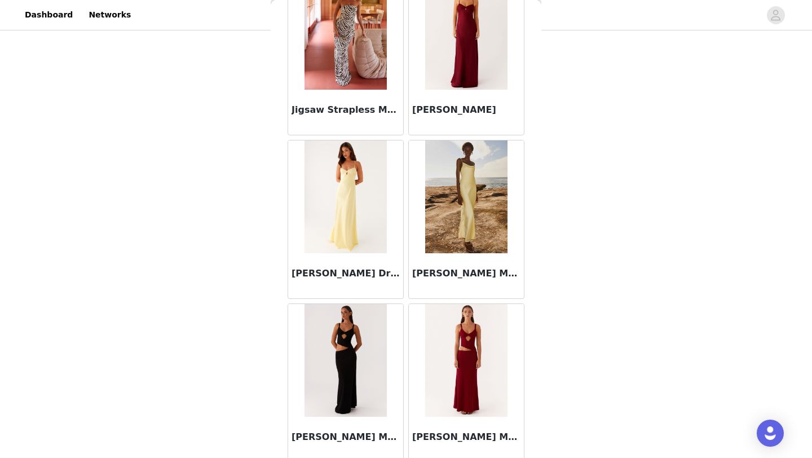
scroll to position [25812, 0]
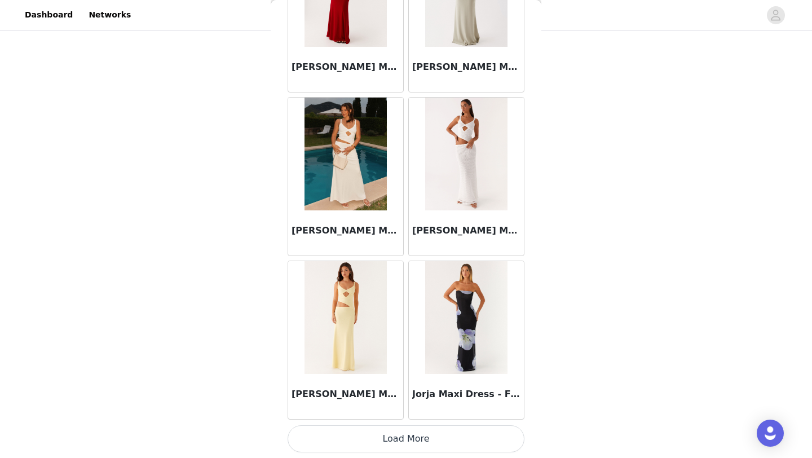
click at [363, 439] on button "Load More" at bounding box center [406, 438] width 237 height 27
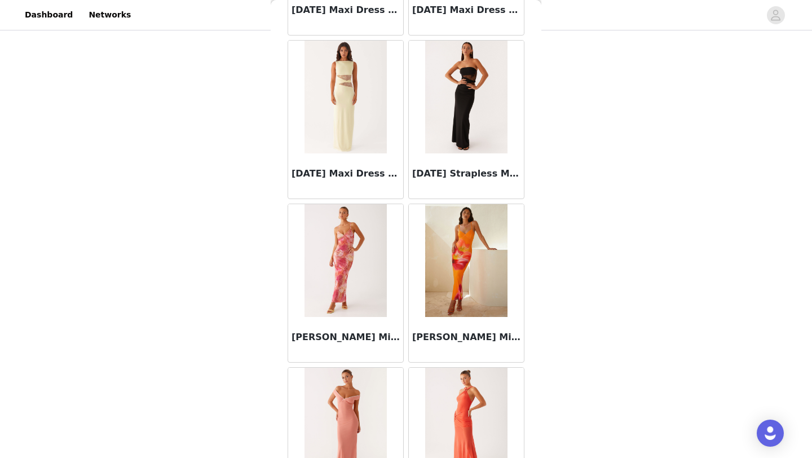
scroll to position [27448, 0]
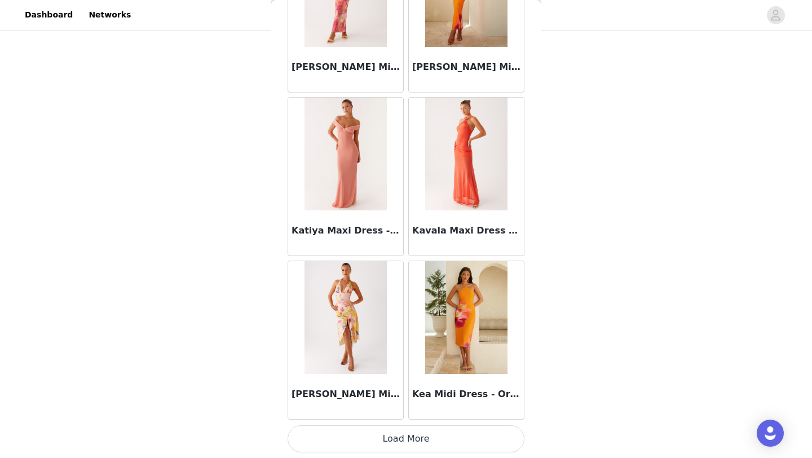
click at [380, 429] on button "Load More" at bounding box center [406, 438] width 237 height 27
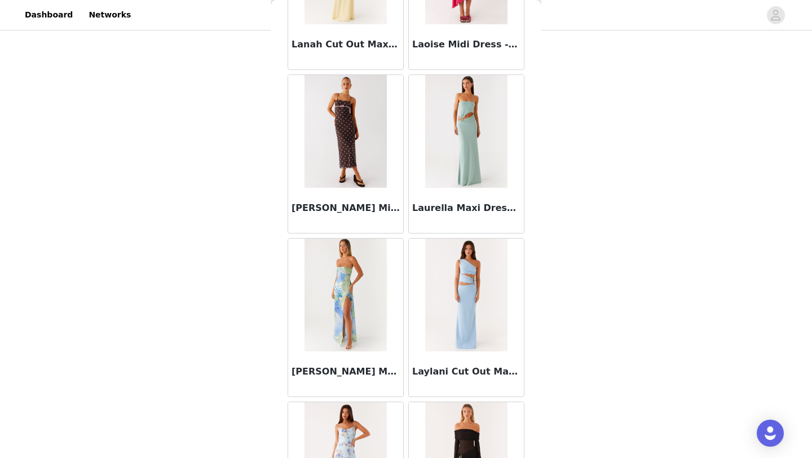
scroll to position [29085, 0]
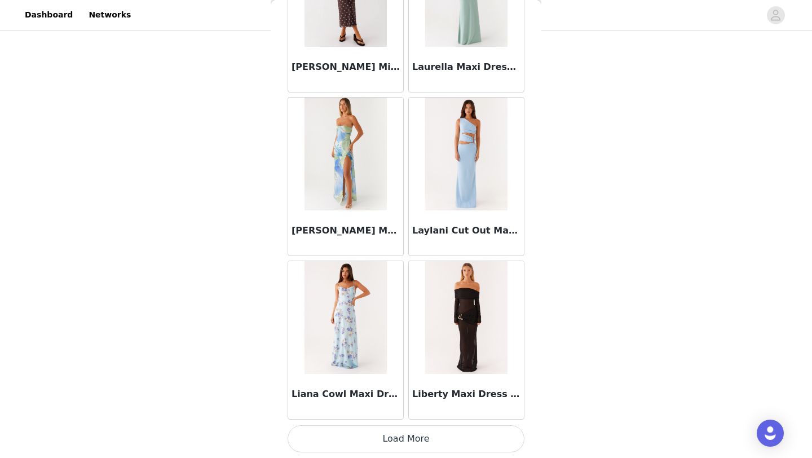
click at [393, 429] on button "Load More" at bounding box center [406, 438] width 237 height 27
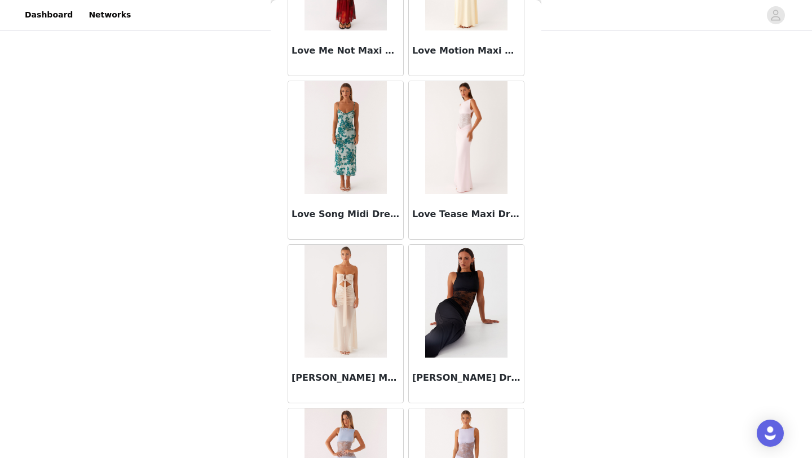
scroll to position [30721, 0]
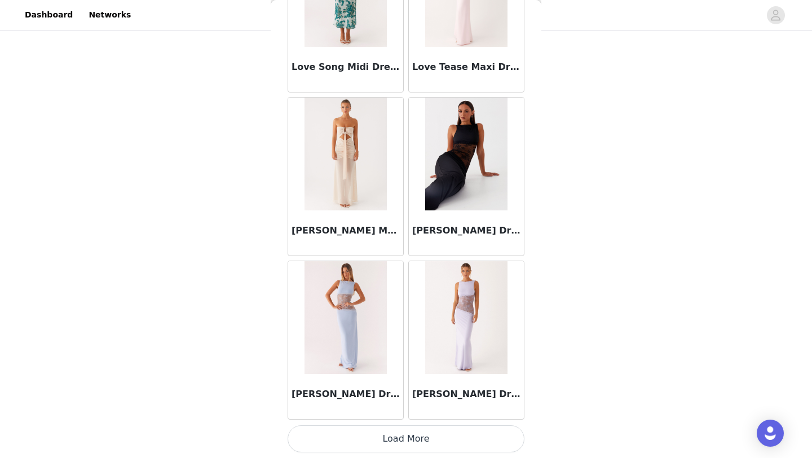
click at [381, 430] on button "Load More" at bounding box center [406, 438] width 237 height 27
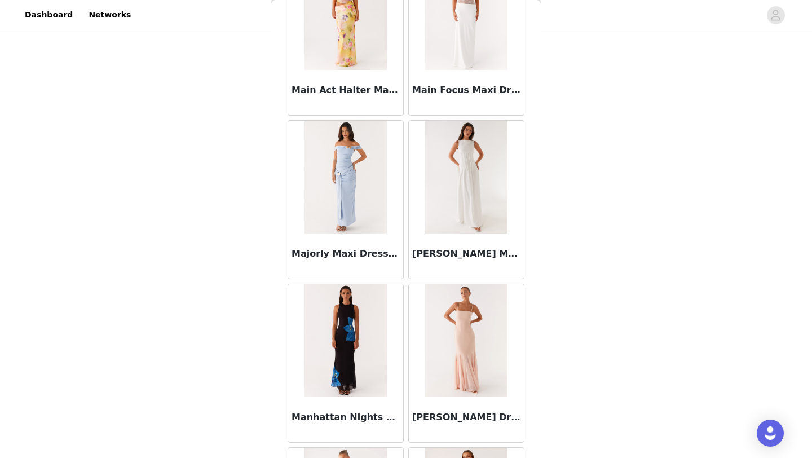
scroll to position [32357, 0]
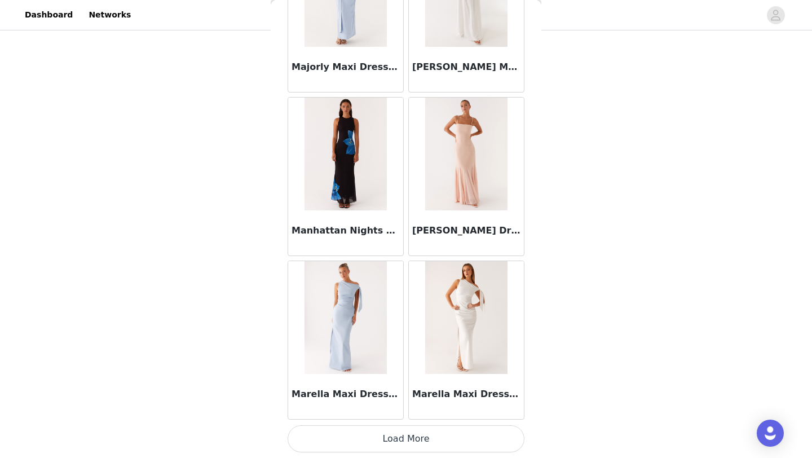
click at [384, 427] on button "Load More" at bounding box center [406, 438] width 237 height 27
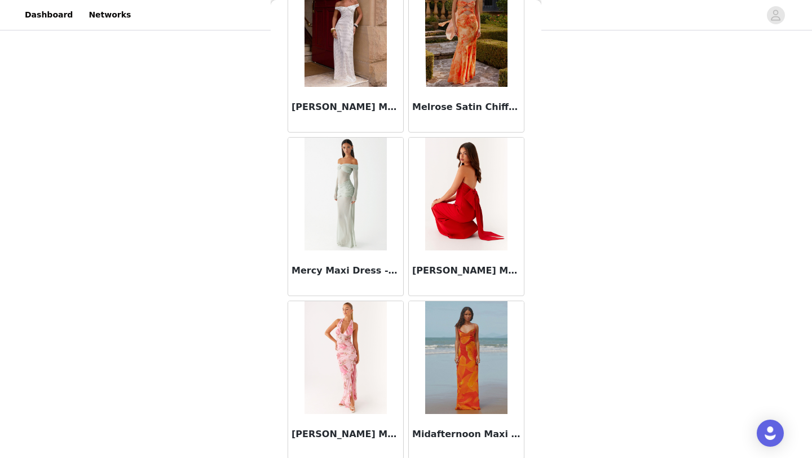
scroll to position [33993, 0]
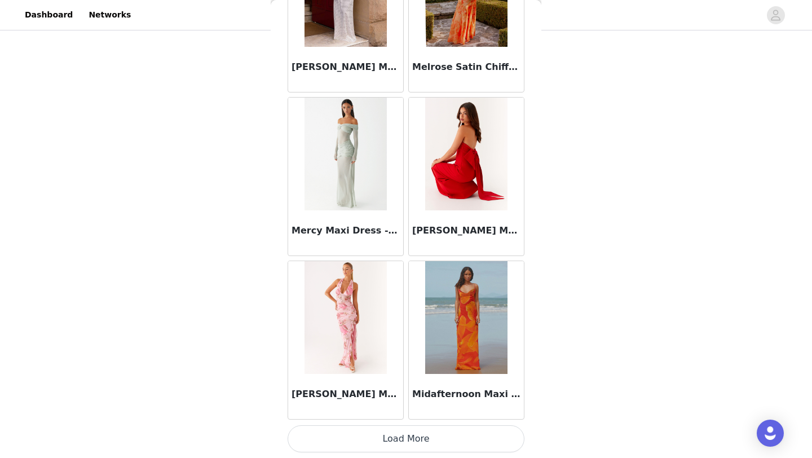
click at [382, 433] on button "Load More" at bounding box center [406, 438] width 237 height 27
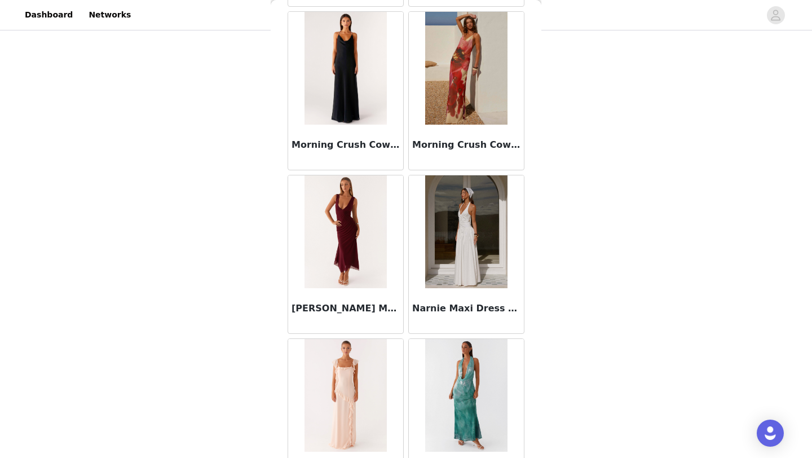
scroll to position [35630, 0]
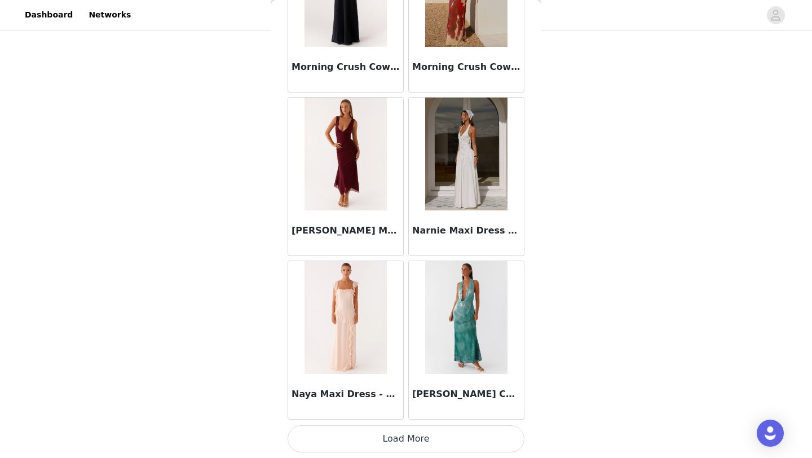
click at [392, 436] on button "Load More" at bounding box center [406, 438] width 237 height 27
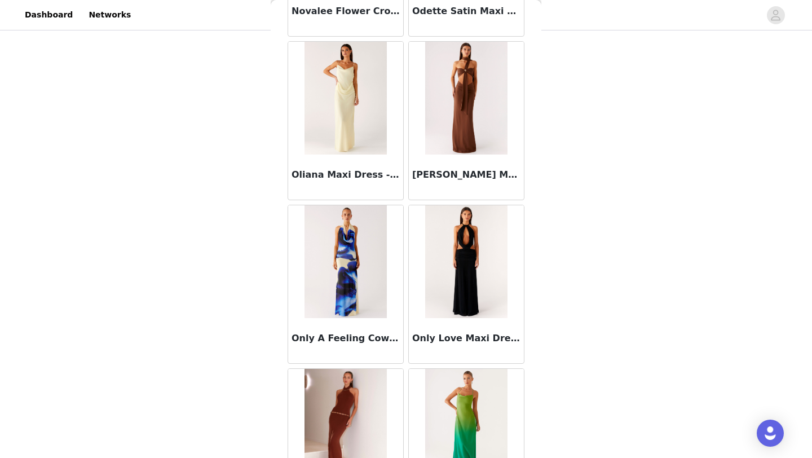
scroll to position [37266, 0]
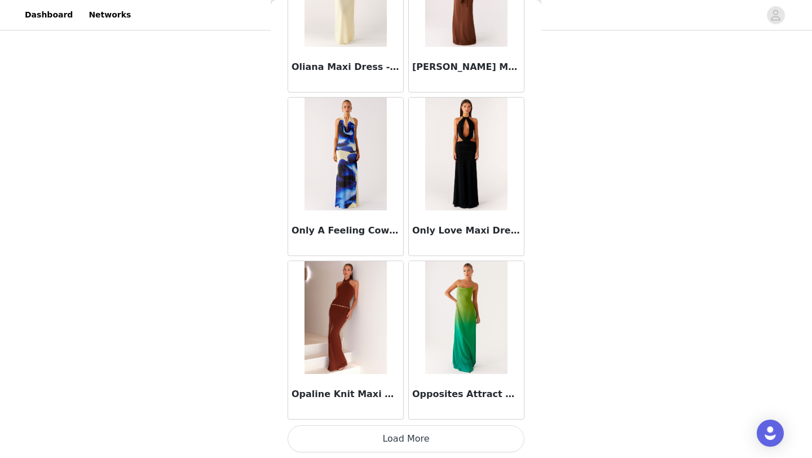
click at [381, 435] on button "Load More" at bounding box center [406, 438] width 237 height 27
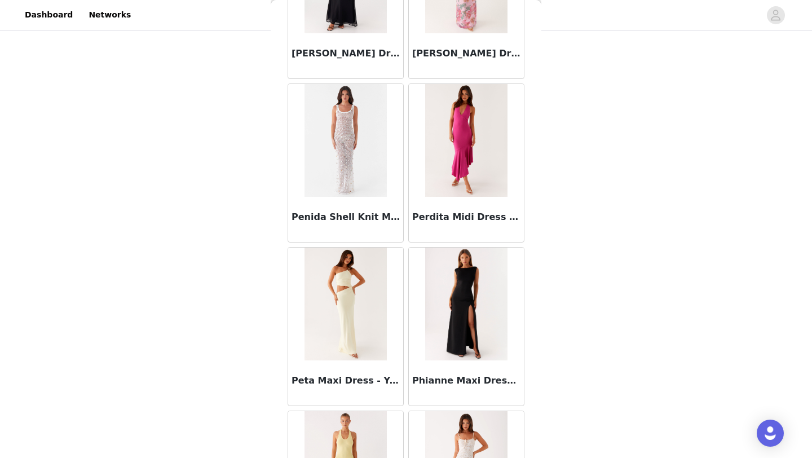
scroll to position [38902, 0]
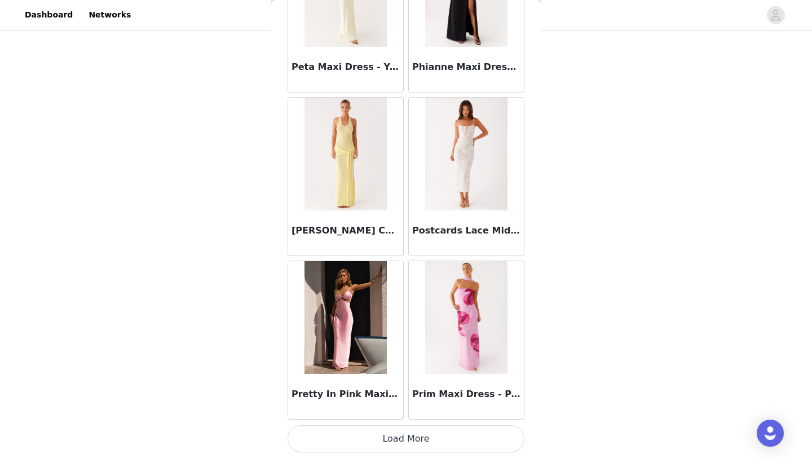
click at [362, 444] on button "Load More" at bounding box center [406, 438] width 237 height 27
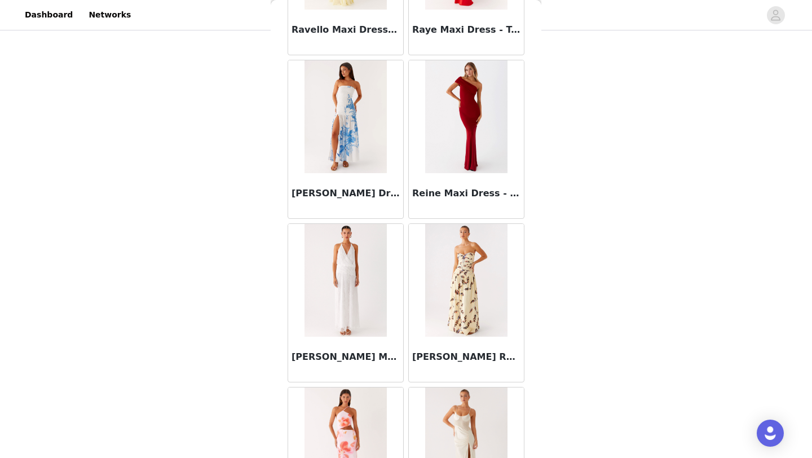
scroll to position [40538, 0]
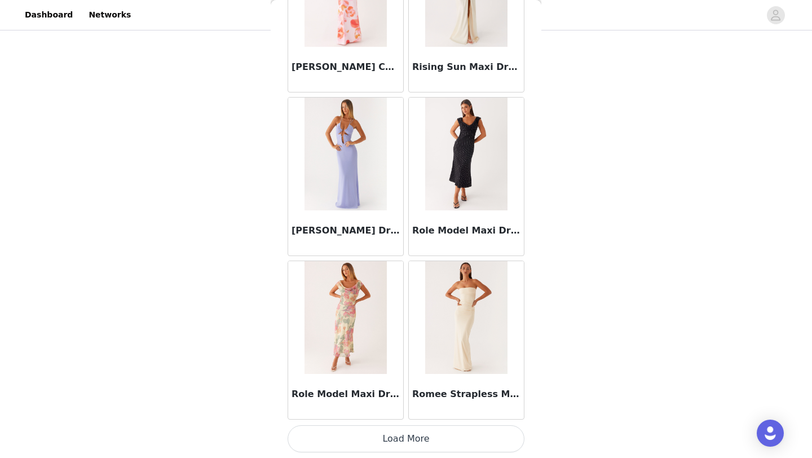
click at [396, 438] on button "Load More" at bounding box center [406, 438] width 237 height 27
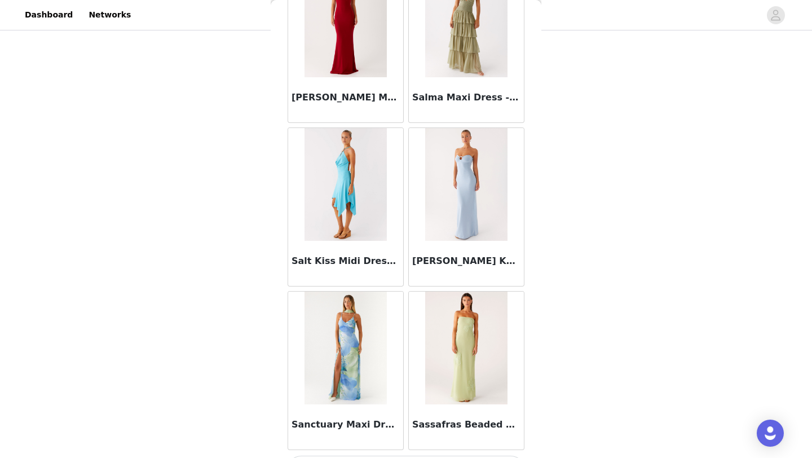
scroll to position [42175, 0]
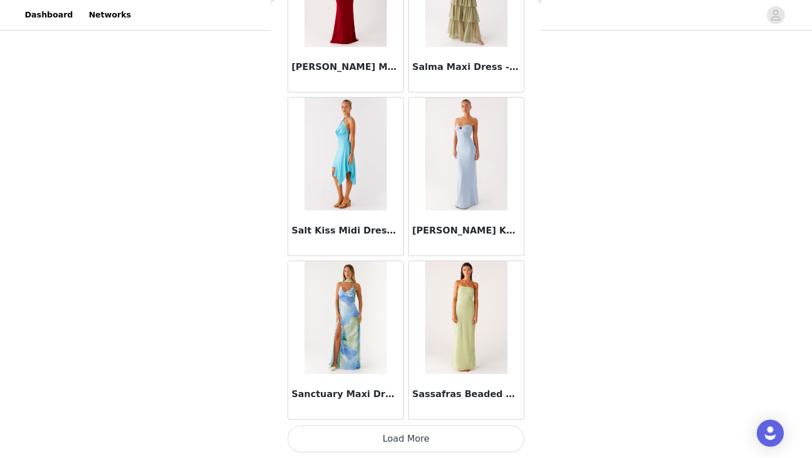
click at [374, 437] on button "Load More" at bounding box center [406, 438] width 237 height 27
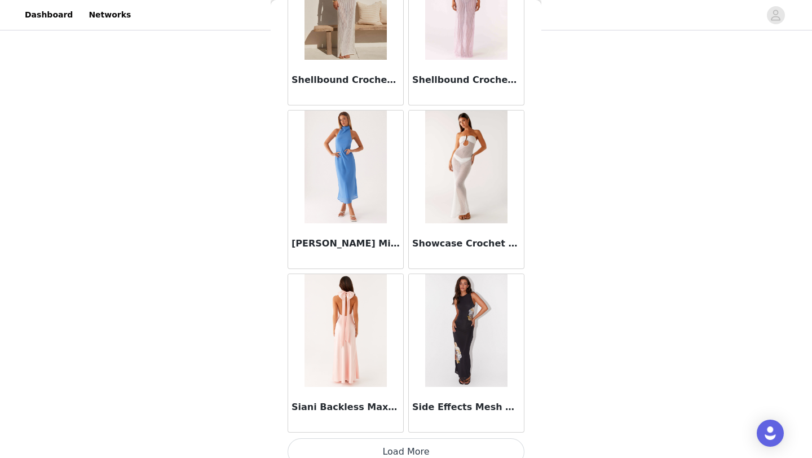
scroll to position [43811, 0]
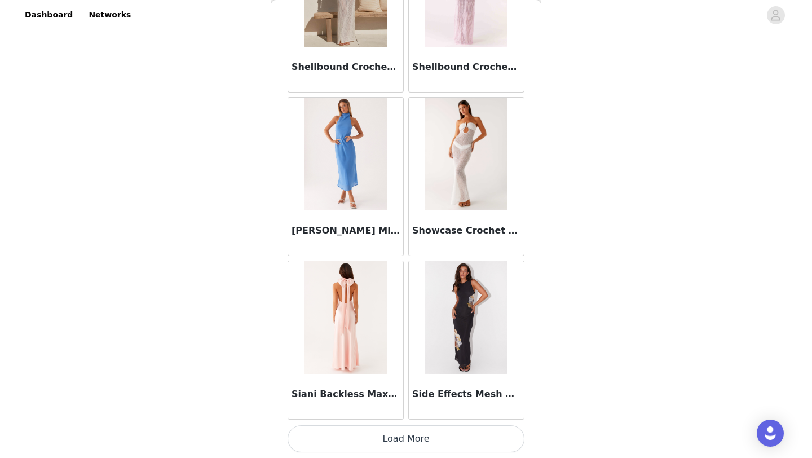
click at [396, 445] on button "Load More" at bounding box center [406, 438] width 237 height 27
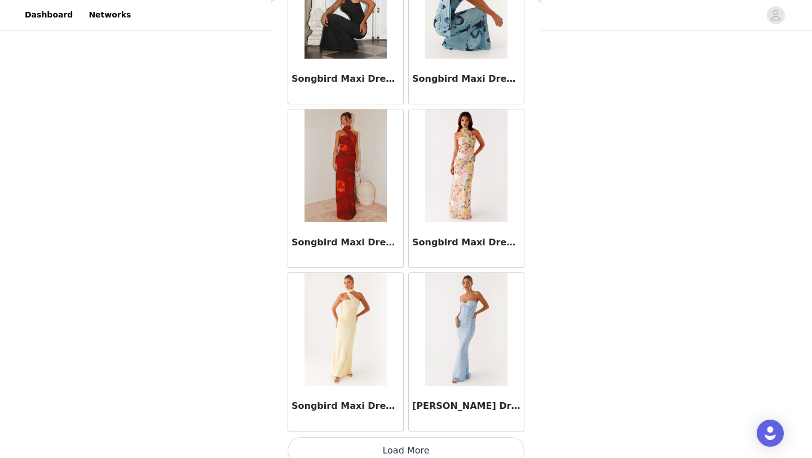
scroll to position [45447, 0]
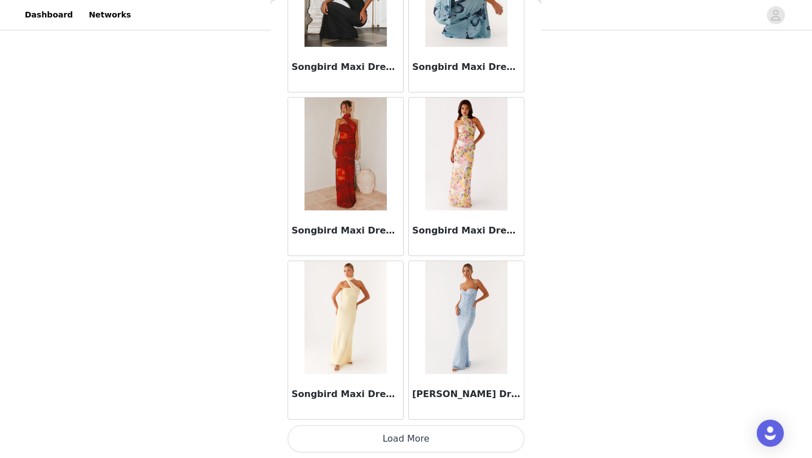
click at [380, 438] on button "Load More" at bounding box center [406, 438] width 237 height 27
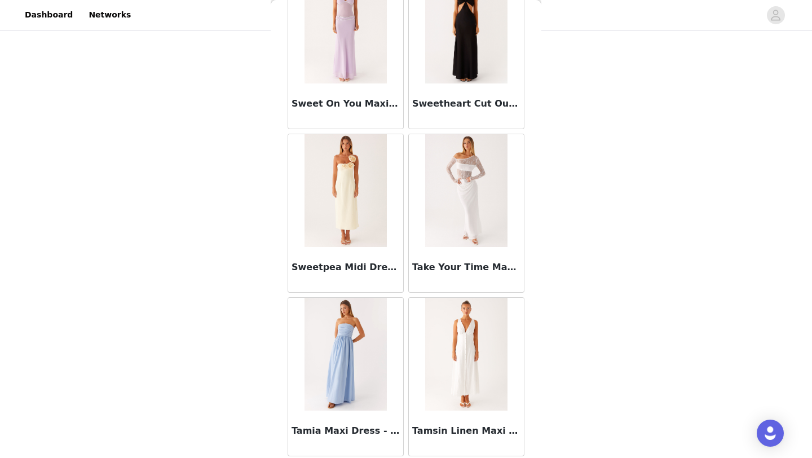
scroll to position [47083, 0]
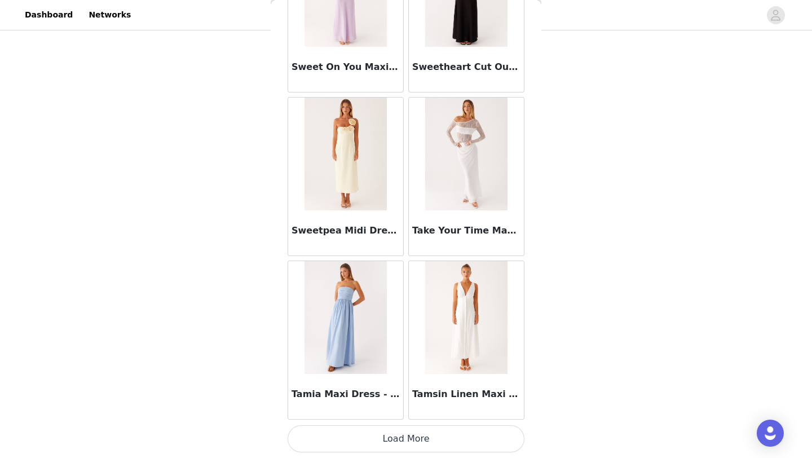
click at [405, 437] on button "Load More" at bounding box center [406, 438] width 237 height 27
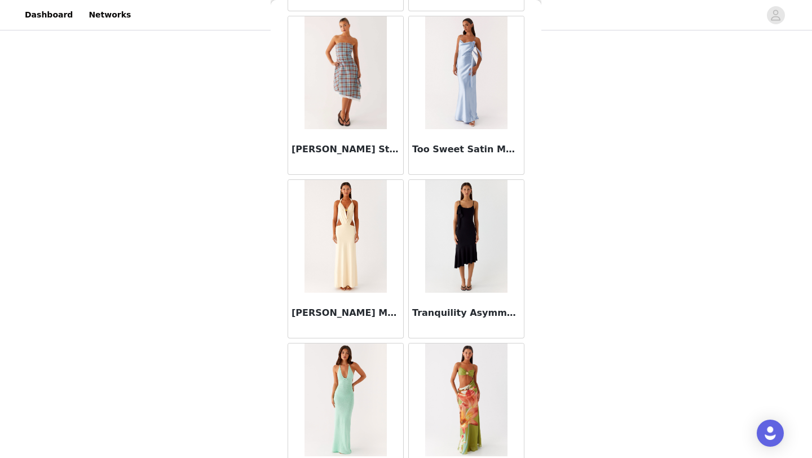
scroll to position [48720, 0]
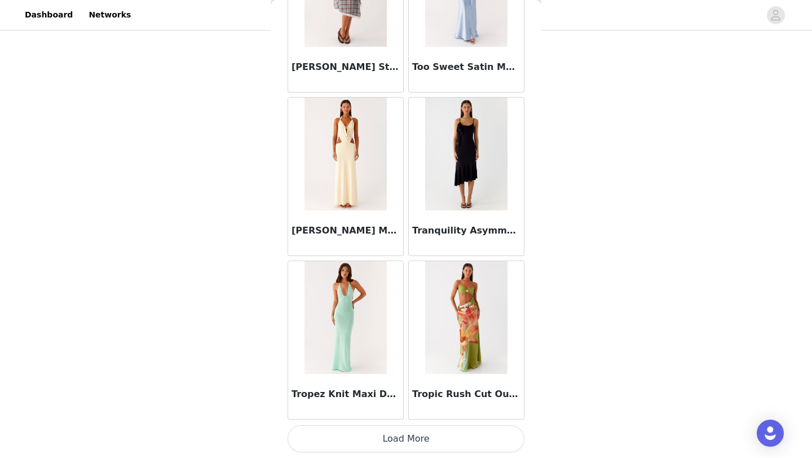
click at [416, 439] on button "Load More" at bounding box center [406, 438] width 237 height 27
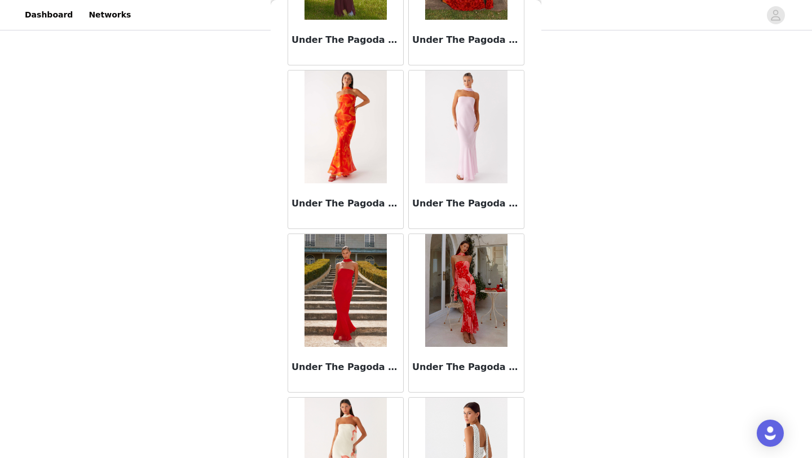
scroll to position [50356, 0]
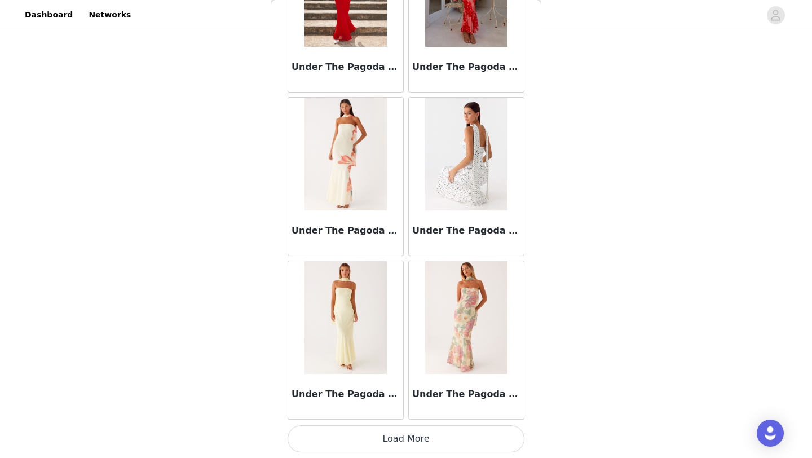
click at [399, 432] on button "Load More" at bounding box center [406, 438] width 237 height 27
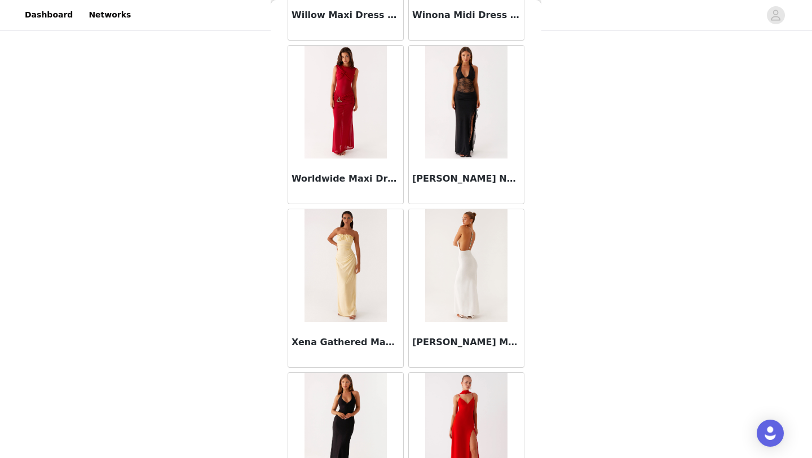
scroll to position [51992, 0]
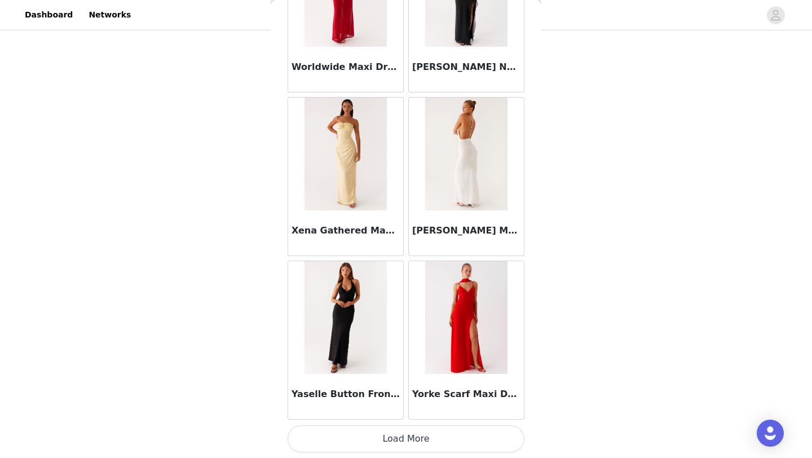
click at [367, 451] on button "Load More" at bounding box center [406, 438] width 237 height 27
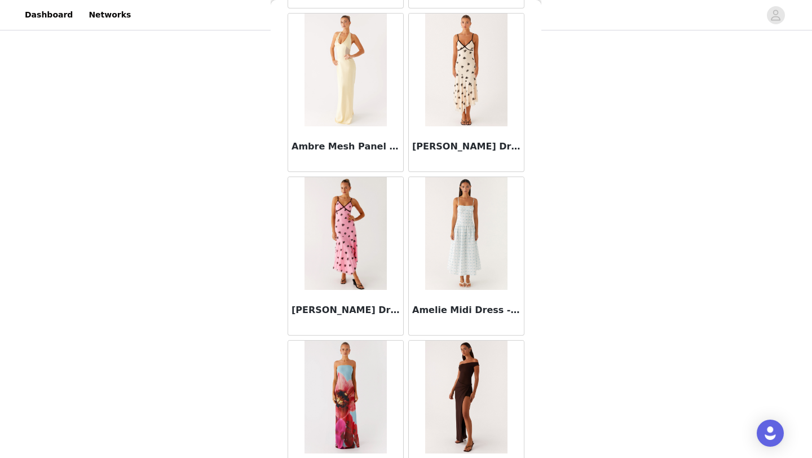
scroll to position [0, 0]
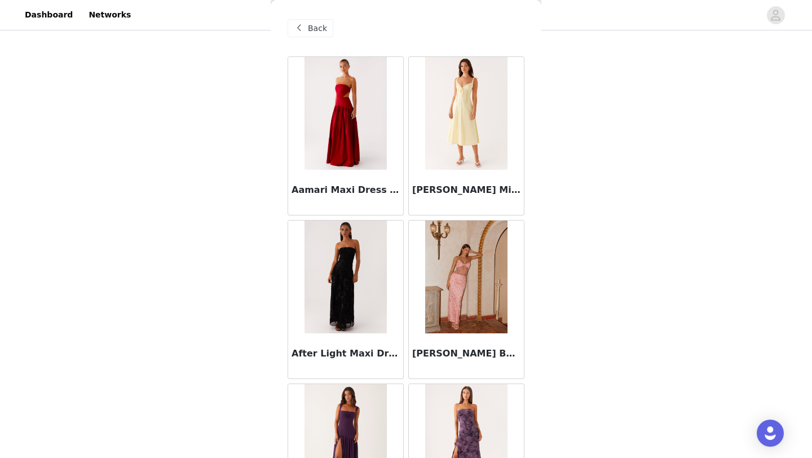
click at [314, 23] on span "Back" at bounding box center [317, 29] width 19 height 12
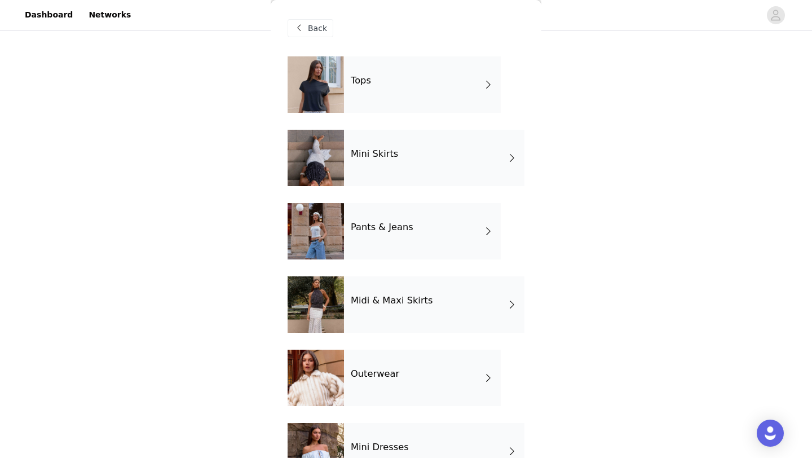
click at [332, 30] on div "Back" at bounding box center [406, 28] width 237 height 56
click at [325, 30] on span "Back" at bounding box center [317, 29] width 19 height 12
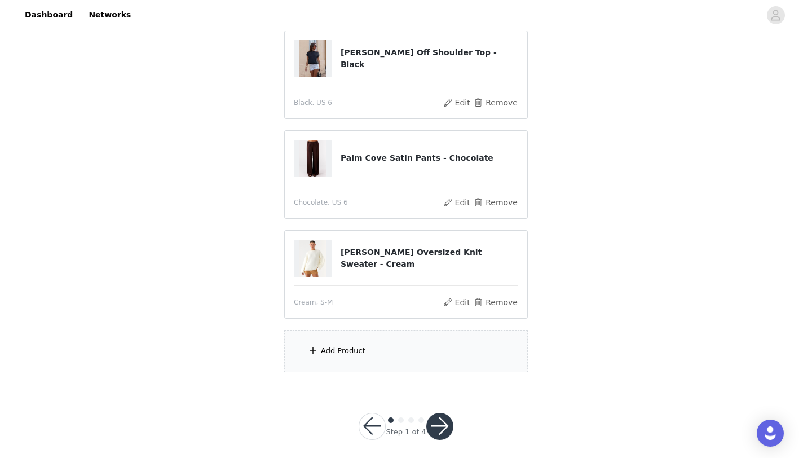
scroll to position [232, 0]
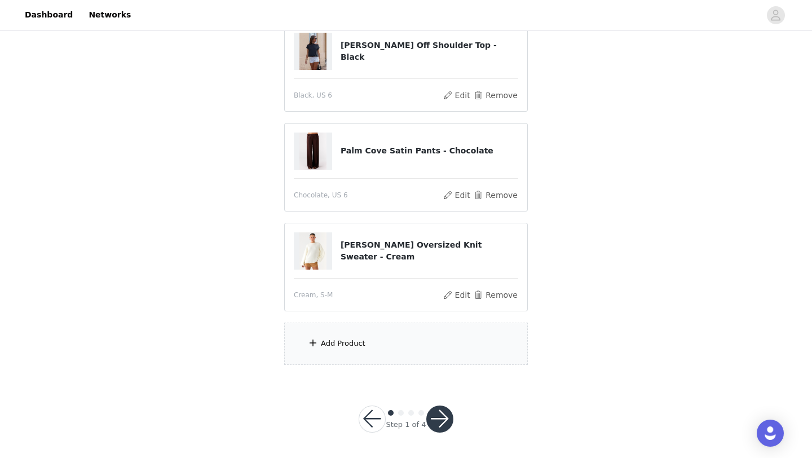
click at [436, 414] on button "button" at bounding box center [440, 419] width 27 height 27
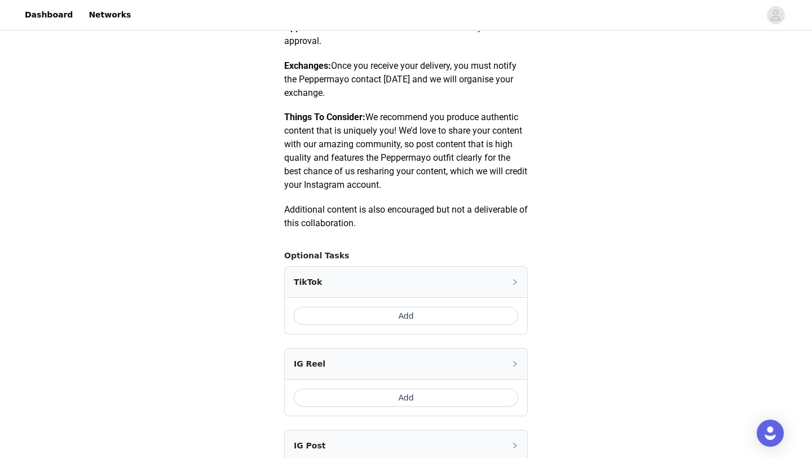
scroll to position [641, 0]
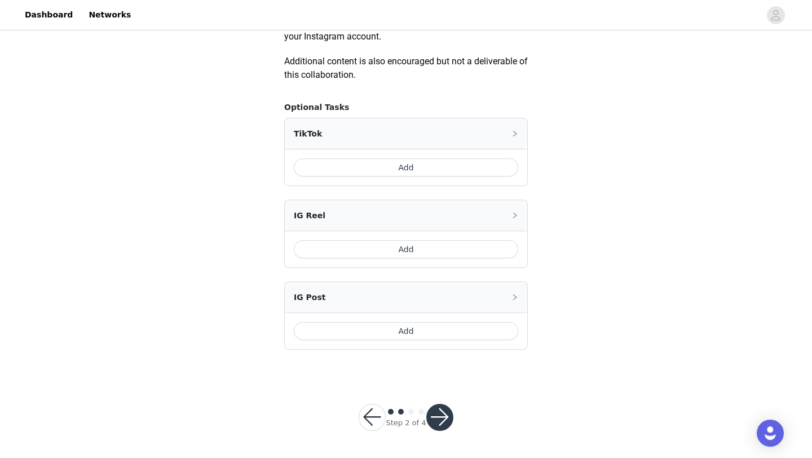
click at [371, 421] on button "button" at bounding box center [372, 417] width 27 height 27
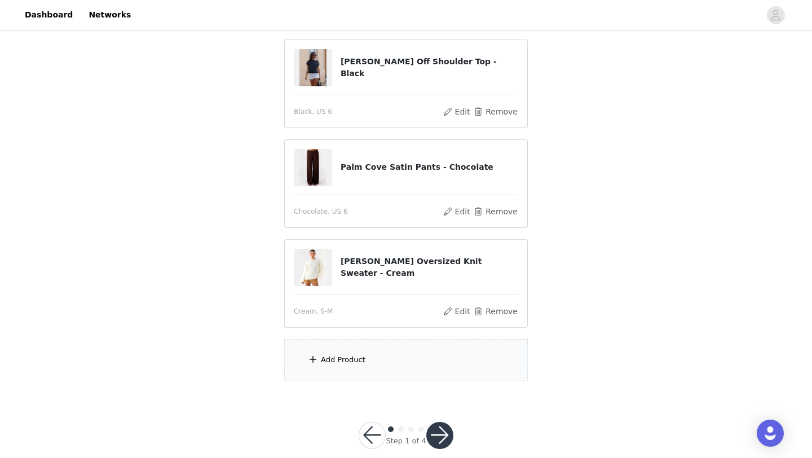
scroll to position [234, 0]
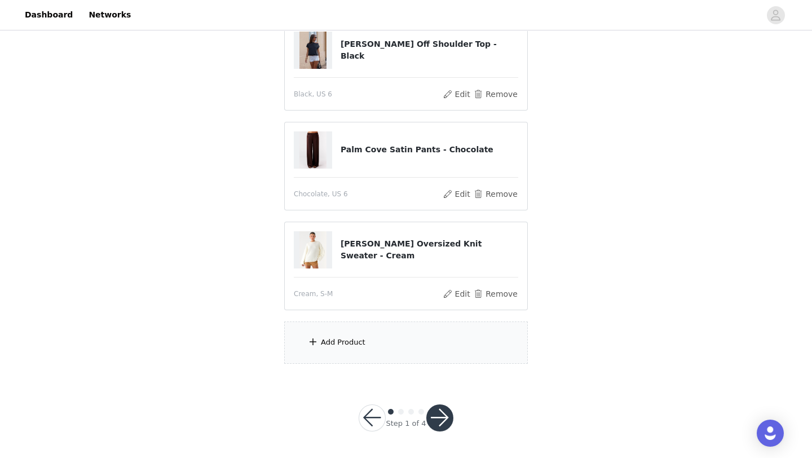
click at [391, 355] on div "Add Product" at bounding box center [406, 343] width 244 height 42
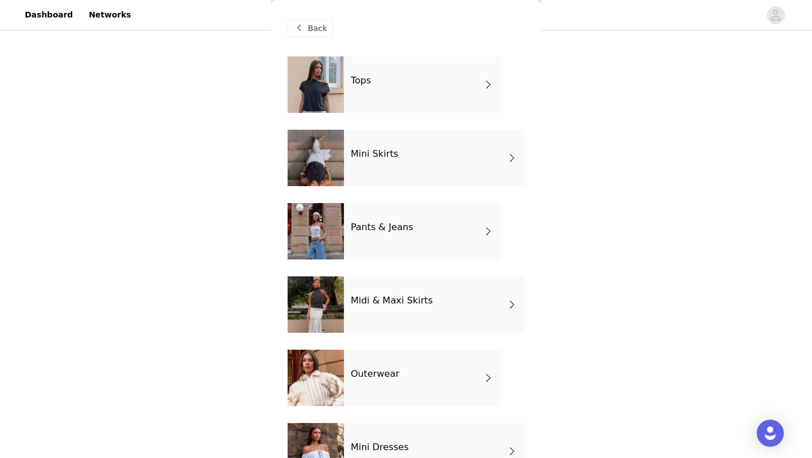
click at [403, 96] on div "Tops" at bounding box center [422, 84] width 157 height 56
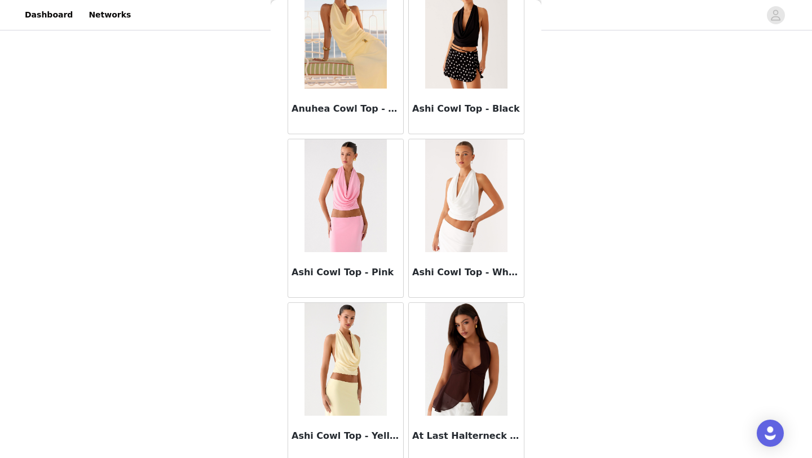
scroll to position [1268, 0]
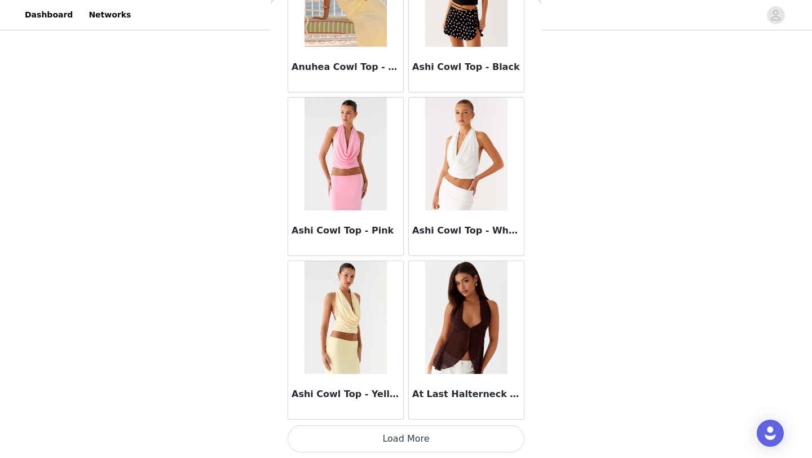
click at [359, 444] on button "Load More" at bounding box center [406, 438] width 237 height 27
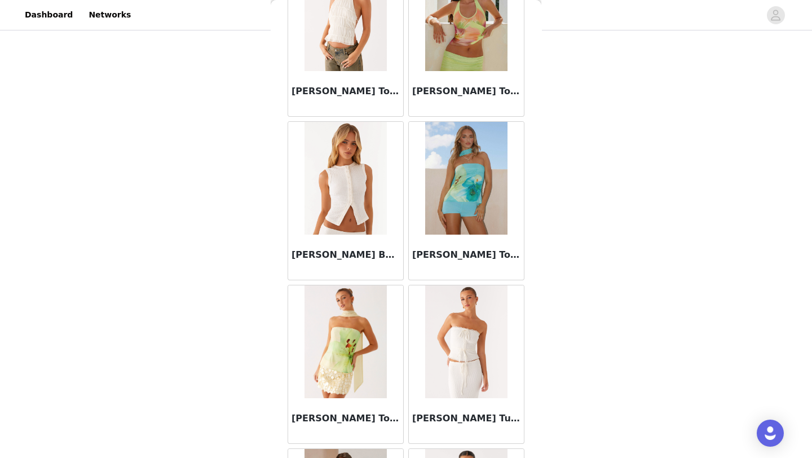
scroll to position [2905, 0]
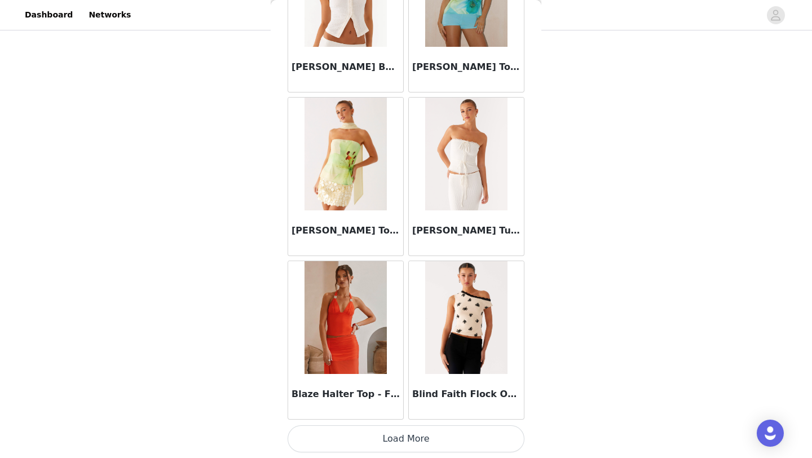
click at [394, 431] on button "Load More" at bounding box center [406, 438] width 237 height 27
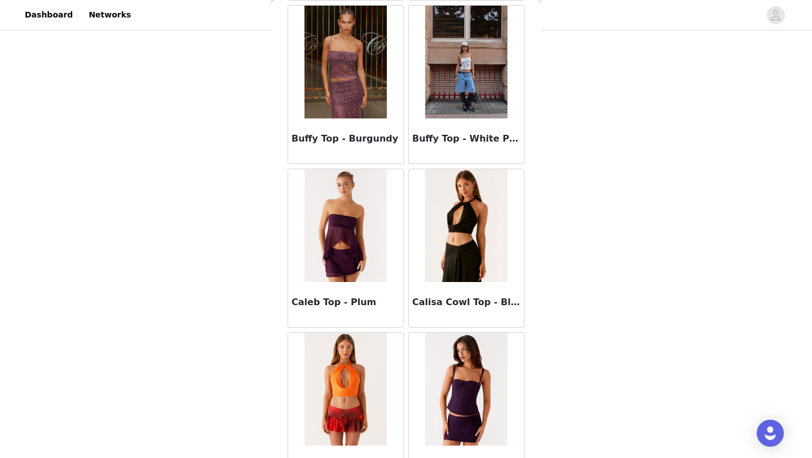
scroll to position [4541, 0]
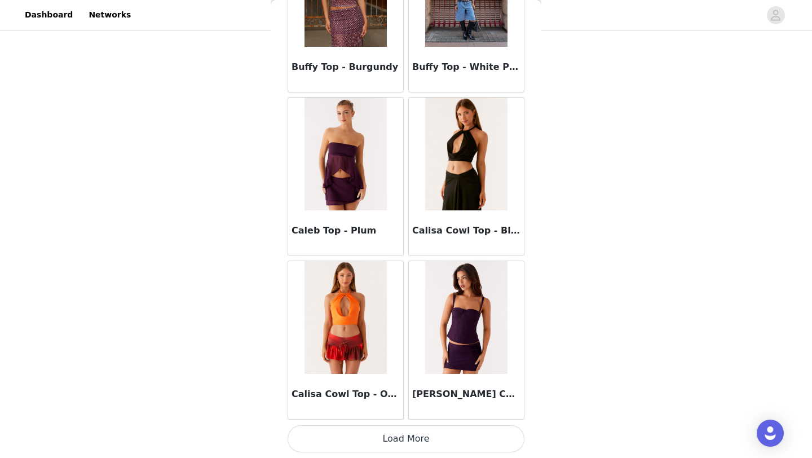
click at [408, 431] on button "Load More" at bounding box center [406, 438] width 237 height 27
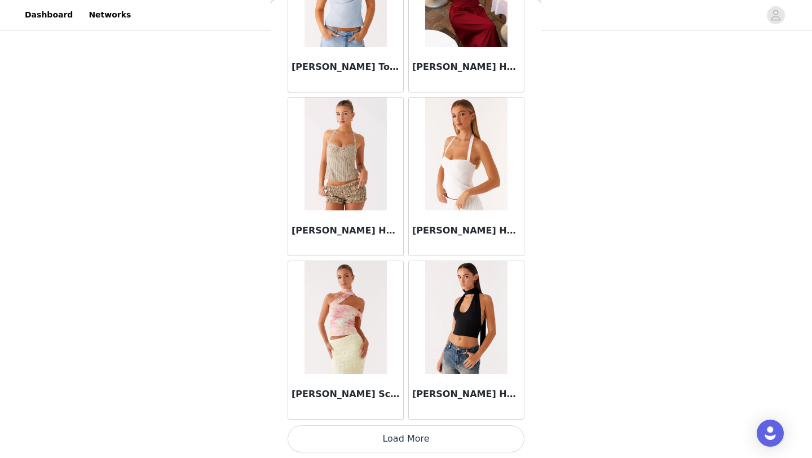
scroll to position [234, 0]
click at [393, 444] on button "Load More" at bounding box center [406, 438] width 237 height 27
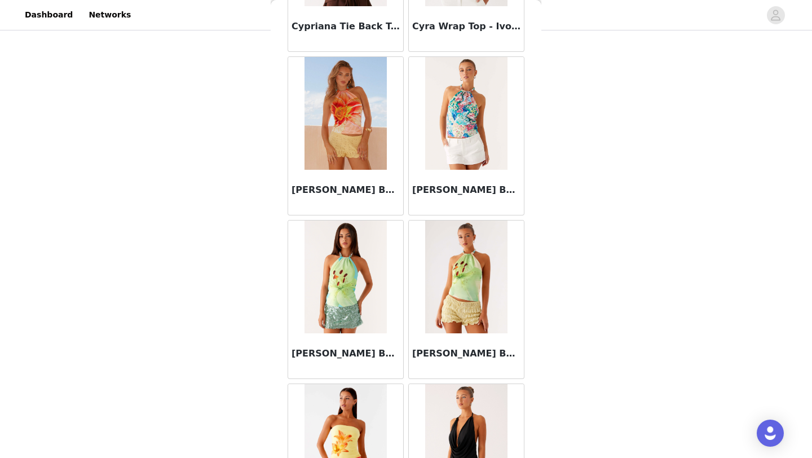
scroll to position [7813, 0]
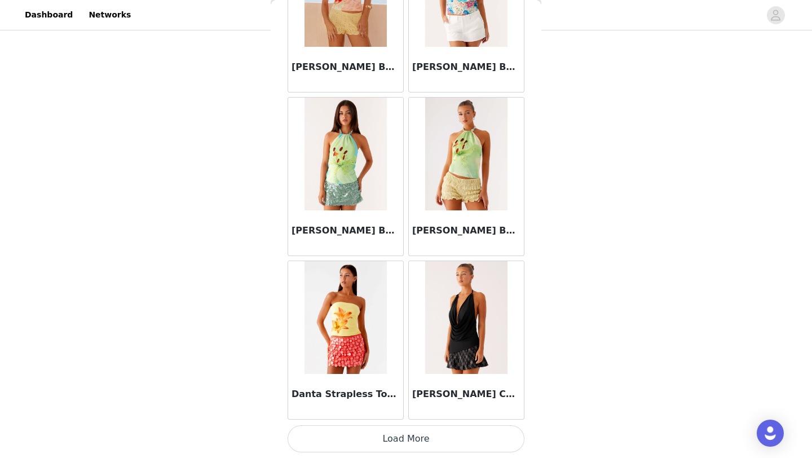
click at [382, 438] on button "Load More" at bounding box center [406, 438] width 237 height 27
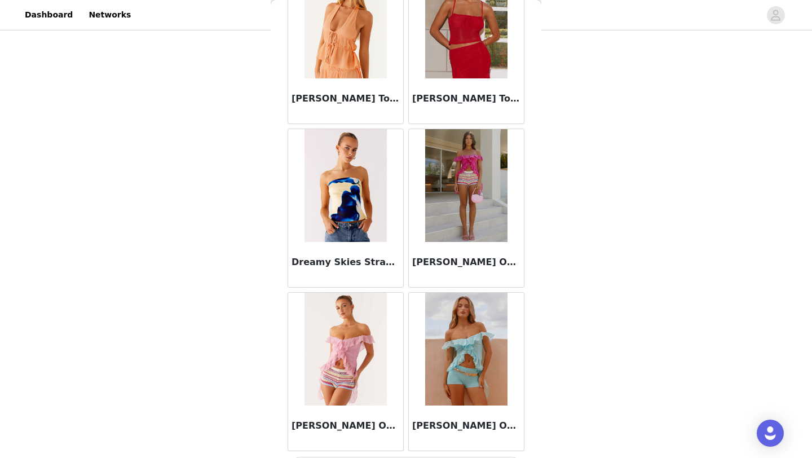
scroll to position [9450, 0]
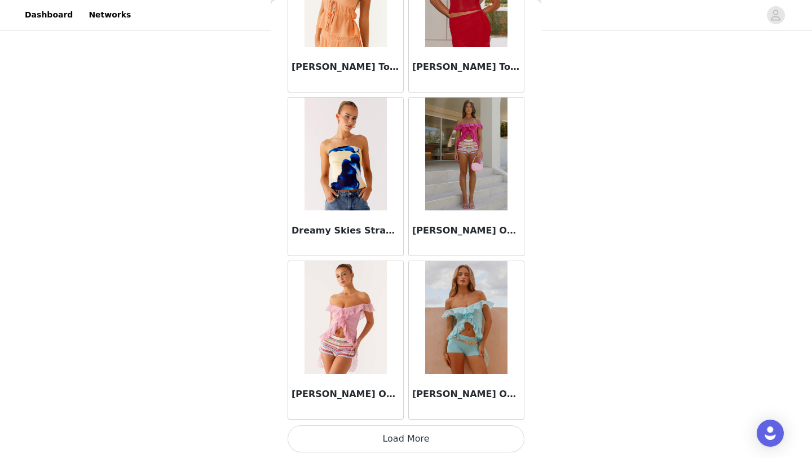
click at [409, 433] on button "Load More" at bounding box center [406, 438] width 237 height 27
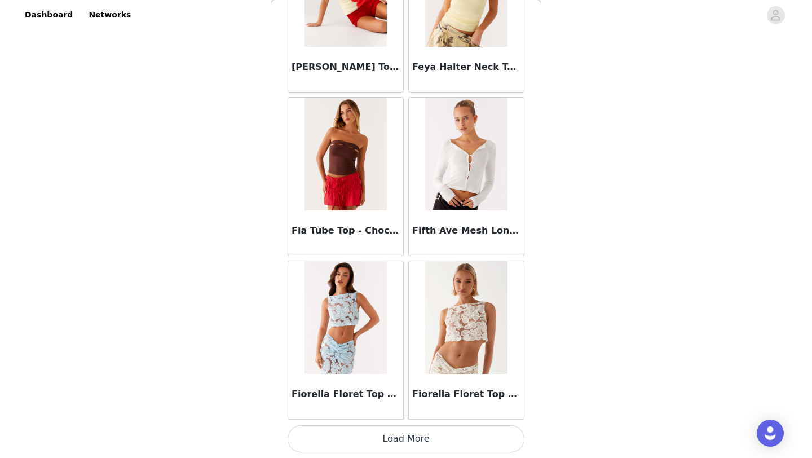
scroll to position [172, 0]
click at [399, 439] on button "Load More" at bounding box center [406, 438] width 237 height 27
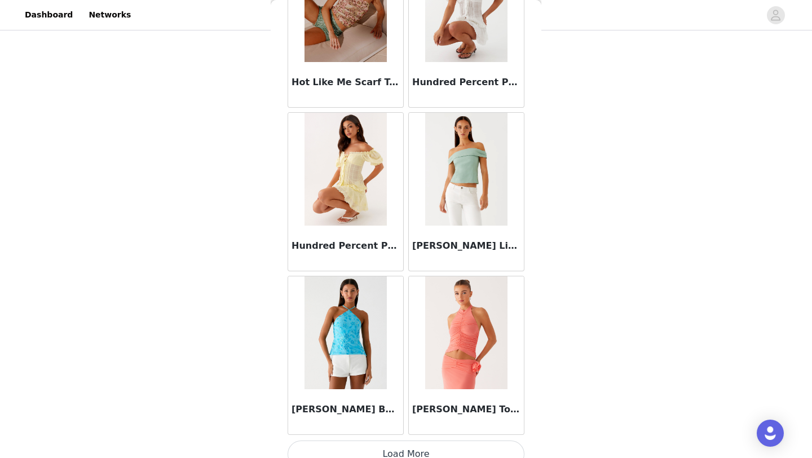
scroll to position [12722, 0]
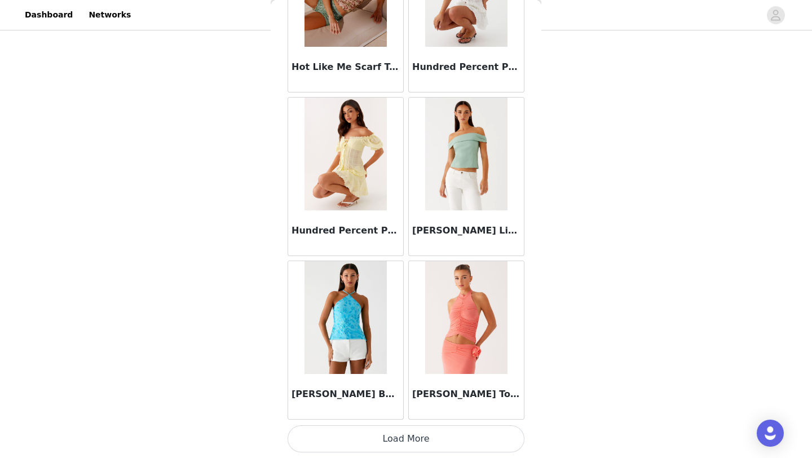
click at [408, 435] on button "Load More" at bounding box center [406, 438] width 237 height 27
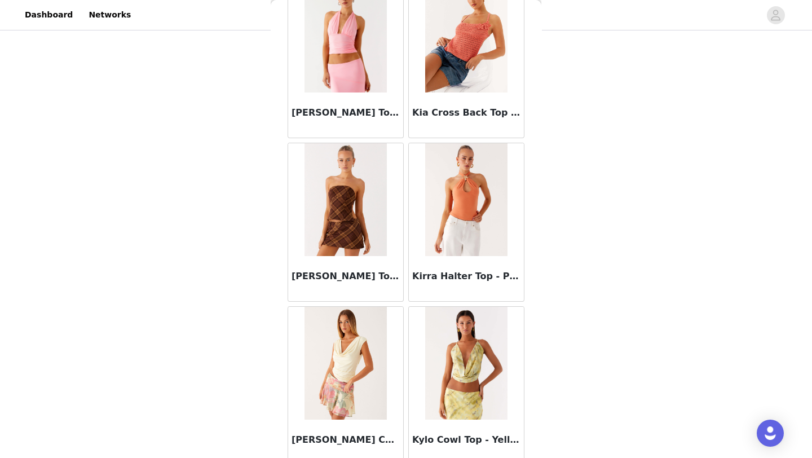
scroll to position [14358, 0]
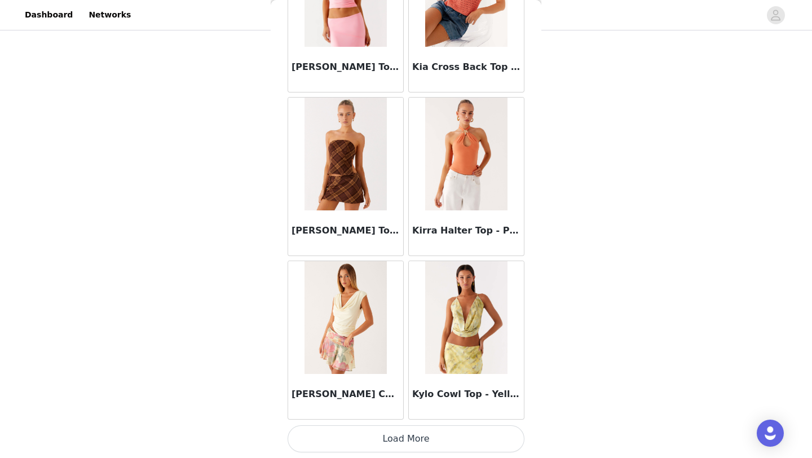
click at [381, 436] on button "Load More" at bounding box center [406, 438] width 237 height 27
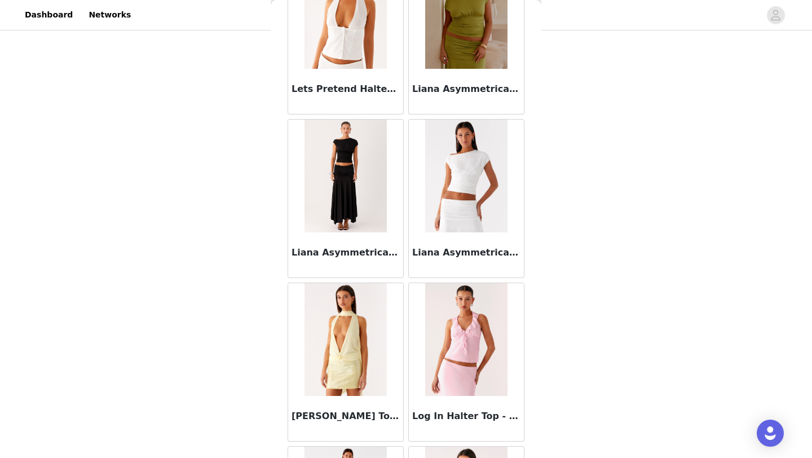
scroll to position [15995, 0]
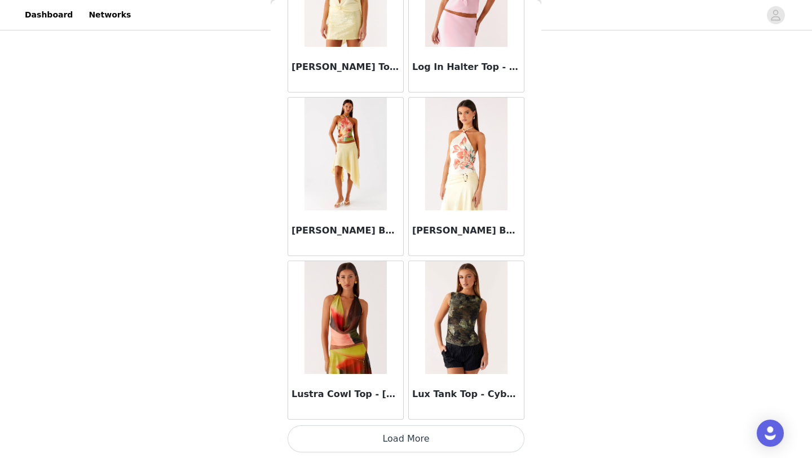
click at [374, 446] on button "Load More" at bounding box center [406, 438] width 237 height 27
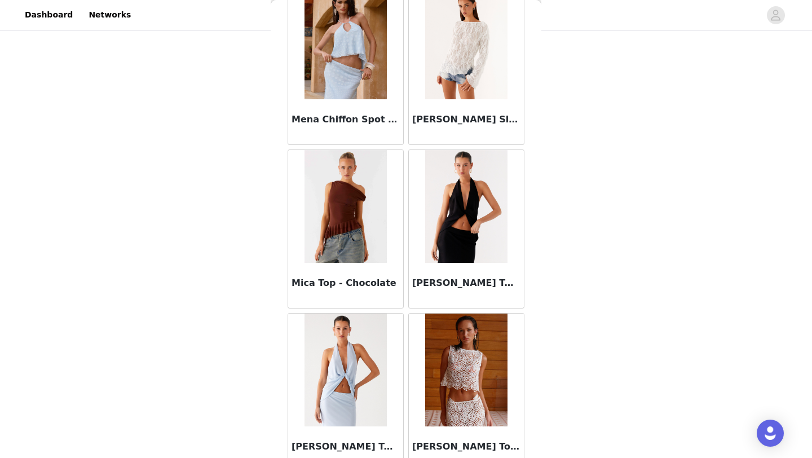
scroll to position [17631, 0]
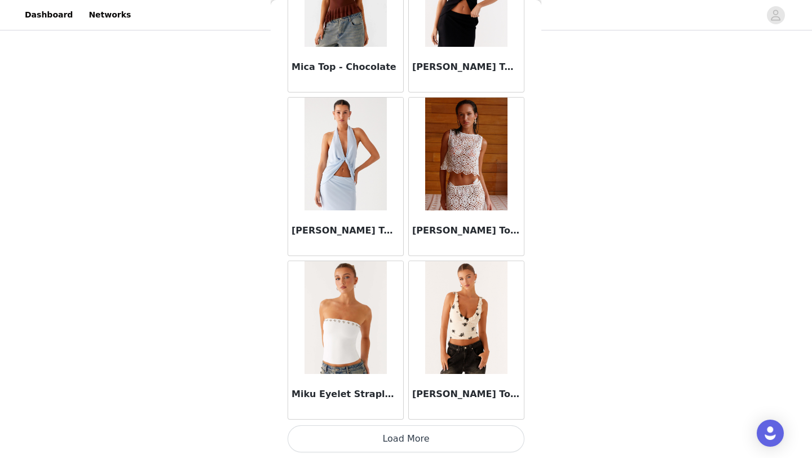
click at [391, 418] on div "Miku Eyelet Strapless Top - White" at bounding box center [345, 396] width 115 height 45
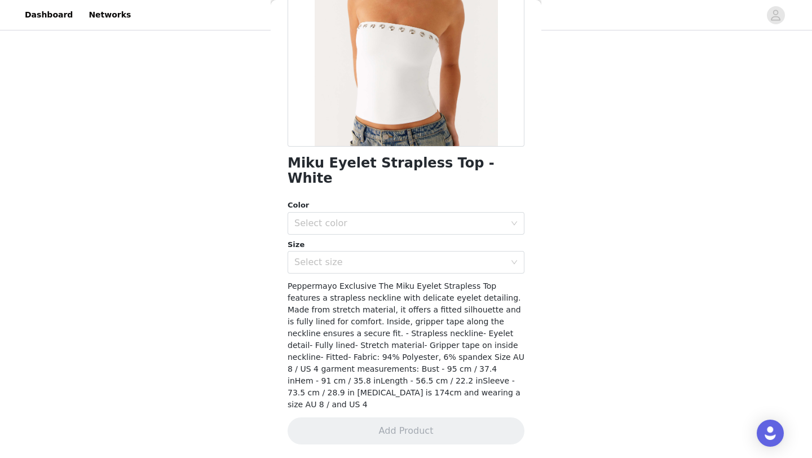
click at [390, 433] on div "Back Miku Eyelet Strapless Top - White Color Select color Size Select size Pepp…" at bounding box center [406, 229] width 271 height 458
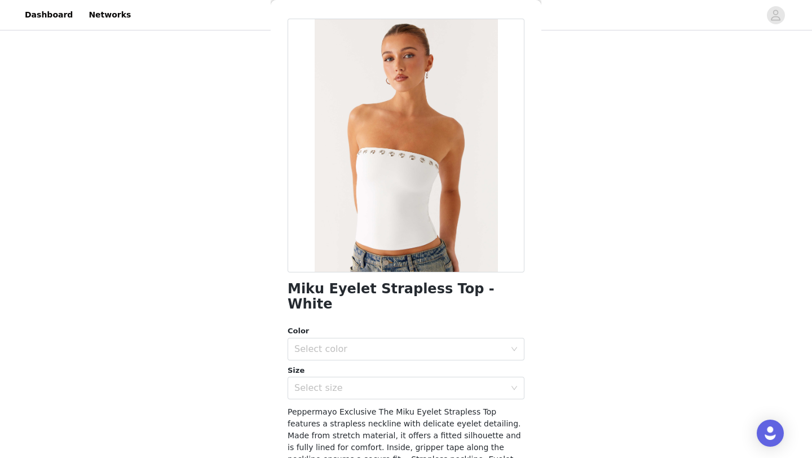
scroll to position [7, 0]
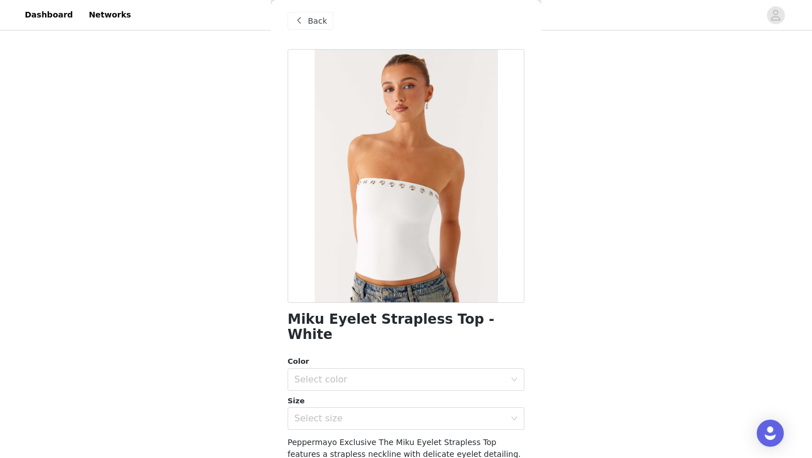
click at [305, 27] on span at bounding box center [299, 21] width 14 height 14
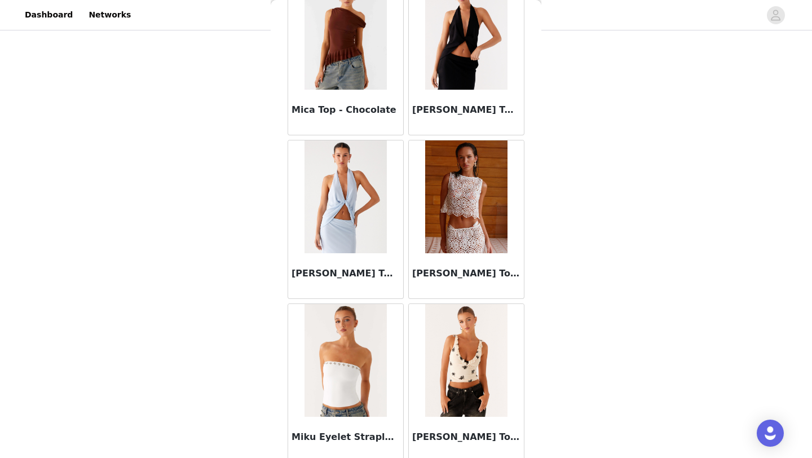
scroll to position [17631, 0]
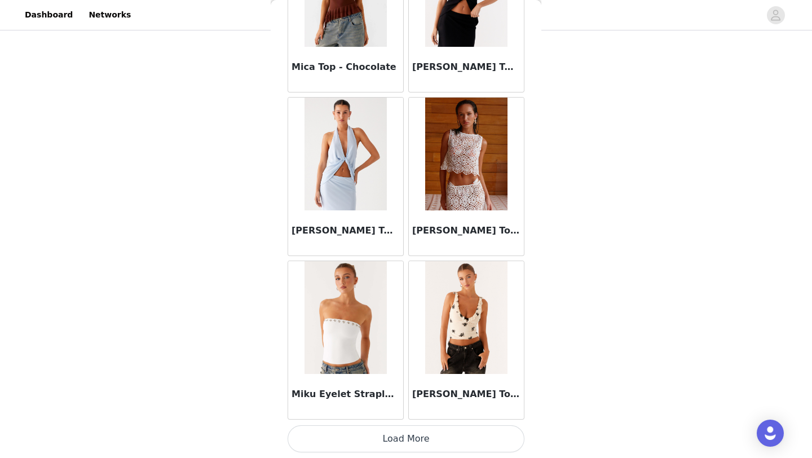
click at [383, 442] on button "Load More" at bounding box center [406, 438] width 237 height 27
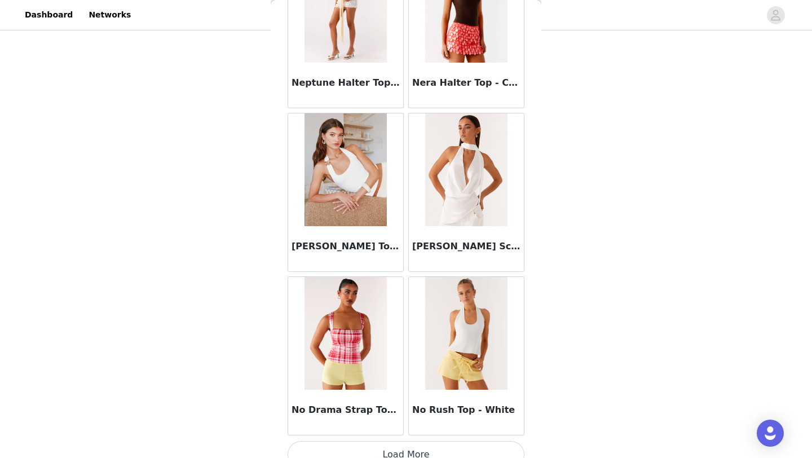
scroll to position [19267, 0]
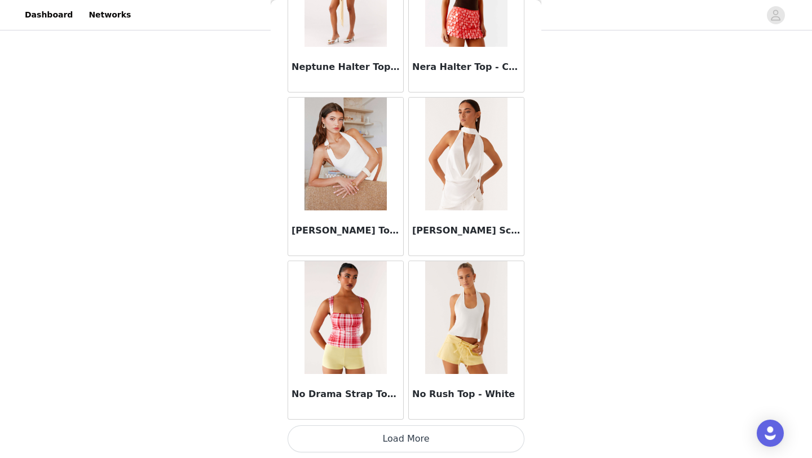
click at [410, 437] on button "Load More" at bounding box center [406, 438] width 237 height 27
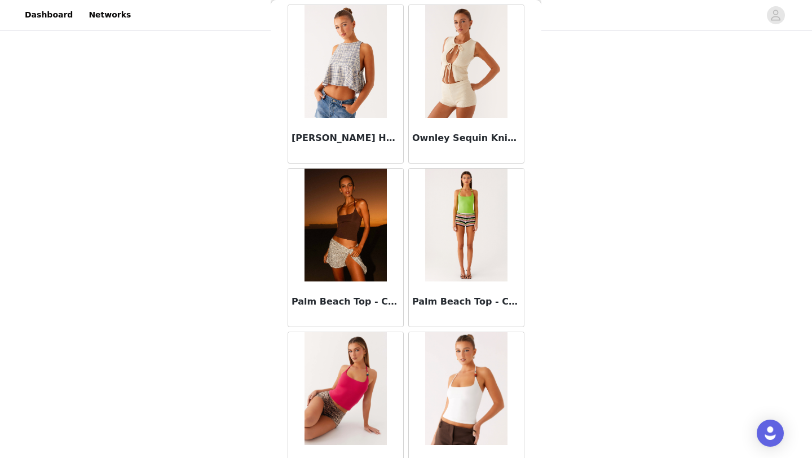
scroll to position [20458, 0]
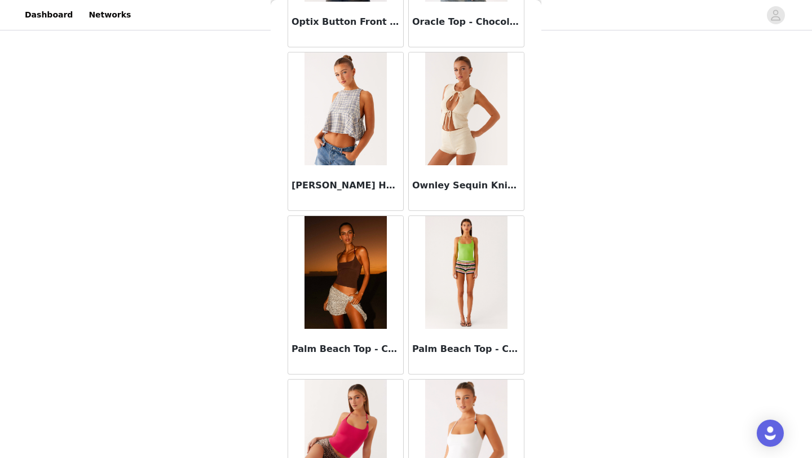
click at [349, 158] on img at bounding box center [346, 108] width 82 height 113
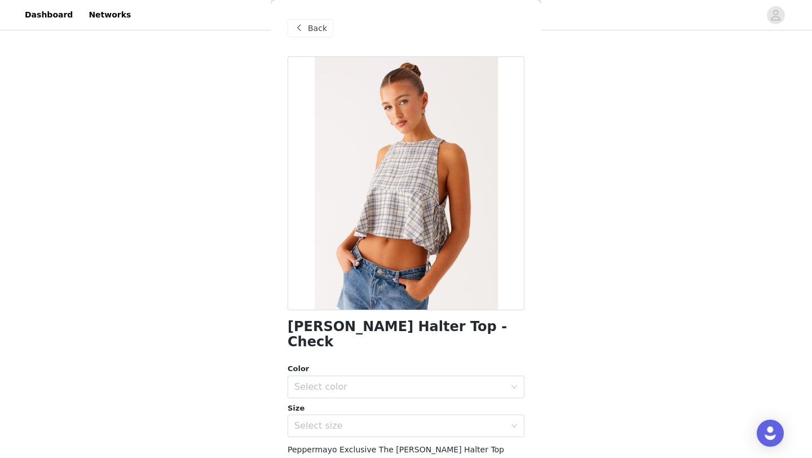
scroll to position [125, 0]
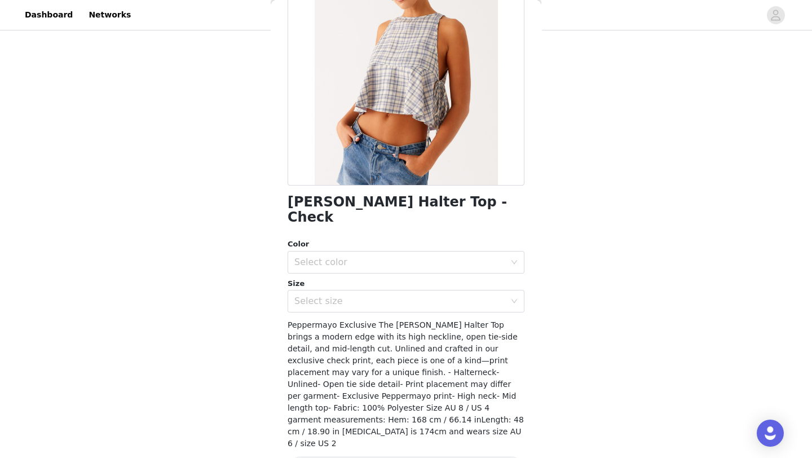
click at [418, 278] on div "Size" at bounding box center [406, 283] width 237 height 11
click at [414, 257] on div "Select color" at bounding box center [400, 262] width 211 height 11
click at [399, 270] on li "Check" at bounding box center [406, 272] width 237 height 18
click at [394, 296] on div "Select size" at bounding box center [400, 301] width 211 height 11
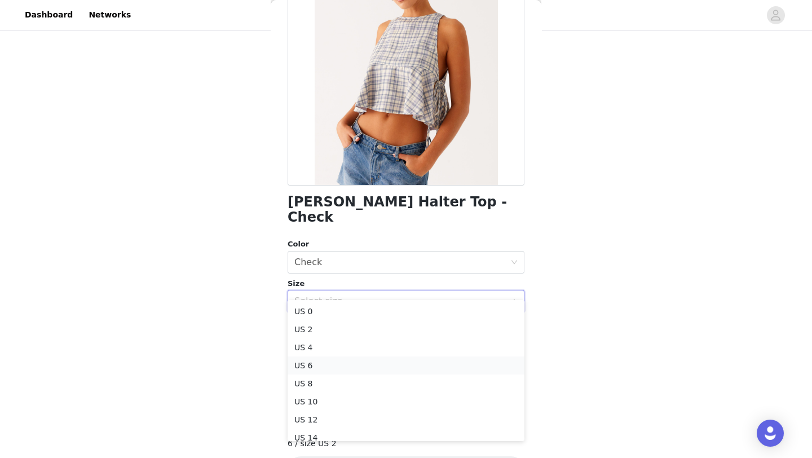
click at [354, 359] on li "US 6" at bounding box center [406, 366] width 237 height 18
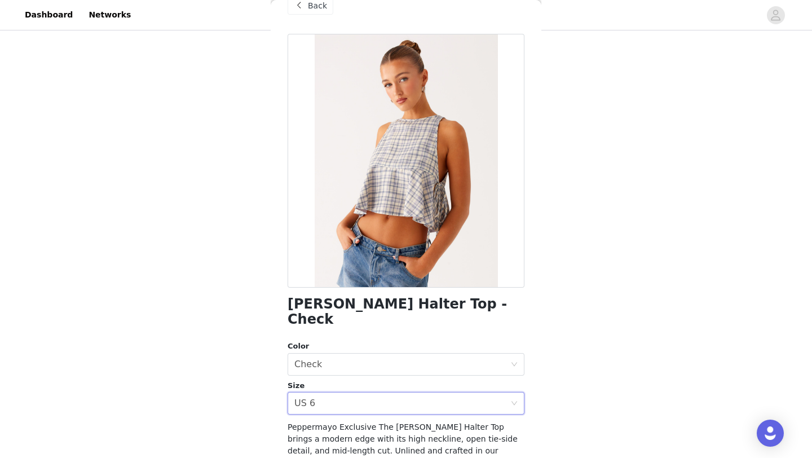
scroll to position [19, 0]
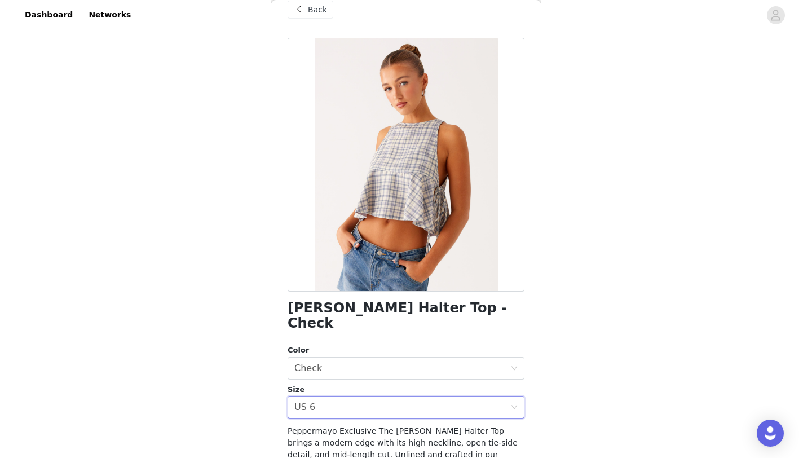
click at [307, 8] on div "Back" at bounding box center [311, 10] width 46 height 18
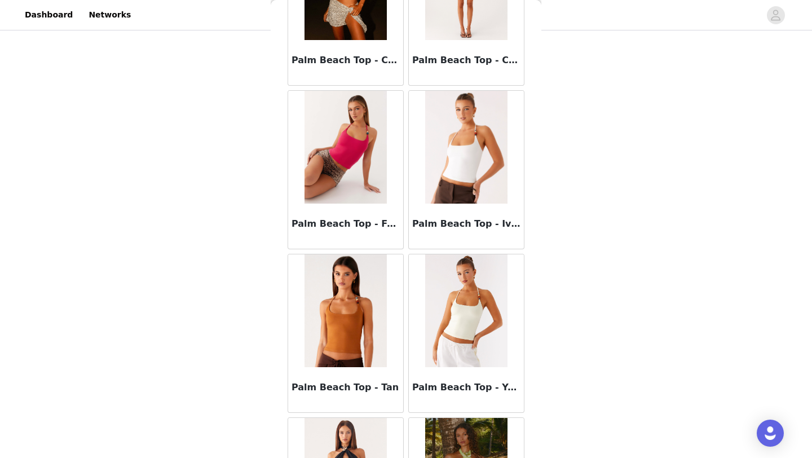
scroll to position [20903, 0]
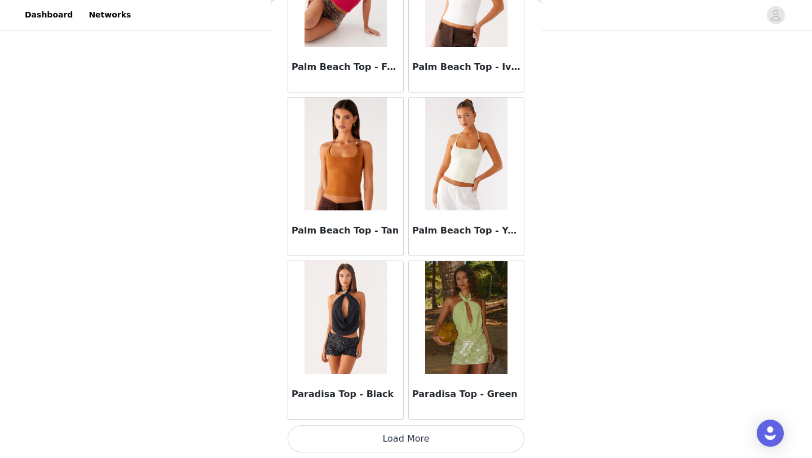
click at [399, 440] on button "Load More" at bounding box center [406, 438] width 237 height 27
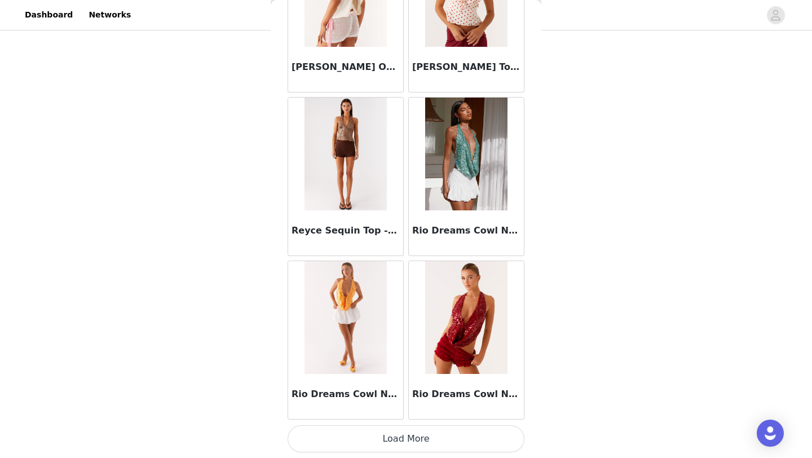
scroll to position [22540, 0]
click at [400, 432] on button "Load More" at bounding box center [406, 438] width 237 height 27
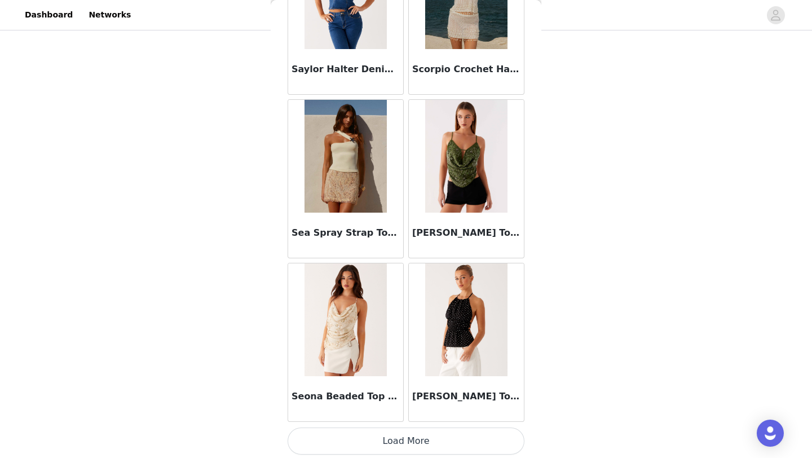
scroll to position [24175, 0]
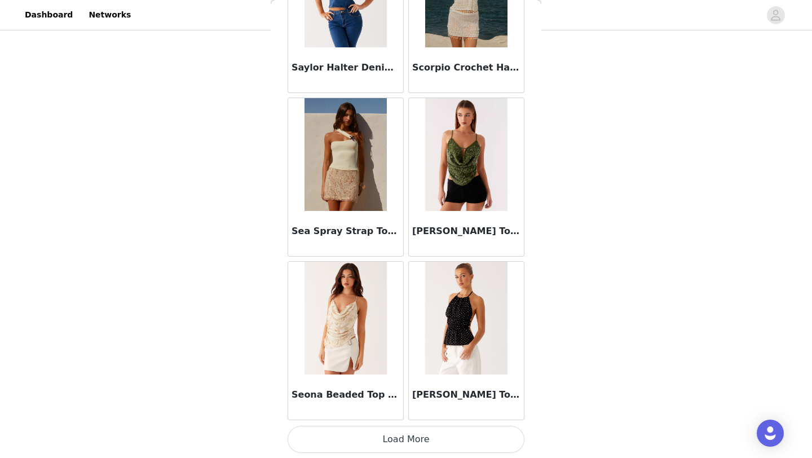
click at [402, 431] on button "Load More" at bounding box center [406, 439] width 237 height 27
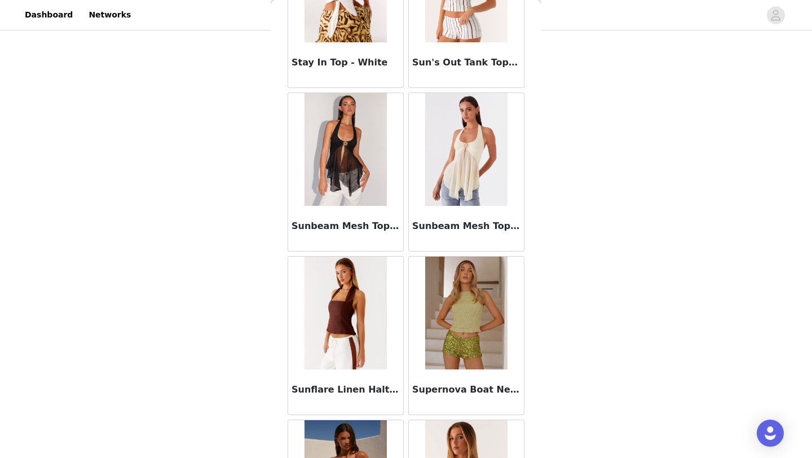
scroll to position [25812, 0]
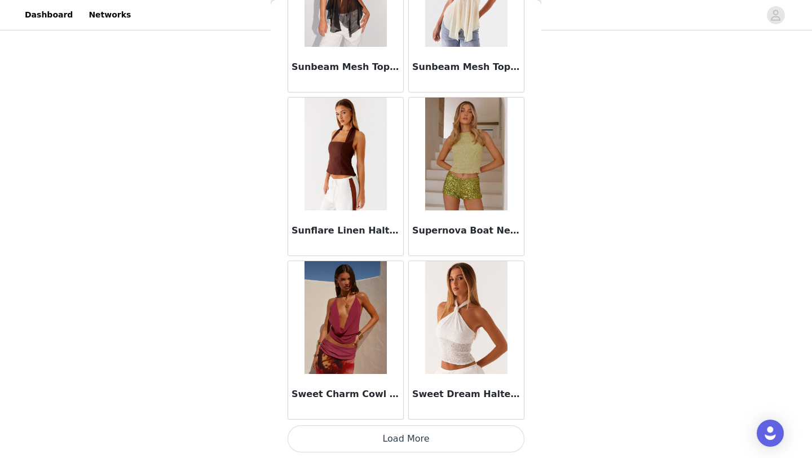
click at [390, 434] on button "Load More" at bounding box center [406, 438] width 237 height 27
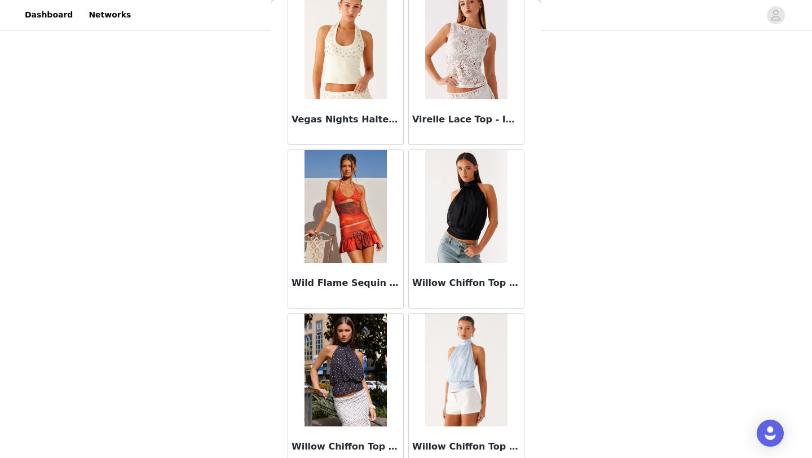
scroll to position [27448, 0]
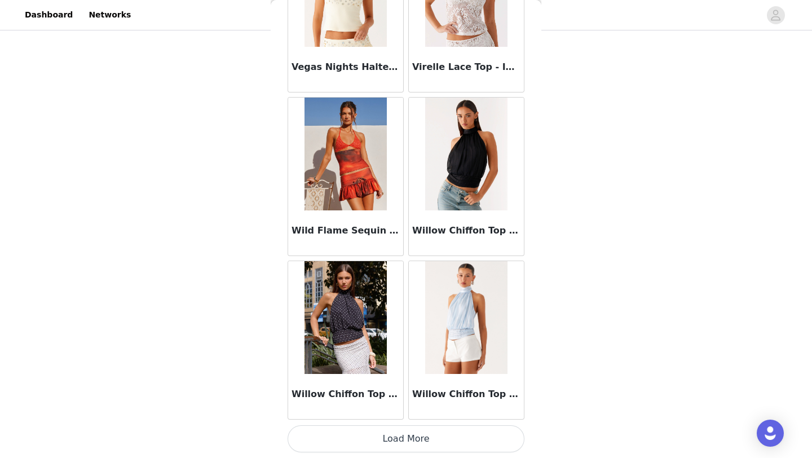
click at [404, 443] on button "Load More" at bounding box center [406, 438] width 237 height 27
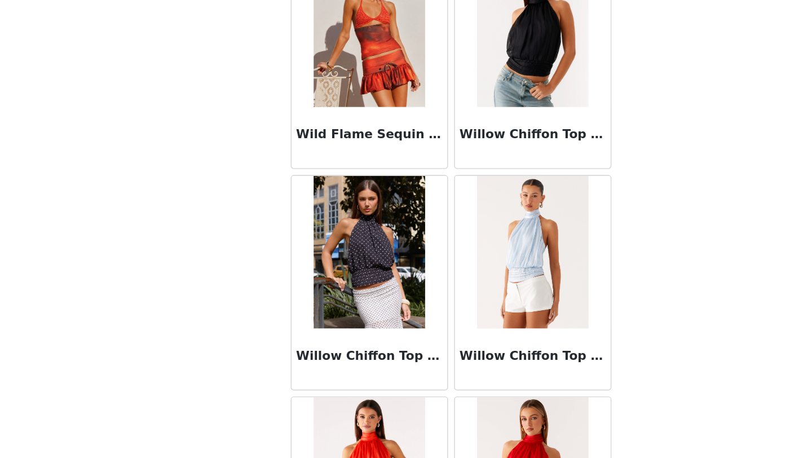
scroll to position [27464, 0]
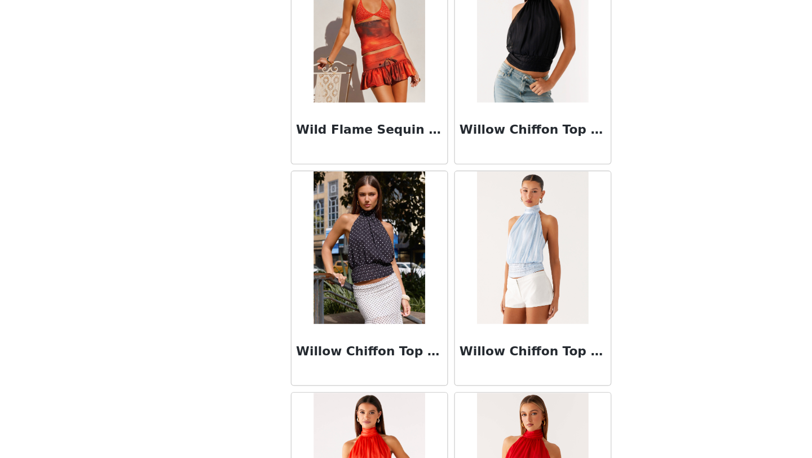
click at [478, 189] on img at bounding box center [466, 138] width 82 height 113
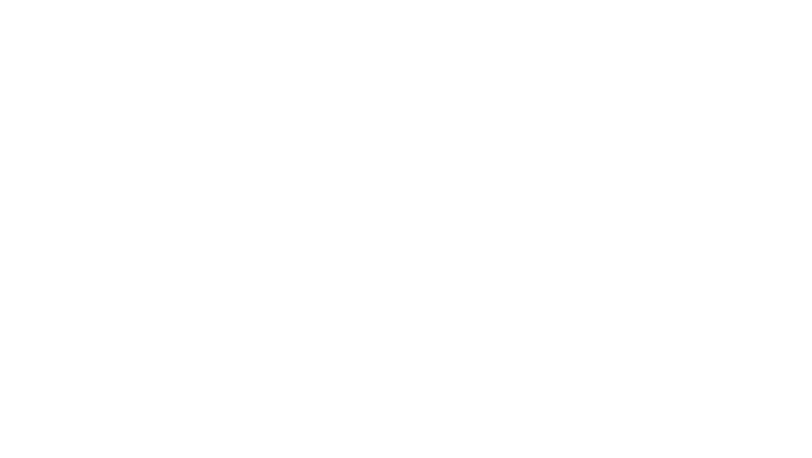
scroll to position [0, 0]
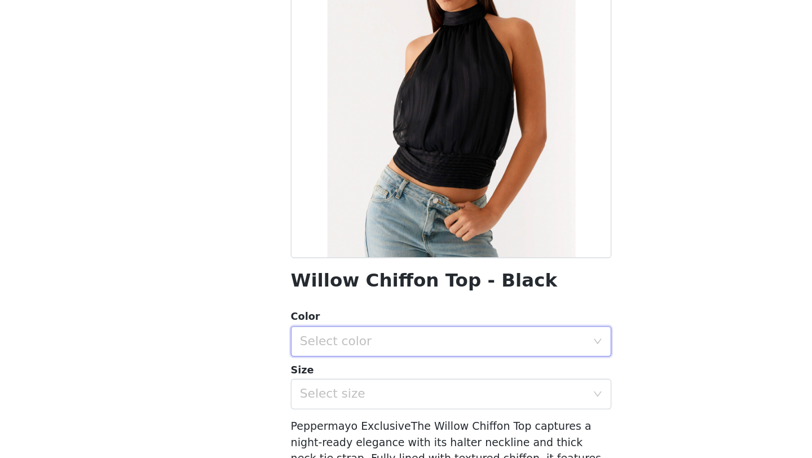
click at [374, 380] on div "Select color" at bounding box center [403, 371] width 216 height 21
click at [353, 396] on li "Black" at bounding box center [406, 397] width 237 height 18
click at [346, 408] on div "Select size" at bounding box center [400, 410] width 211 height 11
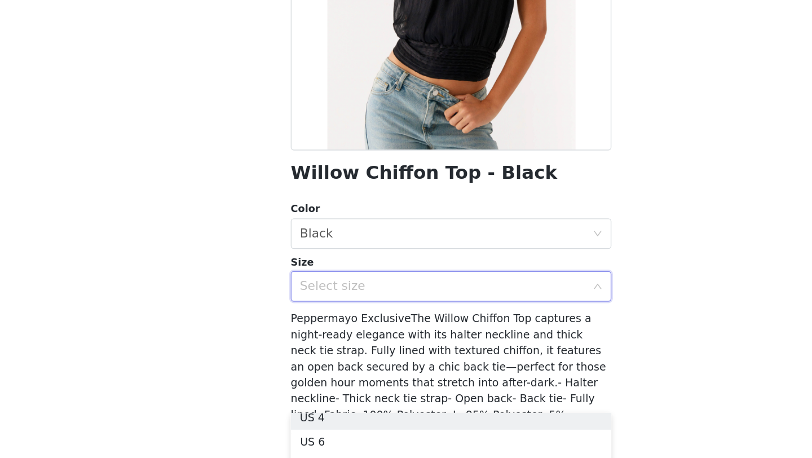
scroll to position [38, 0]
click at [342, 427] on li "US 4" at bounding box center [406, 434] width 237 height 18
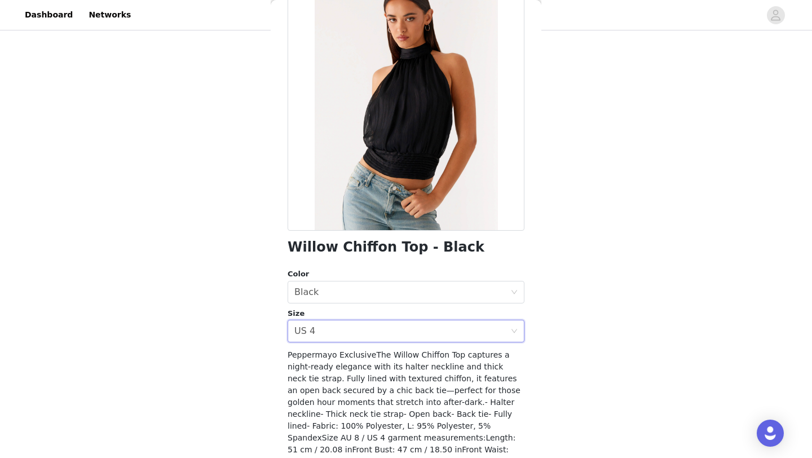
scroll to position [137, 0]
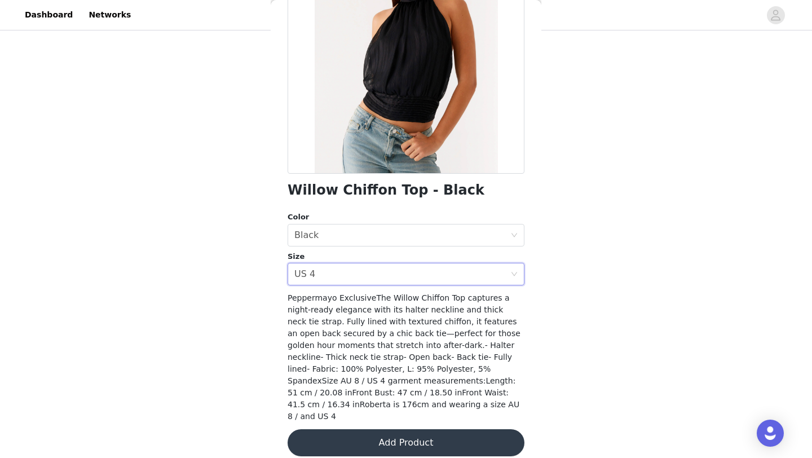
click at [414, 429] on button "Add Product" at bounding box center [406, 442] width 237 height 27
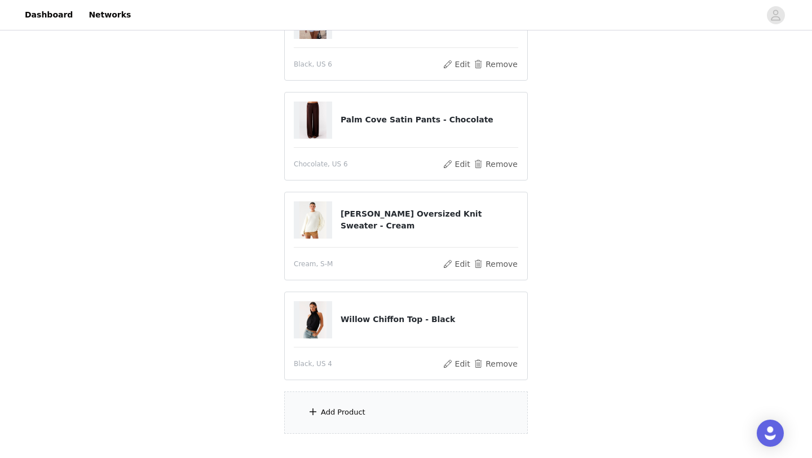
scroll to position [322, 0]
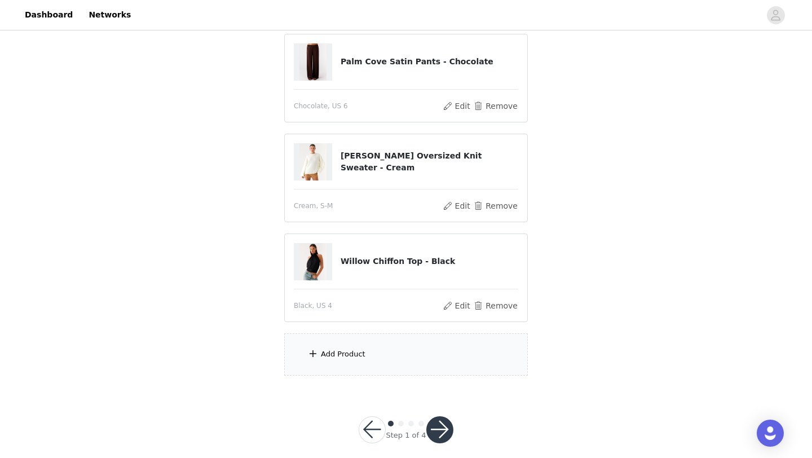
click at [397, 366] on div "Add Product" at bounding box center [406, 354] width 244 height 42
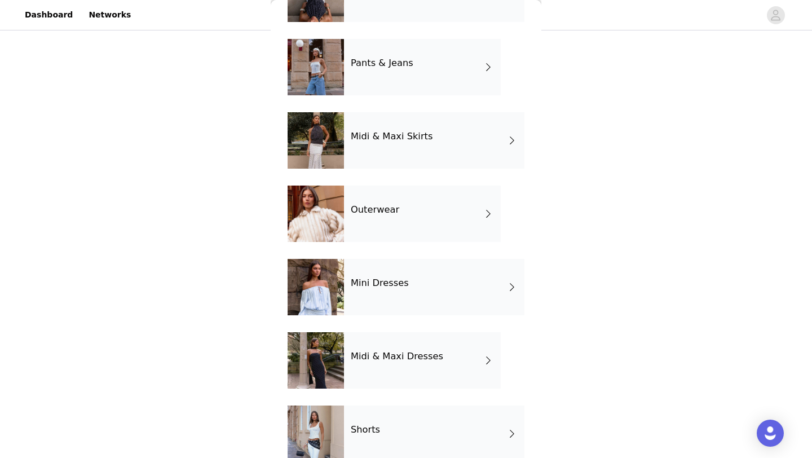
scroll to position [185, 0]
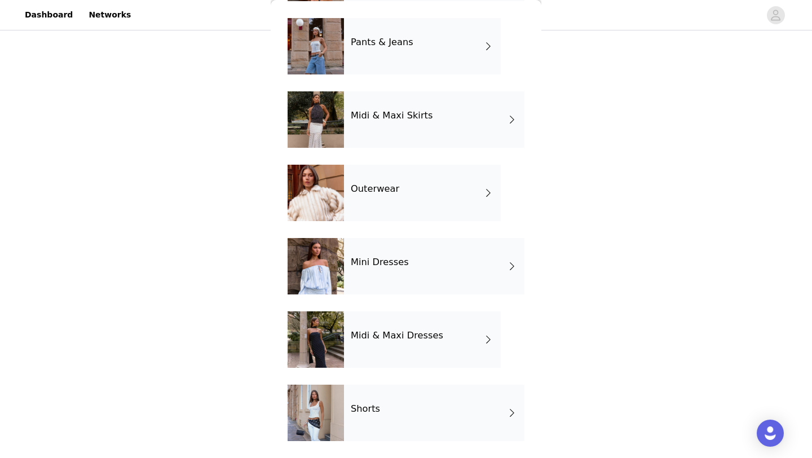
click at [376, 334] on h4 "Midi & Maxi Dresses" at bounding box center [397, 336] width 93 height 10
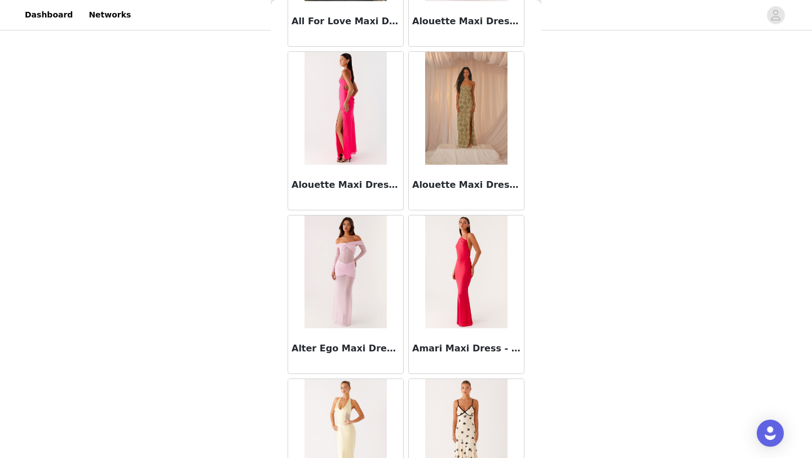
scroll to position [1268, 0]
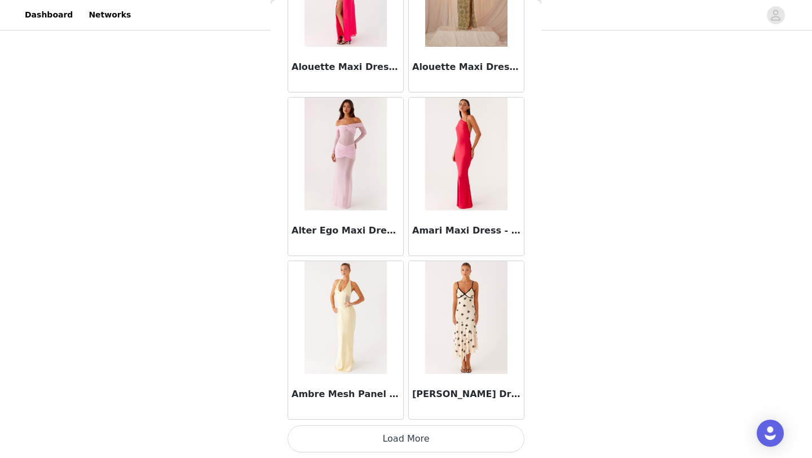
click at [435, 436] on button "Load More" at bounding box center [406, 438] width 237 height 27
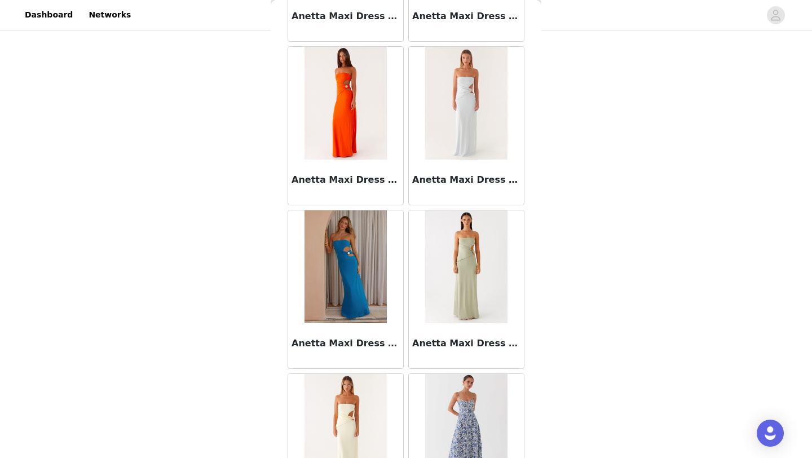
scroll to position [2905, 0]
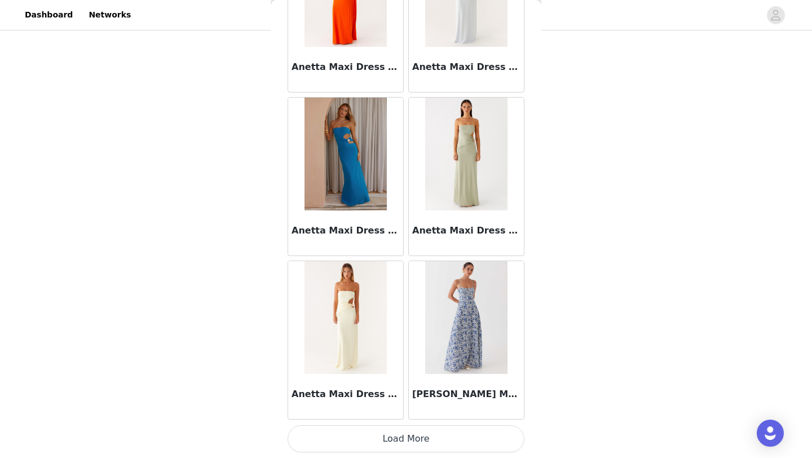
click at [416, 442] on button "Load More" at bounding box center [406, 438] width 237 height 27
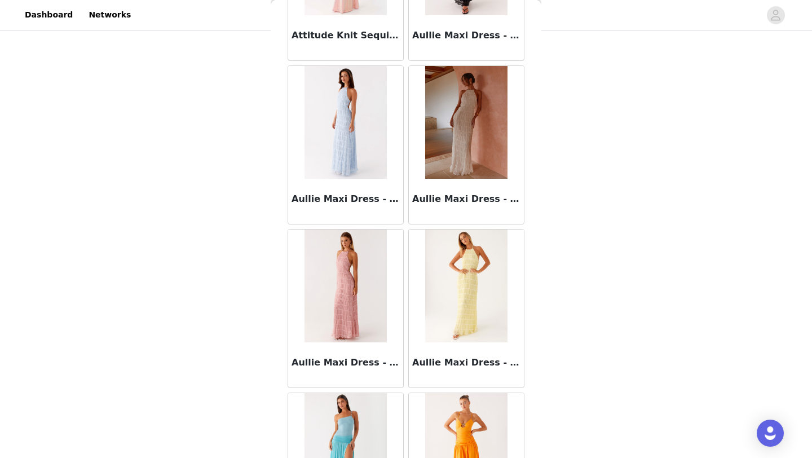
click at [454, 106] on img at bounding box center [466, 122] width 82 height 113
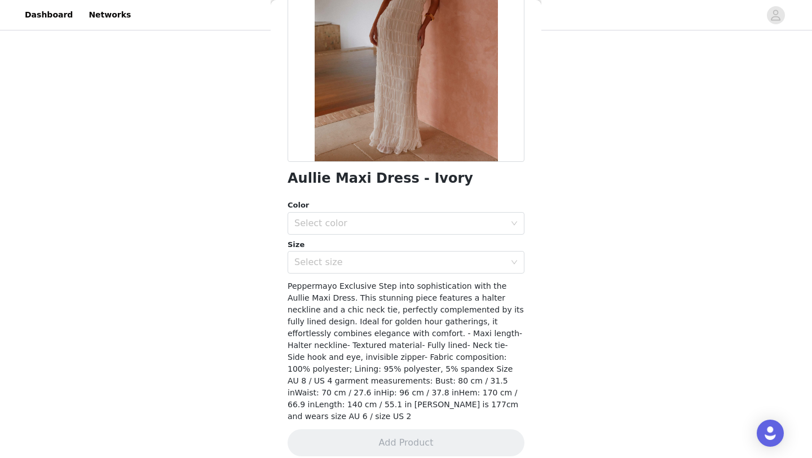
scroll to position [19, 0]
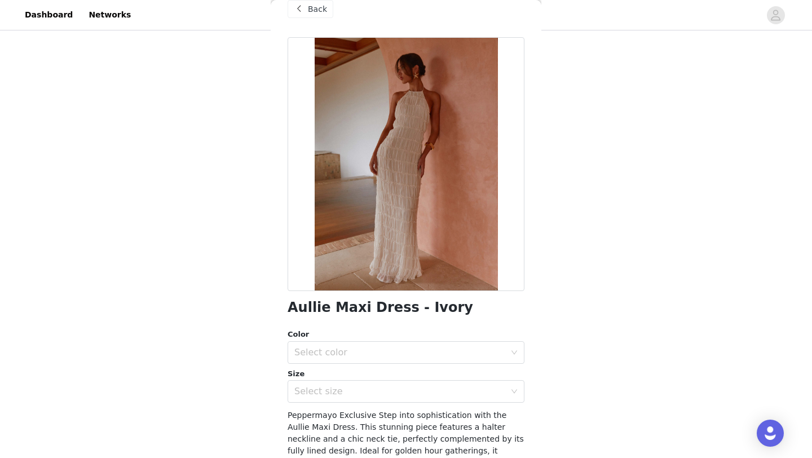
click at [416, 337] on div "Color" at bounding box center [406, 334] width 237 height 11
click at [411, 358] on div "Select color" at bounding box center [403, 352] width 216 height 21
click at [385, 376] on li "Ivory" at bounding box center [406, 377] width 237 height 18
click at [382, 392] on div "Select size" at bounding box center [400, 391] width 211 height 11
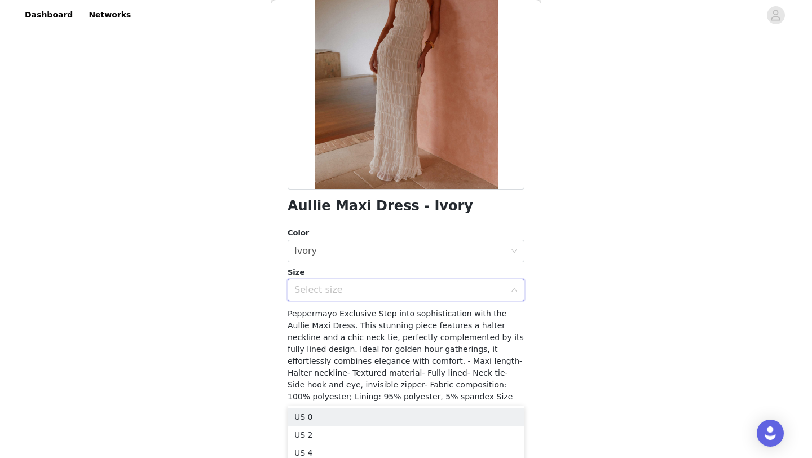
scroll to position [127, 0]
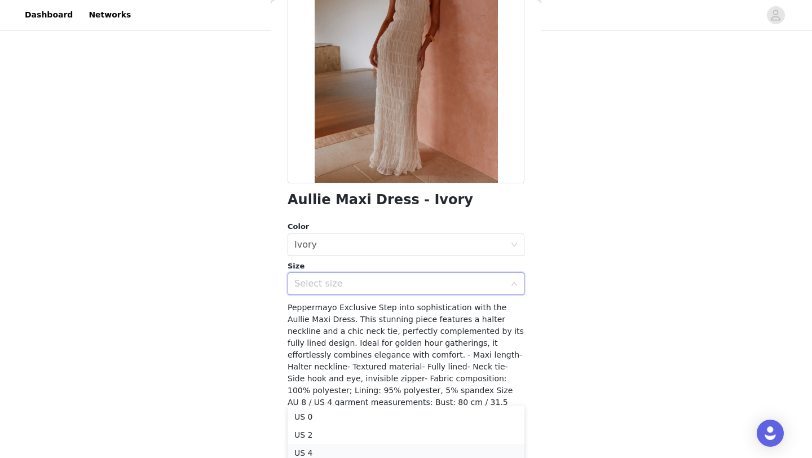
click at [356, 450] on li "US 4" at bounding box center [406, 453] width 237 height 18
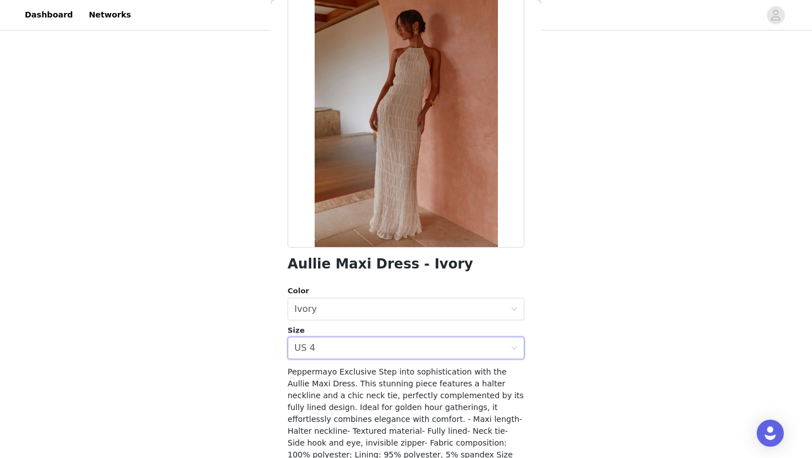
scroll to position [148, 0]
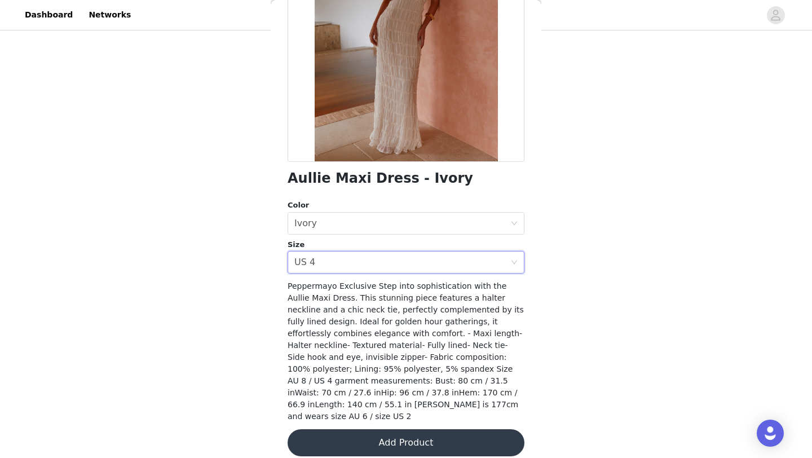
click at [366, 417] on div "Aullie Maxi Dress - Ivory Color Select color Ivory Size Select size US 4 Pepper…" at bounding box center [406, 189] width 237 height 562
click at [361, 429] on button "Add Product" at bounding box center [406, 442] width 237 height 27
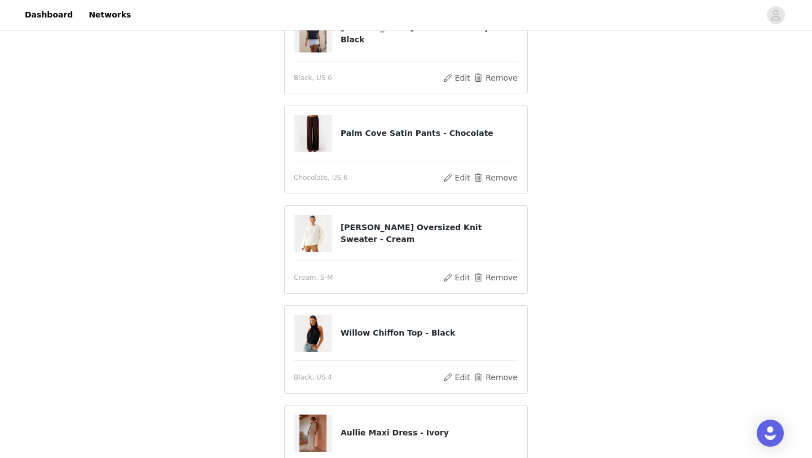
scroll to position [297, 0]
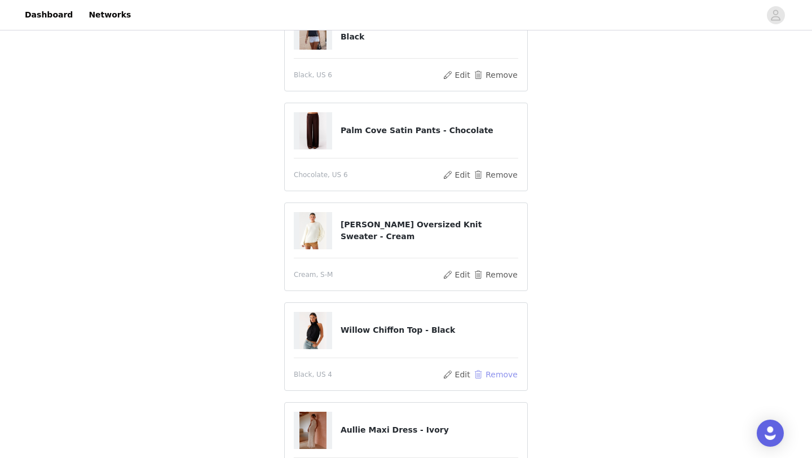
click at [484, 377] on button "Remove" at bounding box center [495, 375] width 45 height 14
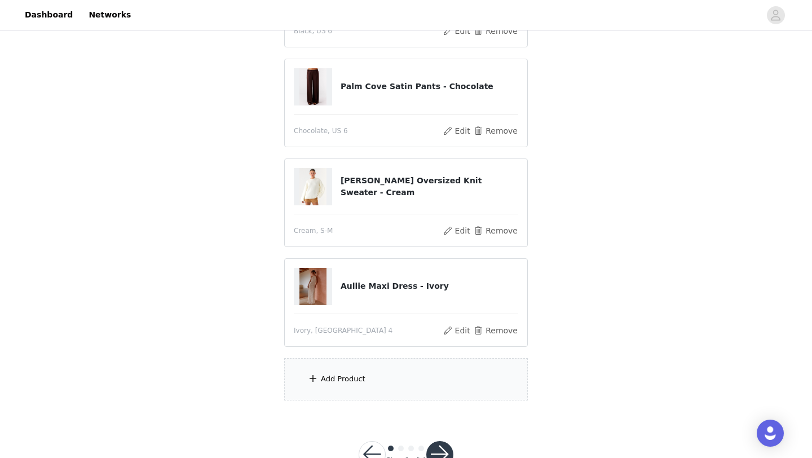
click at [406, 371] on div "Add Product" at bounding box center [406, 379] width 244 height 42
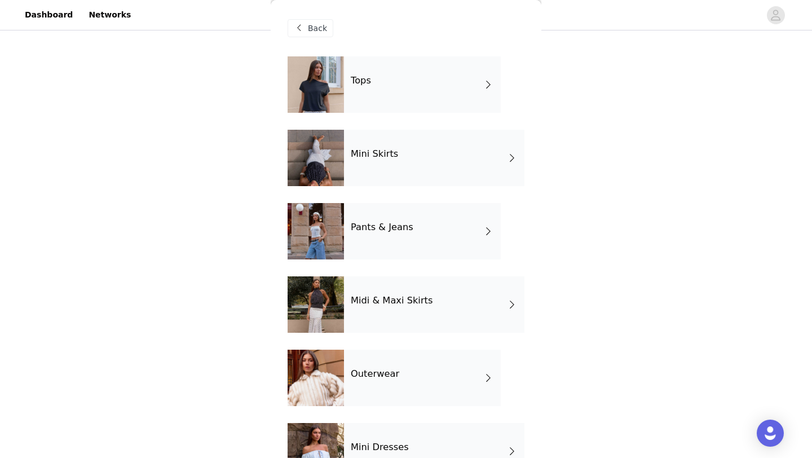
click at [423, 100] on div "Tops" at bounding box center [422, 84] width 157 height 56
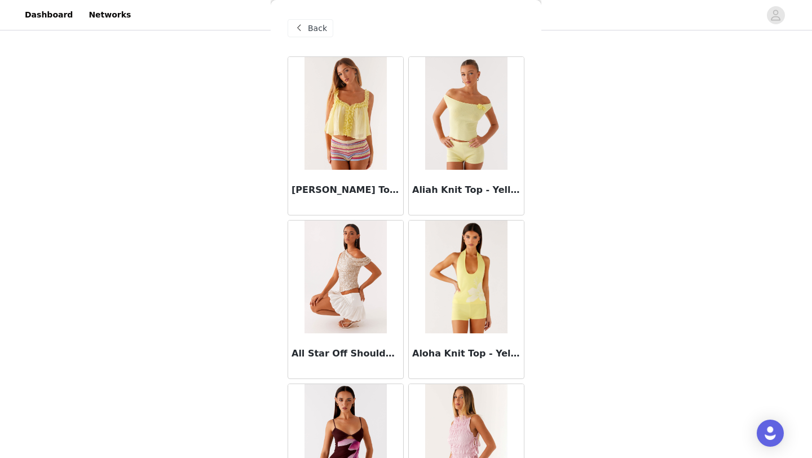
scroll to position [1268, 0]
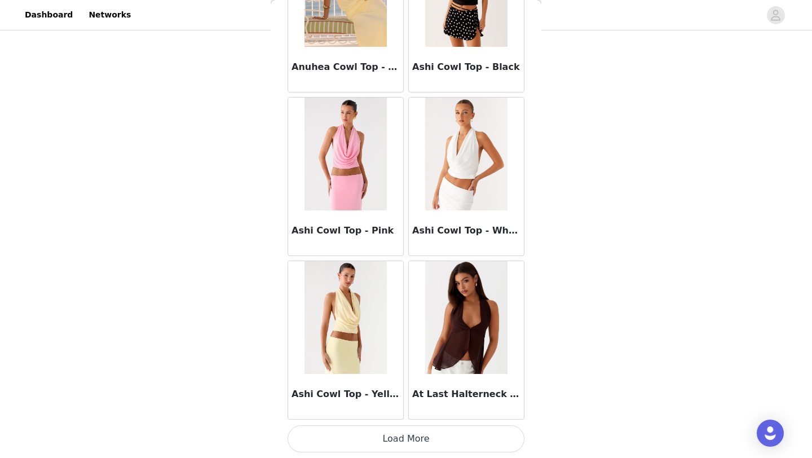
click at [368, 446] on button "Load More" at bounding box center [406, 438] width 237 height 27
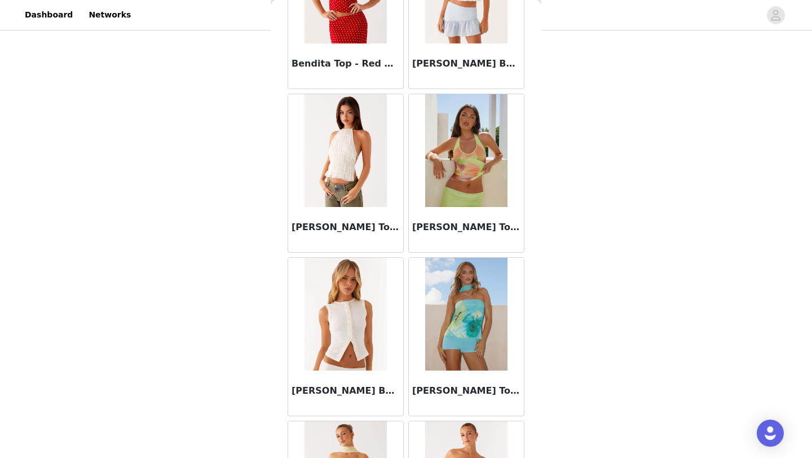
scroll to position [2905, 0]
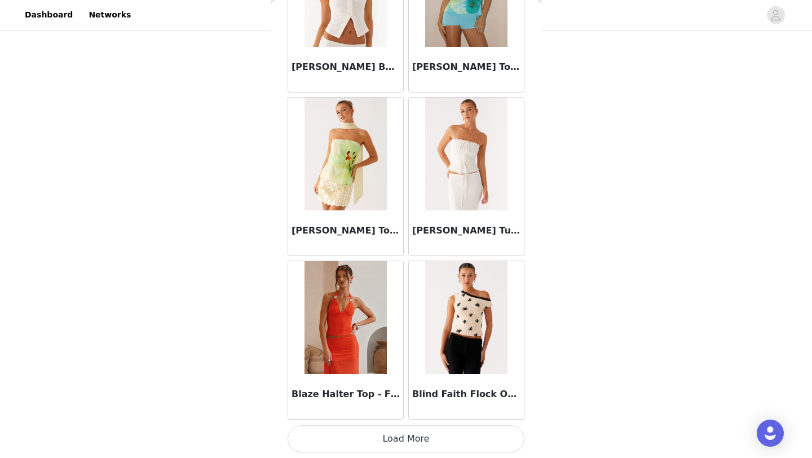
click at [355, 437] on button "Load More" at bounding box center [406, 438] width 237 height 27
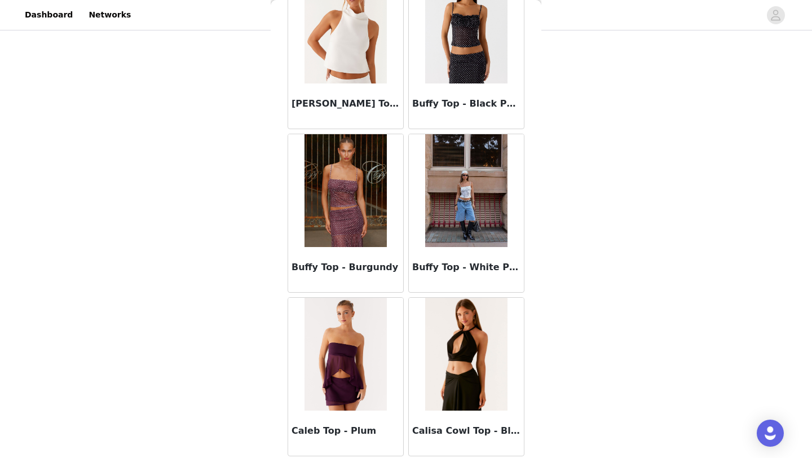
scroll to position [4541, 0]
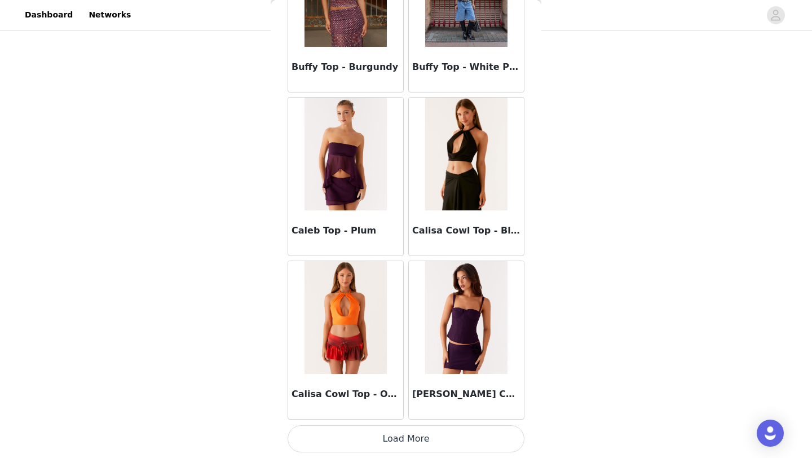
click at [384, 436] on button "Load More" at bounding box center [406, 438] width 237 height 27
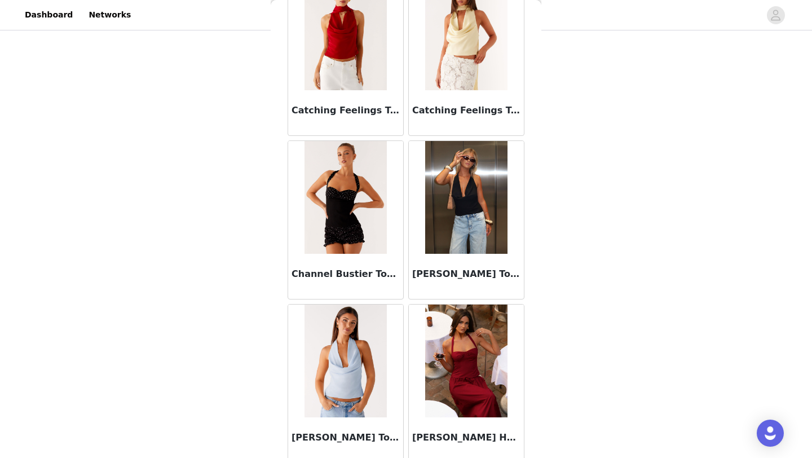
scroll to position [6177, 0]
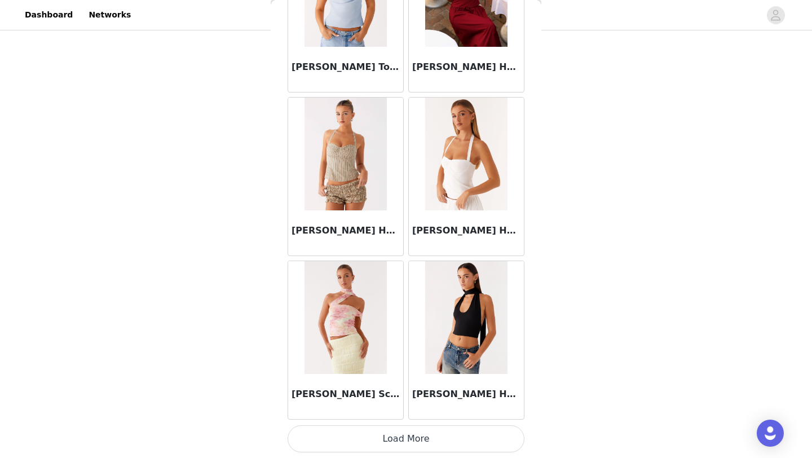
click at [392, 442] on button "Load More" at bounding box center [406, 438] width 237 height 27
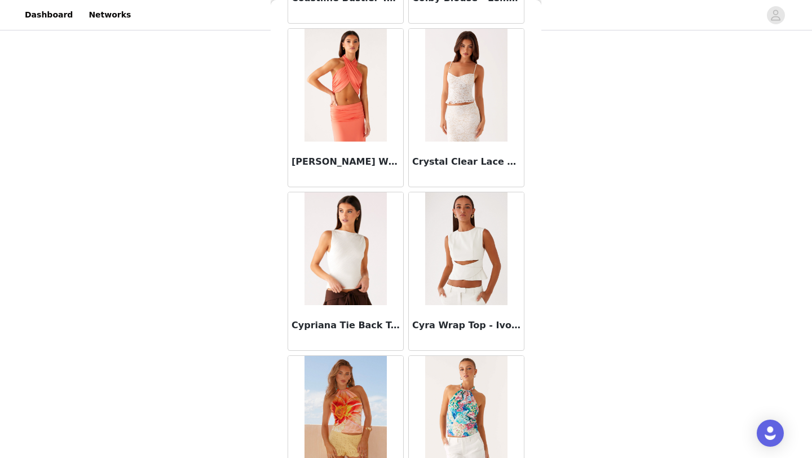
scroll to position [7813, 0]
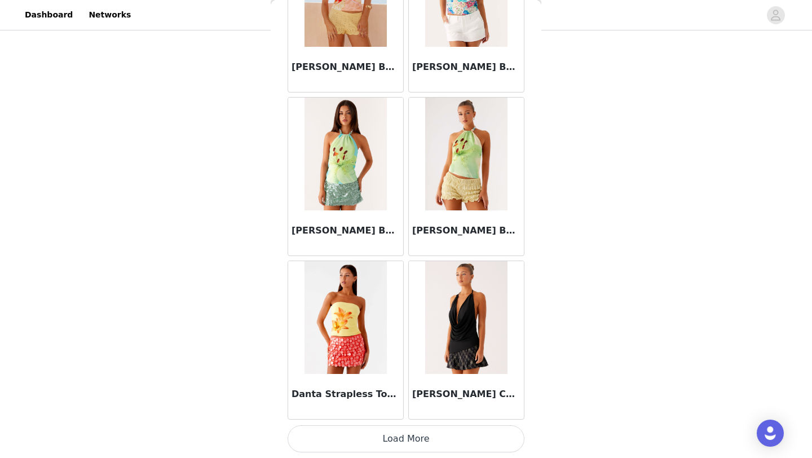
click at [401, 436] on button "Load More" at bounding box center [406, 438] width 237 height 27
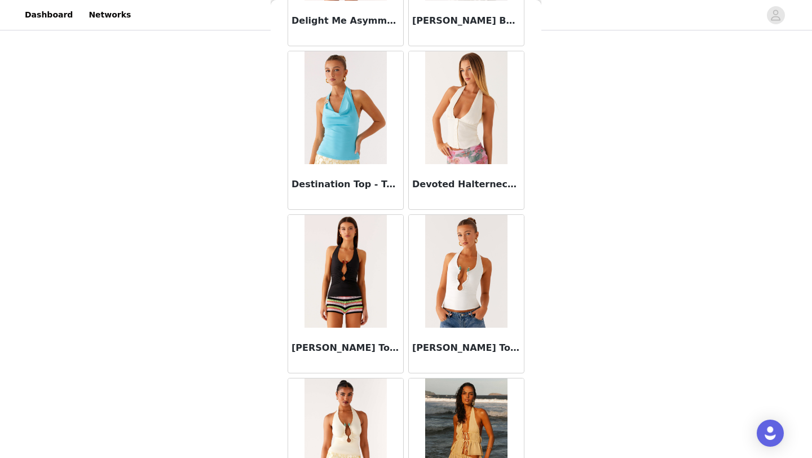
scroll to position [9450, 0]
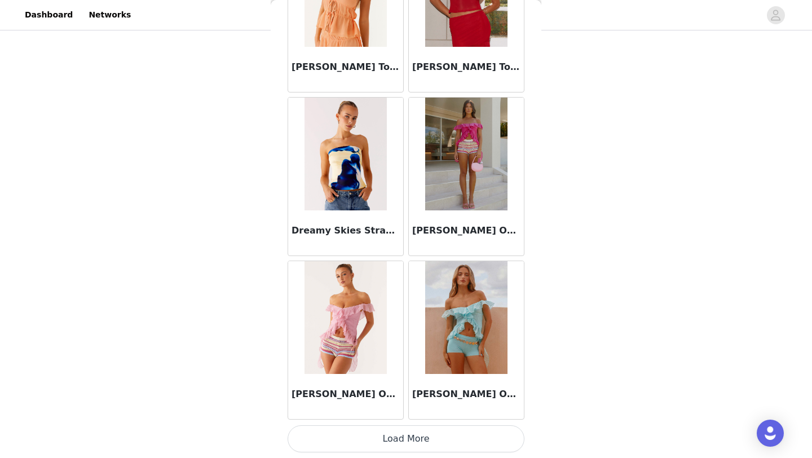
click at [382, 440] on button "Load More" at bounding box center [406, 438] width 237 height 27
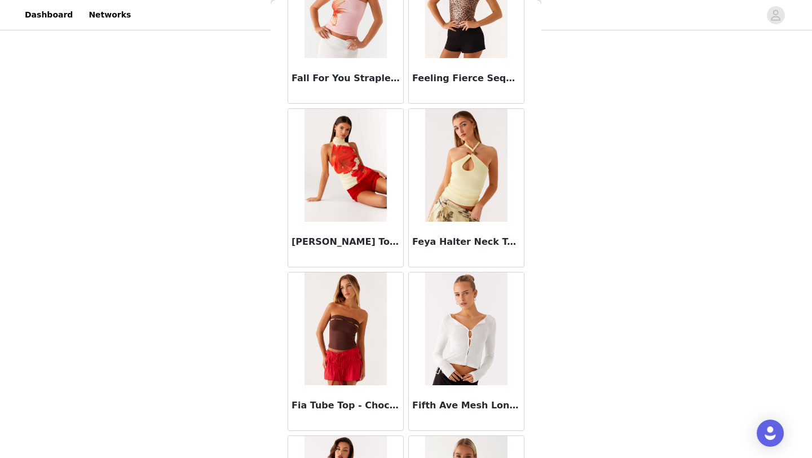
scroll to position [11086, 0]
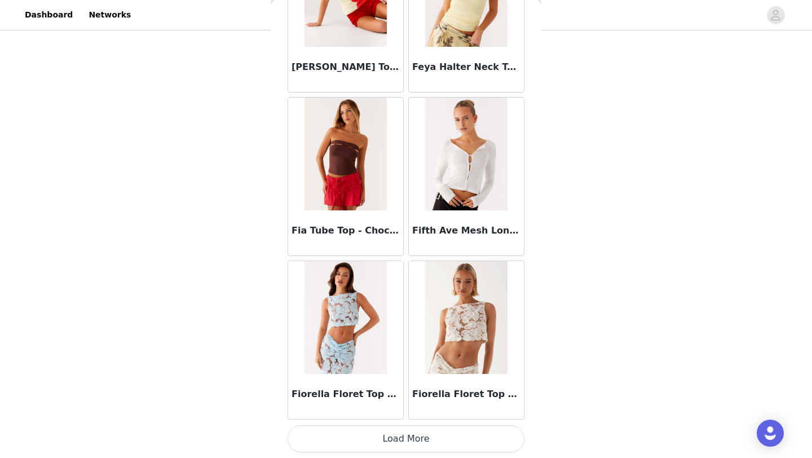
click at [394, 437] on button "Load More" at bounding box center [406, 438] width 237 height 27
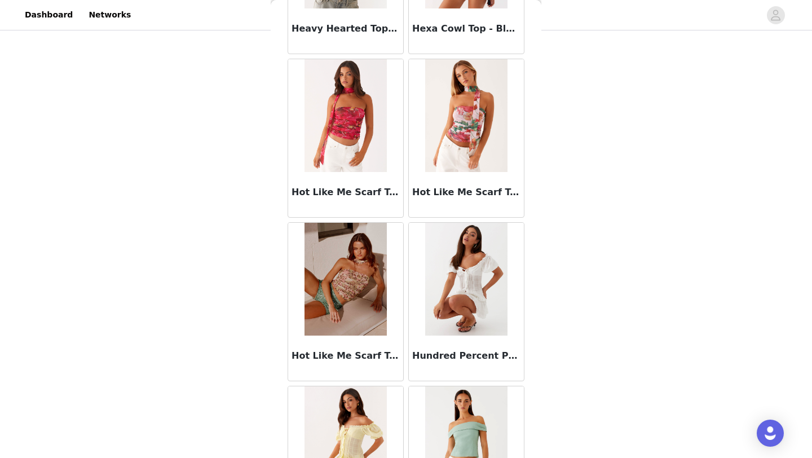
scroll to position [12722, 0]
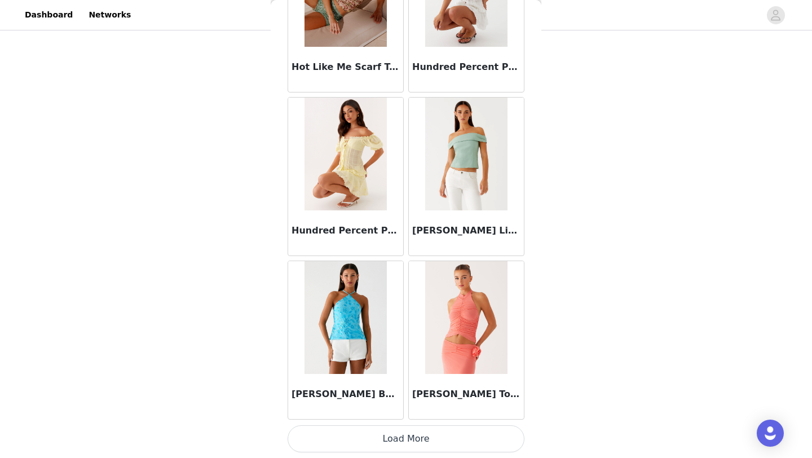
click at [375, 438] on button "Load More" at bounding box center [406, 438] width 237 height 27
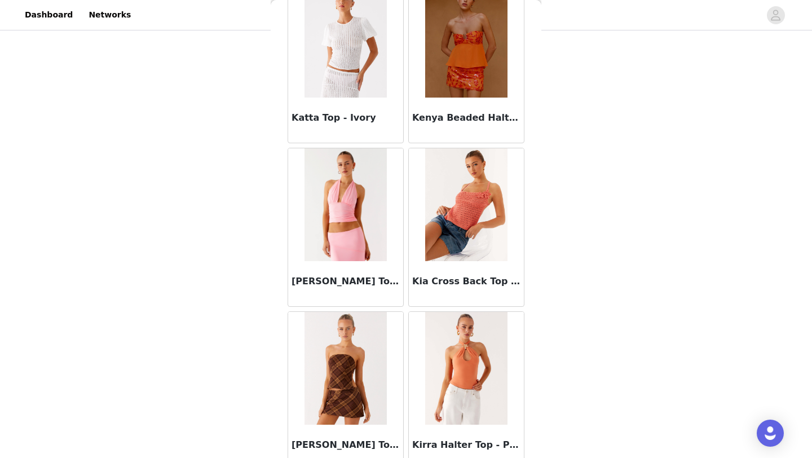
scroll to position [14358, 0]
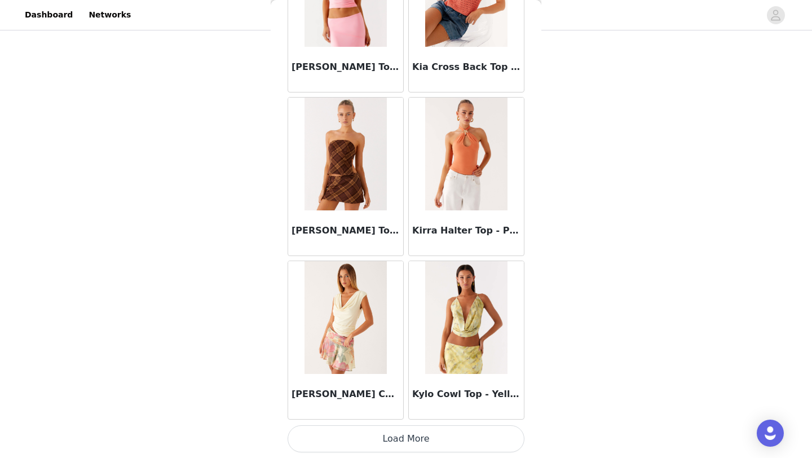
click at [352, 441] on button "Load More" at bounding box center [406, 438] width 237 height 27
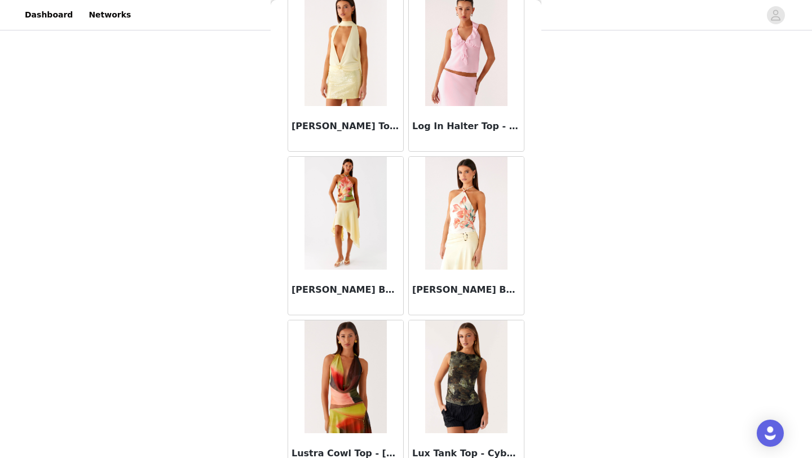
scroll to position [15995, 0]
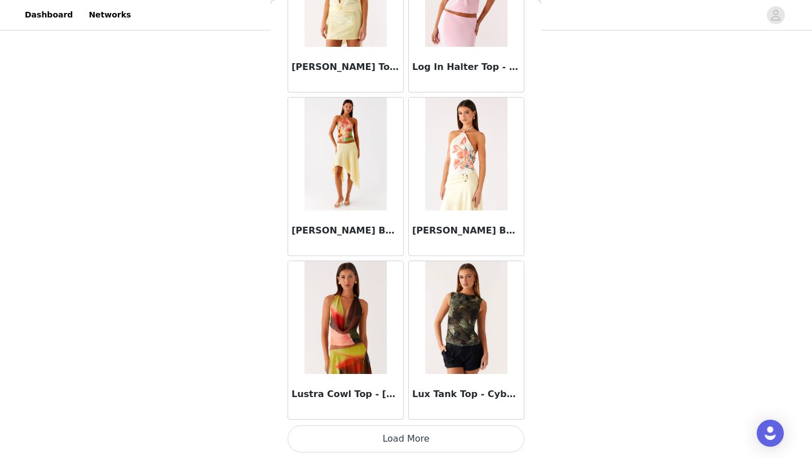
click at [411, 426] on button "Load More" at bounding box center [406, 438] width 237 height 27
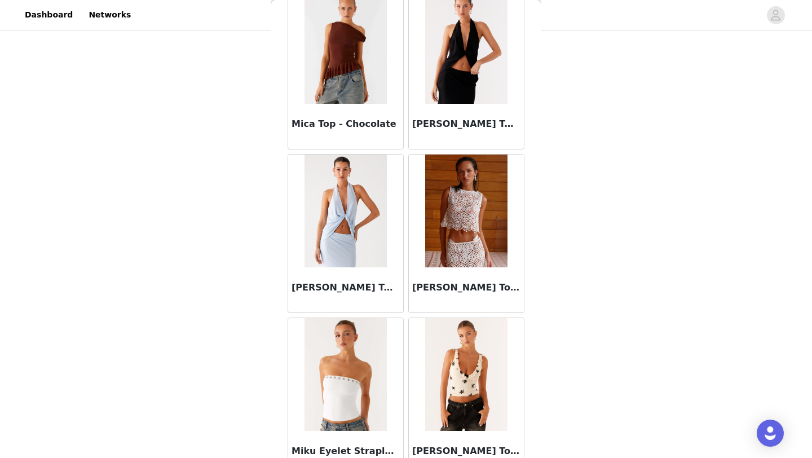
scroll to position [17631, 0]
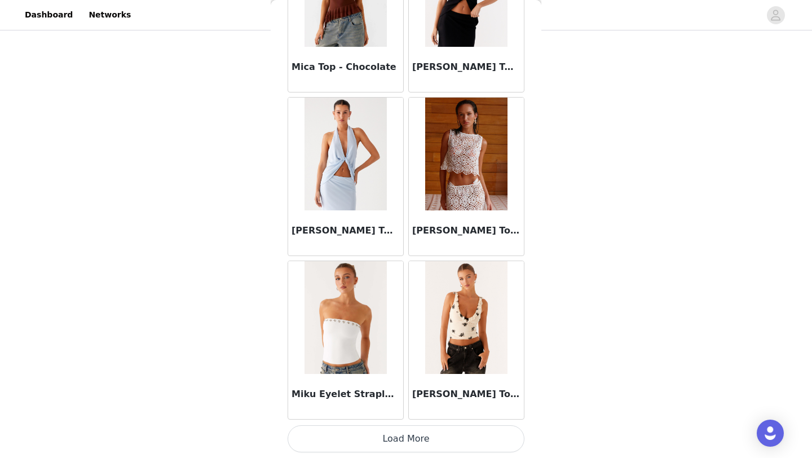
click at [388, 441] on button "Load More" at bounding box center [406, 438] width 237 height 27
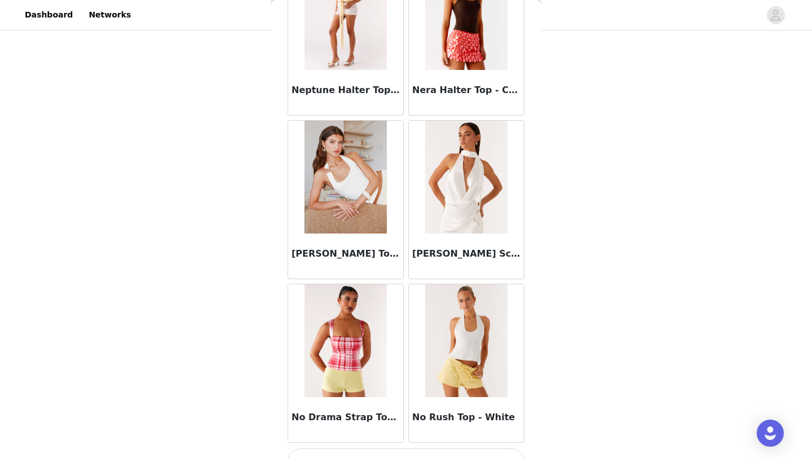
scroll to position [19267, 0]
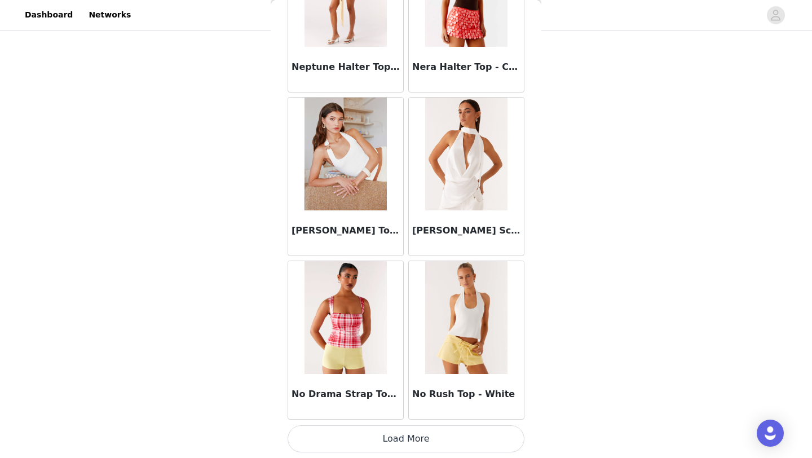
click at [408, 440] on button "Load More" at bounding box center [406, 438] width 237 height 27
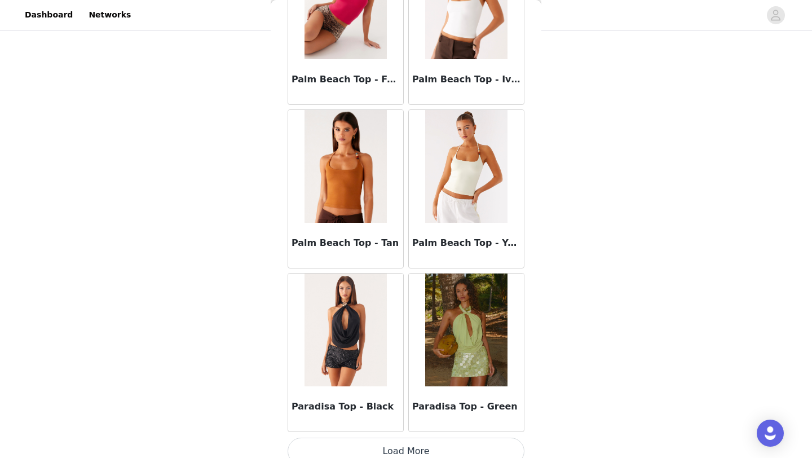
scroll to position [20903, 0]
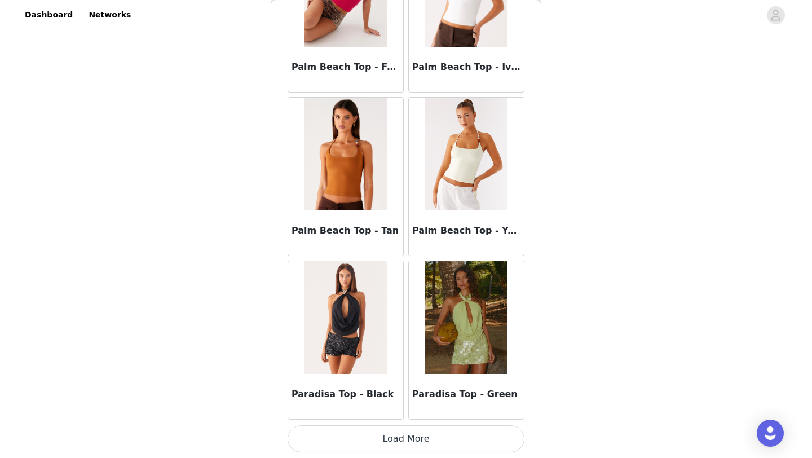
click at [392, 448] on button "Load More" at bounding box center [406, 438] width 237 height 27
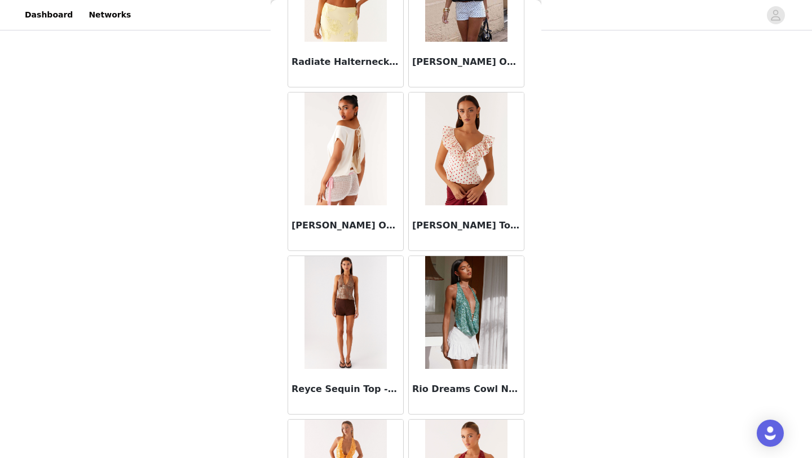
scroll to position [22540, 0]
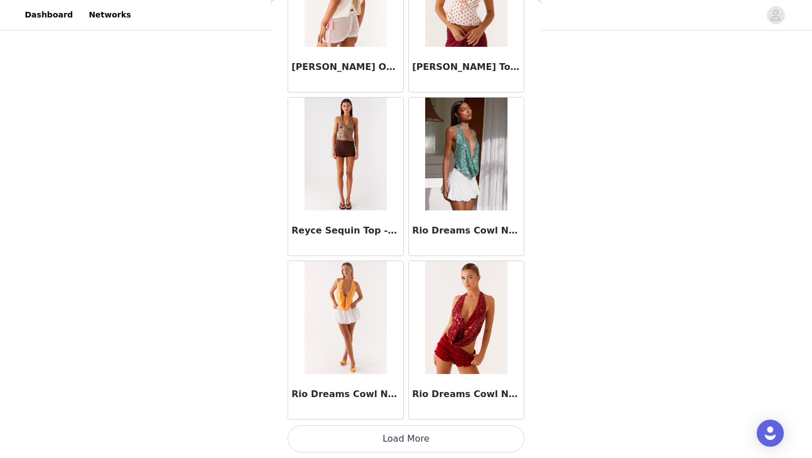
click at [385, 434] on button "Load More" at bounding box center [406, 438] width 237 height 27
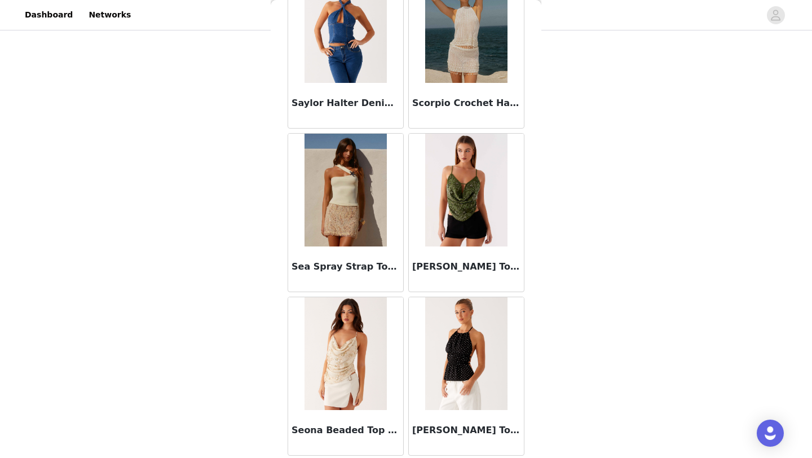
scroll to position [24176, 0]
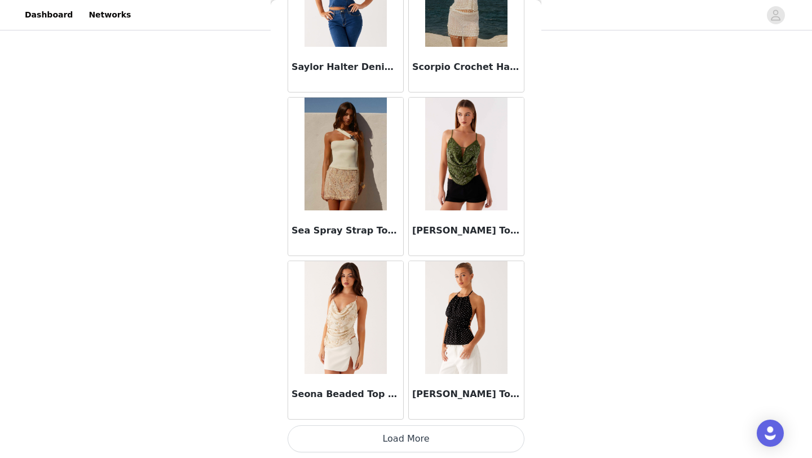
click at [396, 437] on button "Load More" at bounding box center [406, 438] width 237 height 27
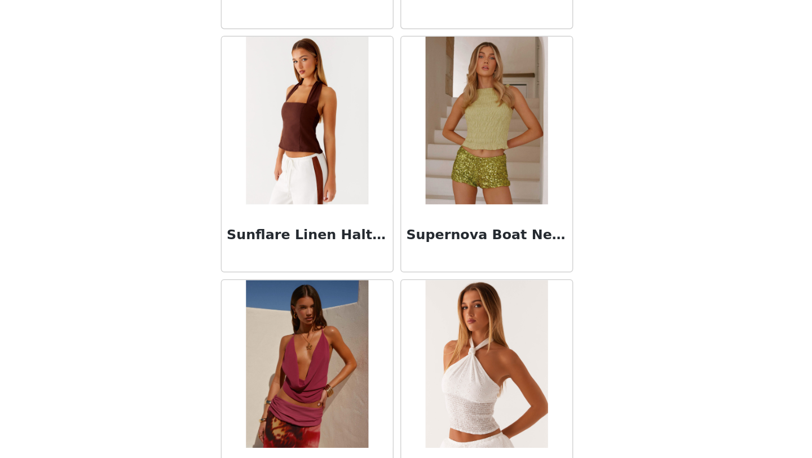
scroll to position [25812, 0]
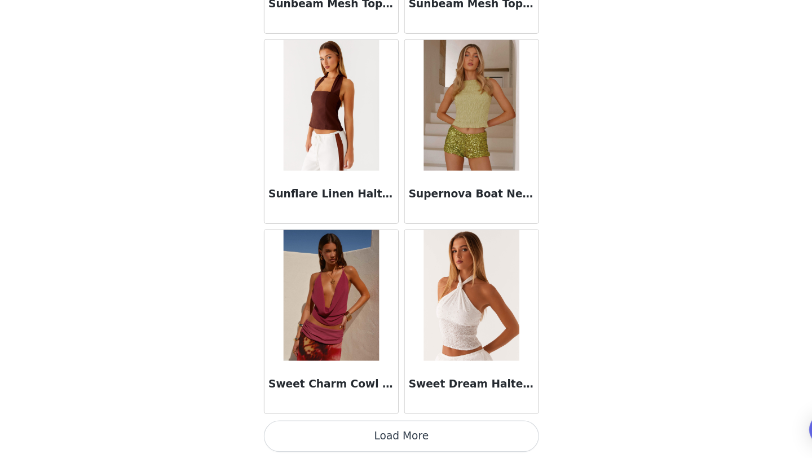
click at [394, 432] on button "Load More" at bounding box center [406, 438] width 237 height 27
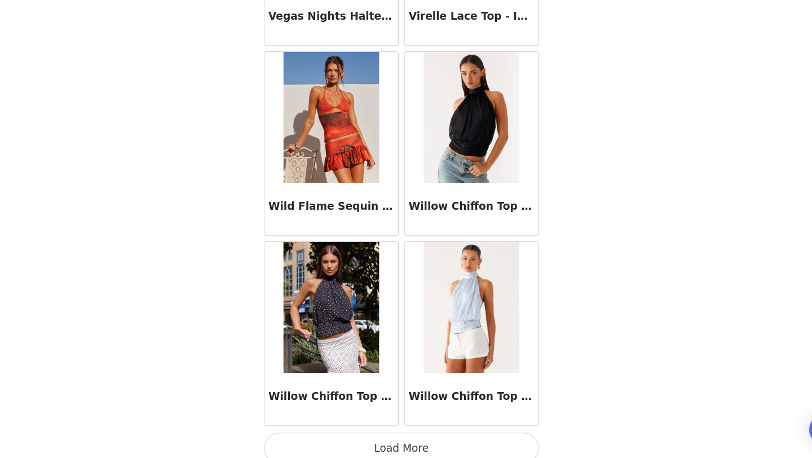
scroll to position [27448, 0]
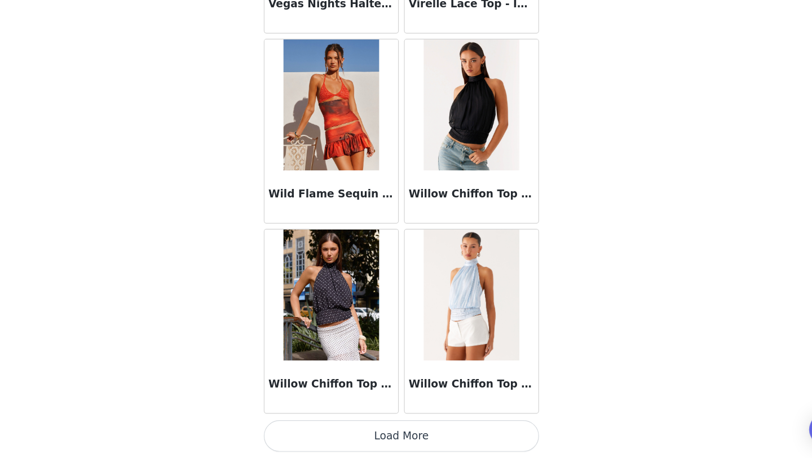
click at [453, 374] on img at bounding box center [466, 317] width 82 height 113
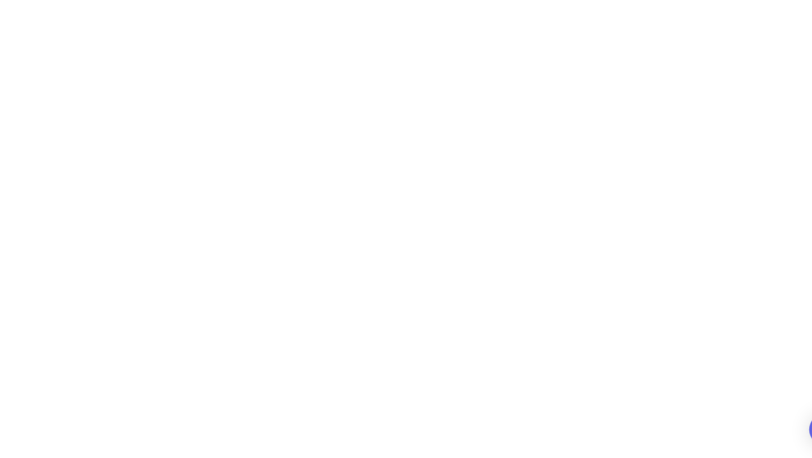
scroll to position [137, 0]
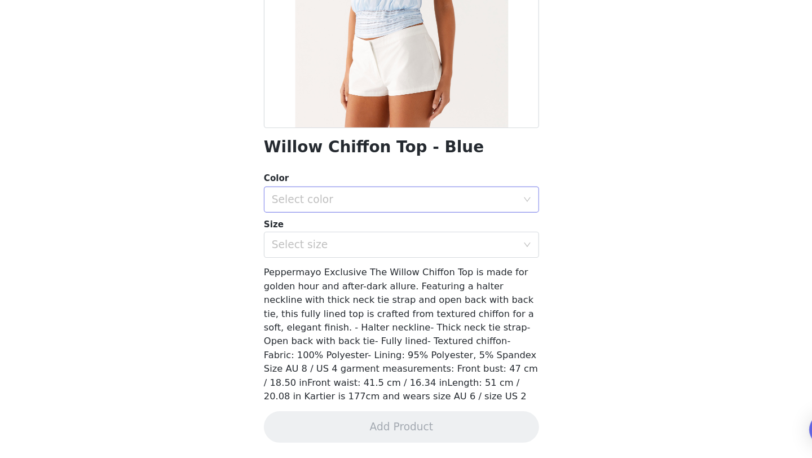
click at [388, 236] on div "Select color" at bounding box center [400, 235] width 211 height 11
click at [378, 258] on li "Blue" at bounding box center [406, 260] width 237 height 18
click at [378, 266] on div "Select size" at bounding box center [403, 273] width 216 height 21
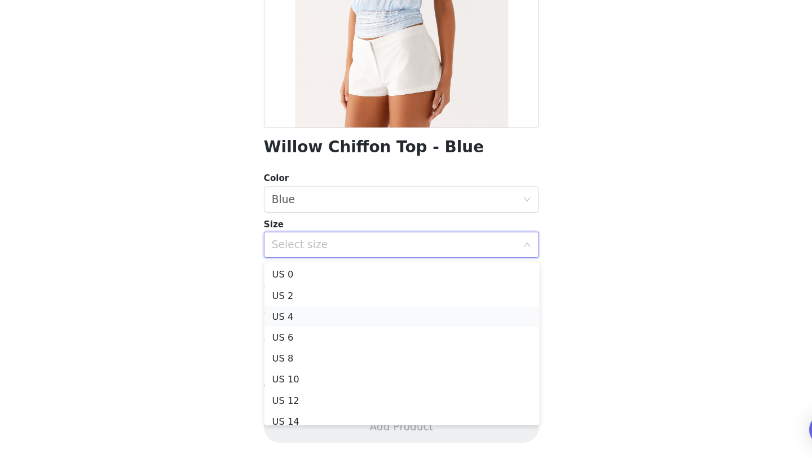
click at [353, 336] on li "US 4" at bounding box center [406, 336] width 237 height 18
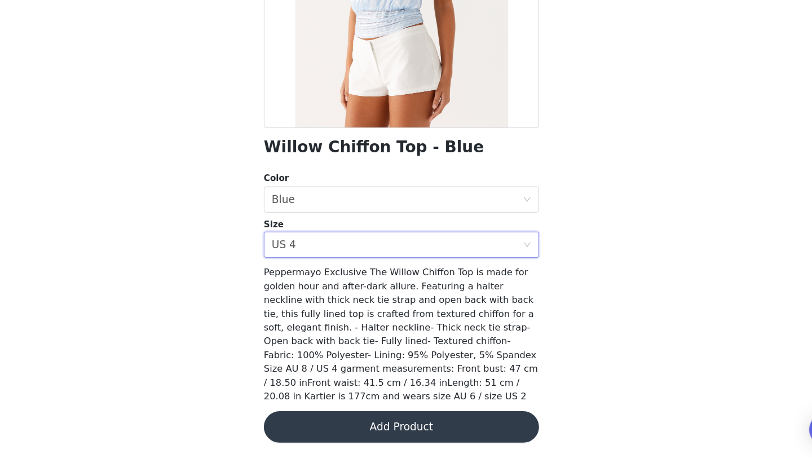
click at [403, 427] on button "Add Product" at bounding box center [406, 431] width 237 height 27
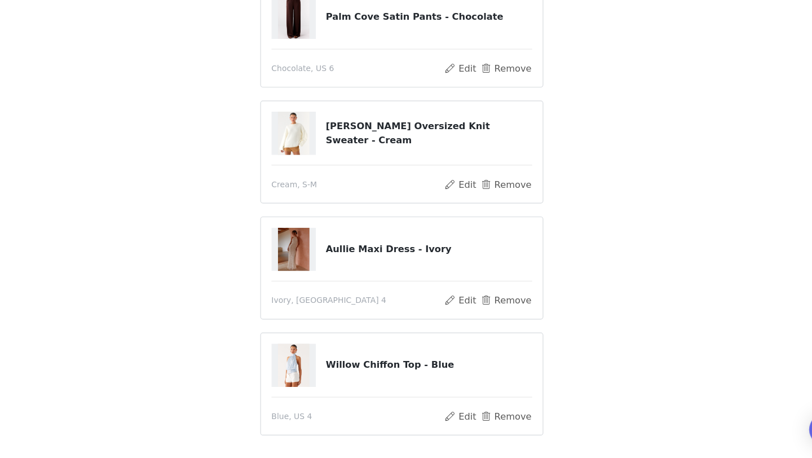
scroll to position [435, 0]
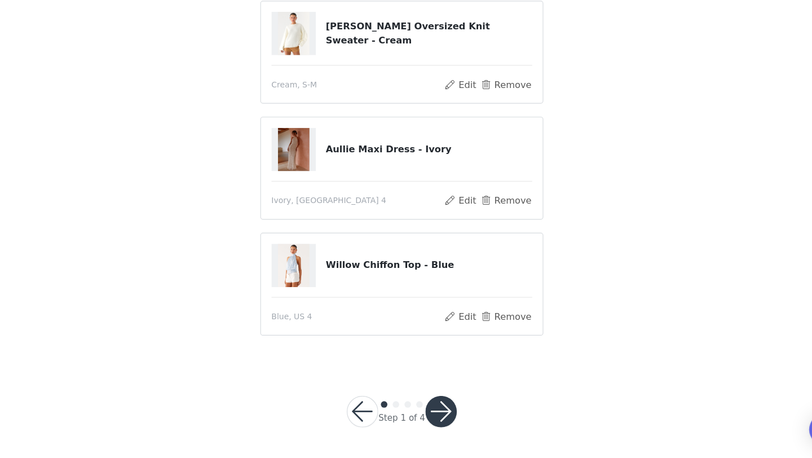
click at [432, 423] on button "button" at bounding box center [440, 418] width 27 height 27
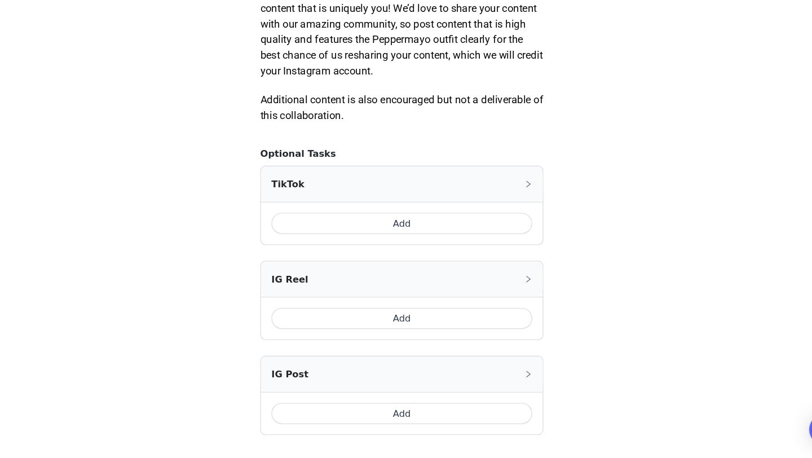
scroll to position [586, 0]
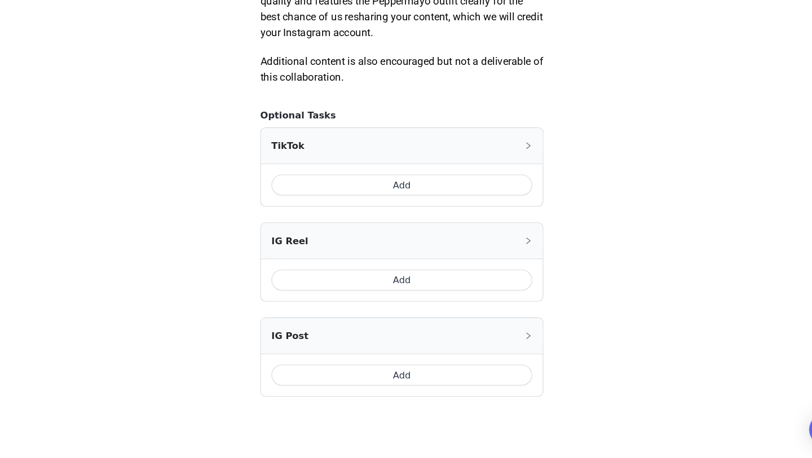
click at [420, 226] on button "Add" at bounding box center [406, 223] width 225 height 18
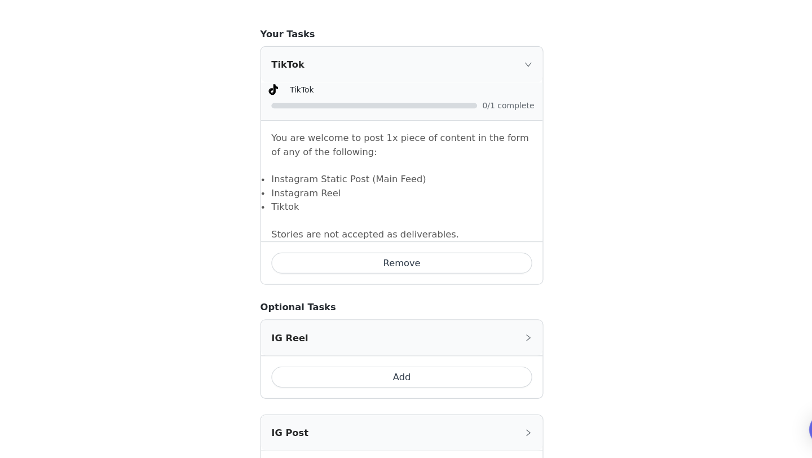
scroll to position [794, 0]
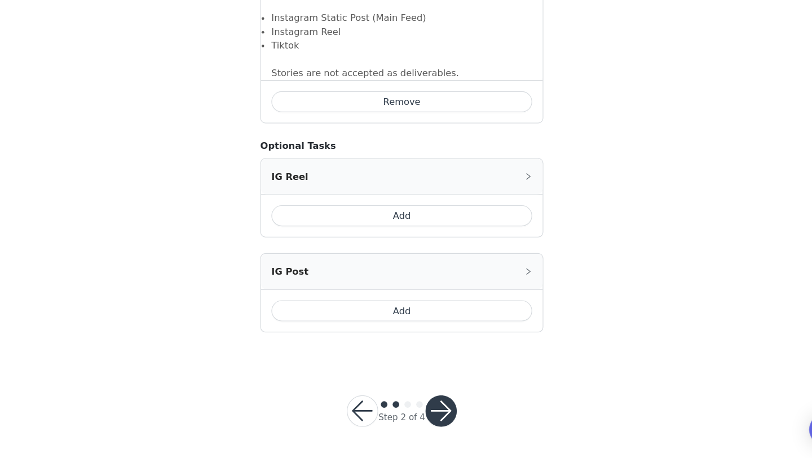
click at [414, 258] on div "Add" at bounding box center [406, 249] width 243 height 37
click at [392, 324] on button "Add" at bounding box center [406, 331] width 225 height 18
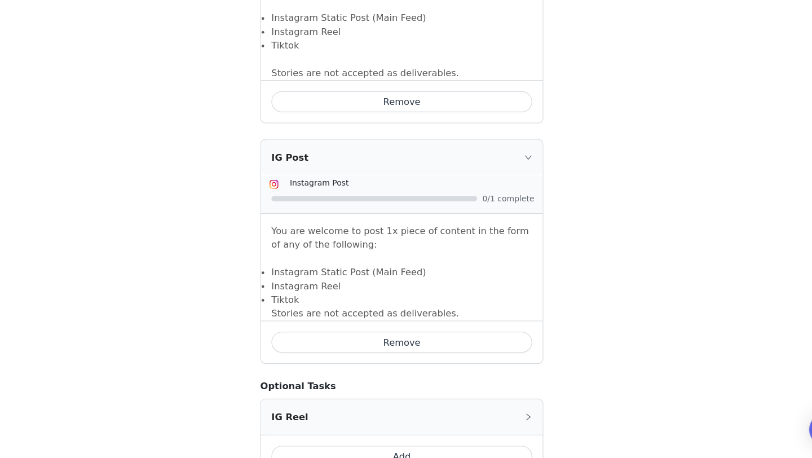
scroll to position [920, 0]
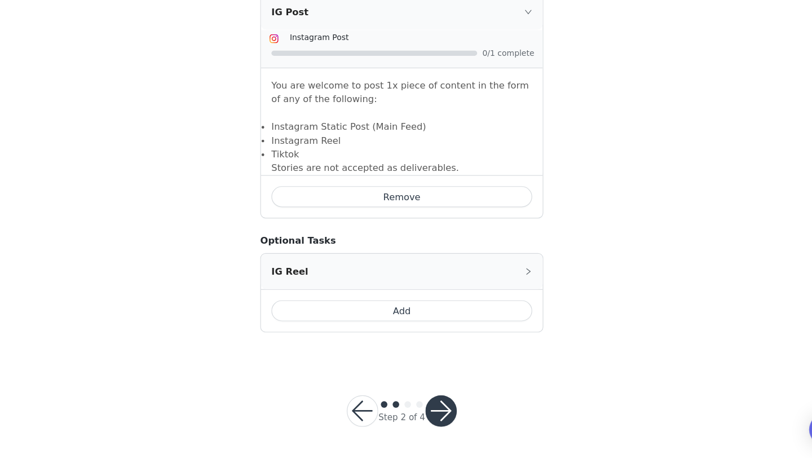
click at [437, 438] on div "Step 2 of 4" at bounding box center [406, 417] width 122 height 54
click at [440, 412] on button "button" at bounding box center [440, 417] width 27 height 27
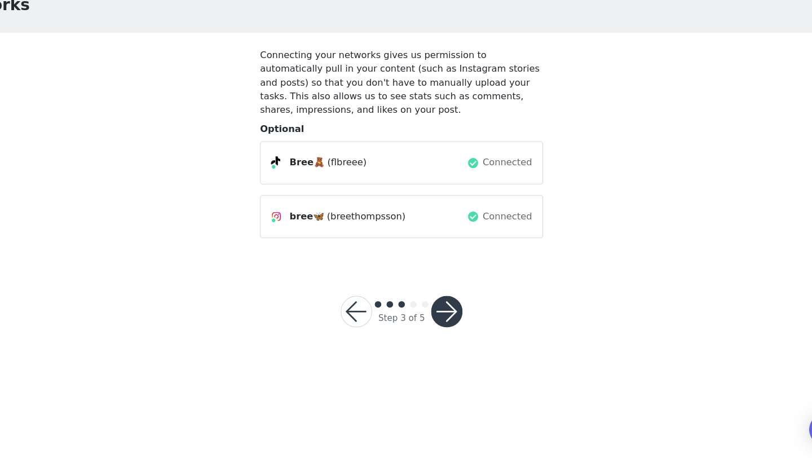
click at [439, 250] on div "bree🦋 (breethompsson)" at bounding box center [378, 250] width 169 height 14
click at [433, 326] on button "button" at bounding box center [445, 331] width 27 height 27
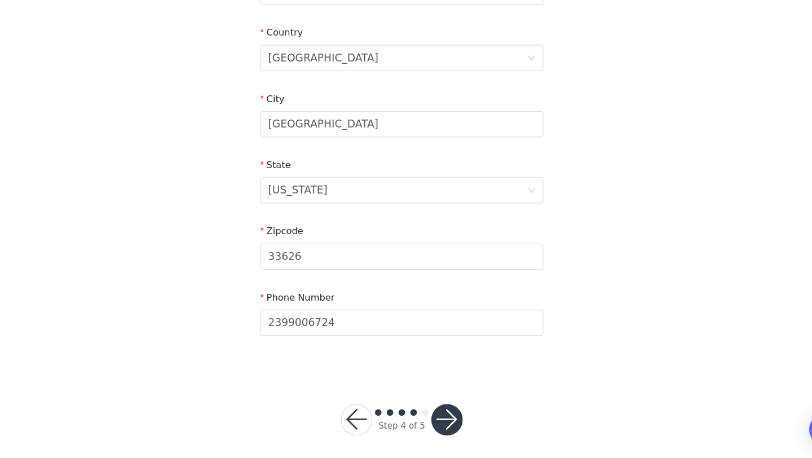
scroll to position [311, 0]
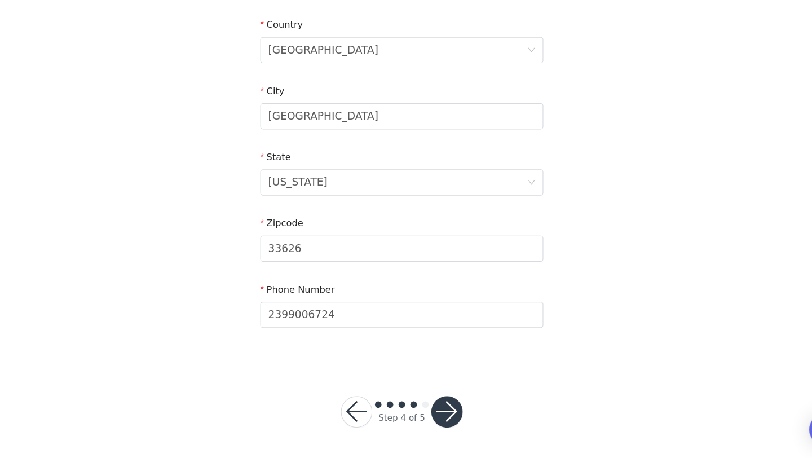
click at [447, 412] on button "button" at bounding box center [445, 418] width 27 height 27
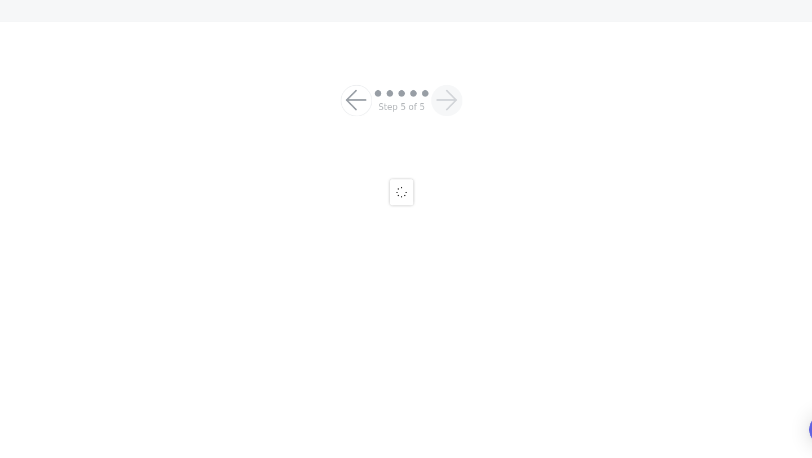
scroll to position [63, 0]
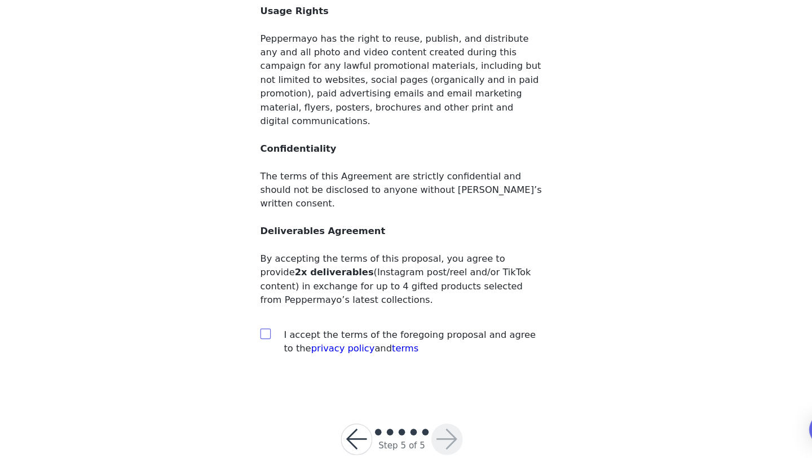
click at [289, 346] on span at bounding box center [288, 350] width 9 height 9
click at [289, 346] on input "checkbox" at bounding box center [288, 350] width 8 height 8
checkbox input "true"
click at [430, 431] on div at bounding box center [406, 436] width 51 height 11
click at [438, 428] on button "button" at bounding box center [445, 441] width 27 height 27
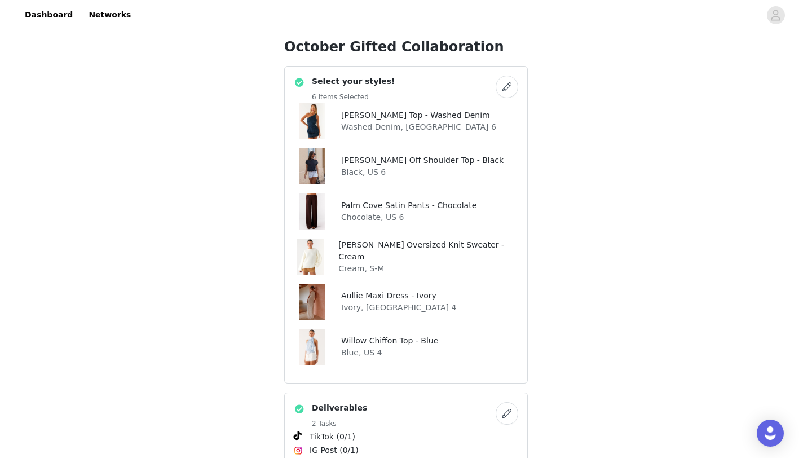
scroll to position [385, 0]
